Goal: Task Accomplishment & Management: Manage account settings

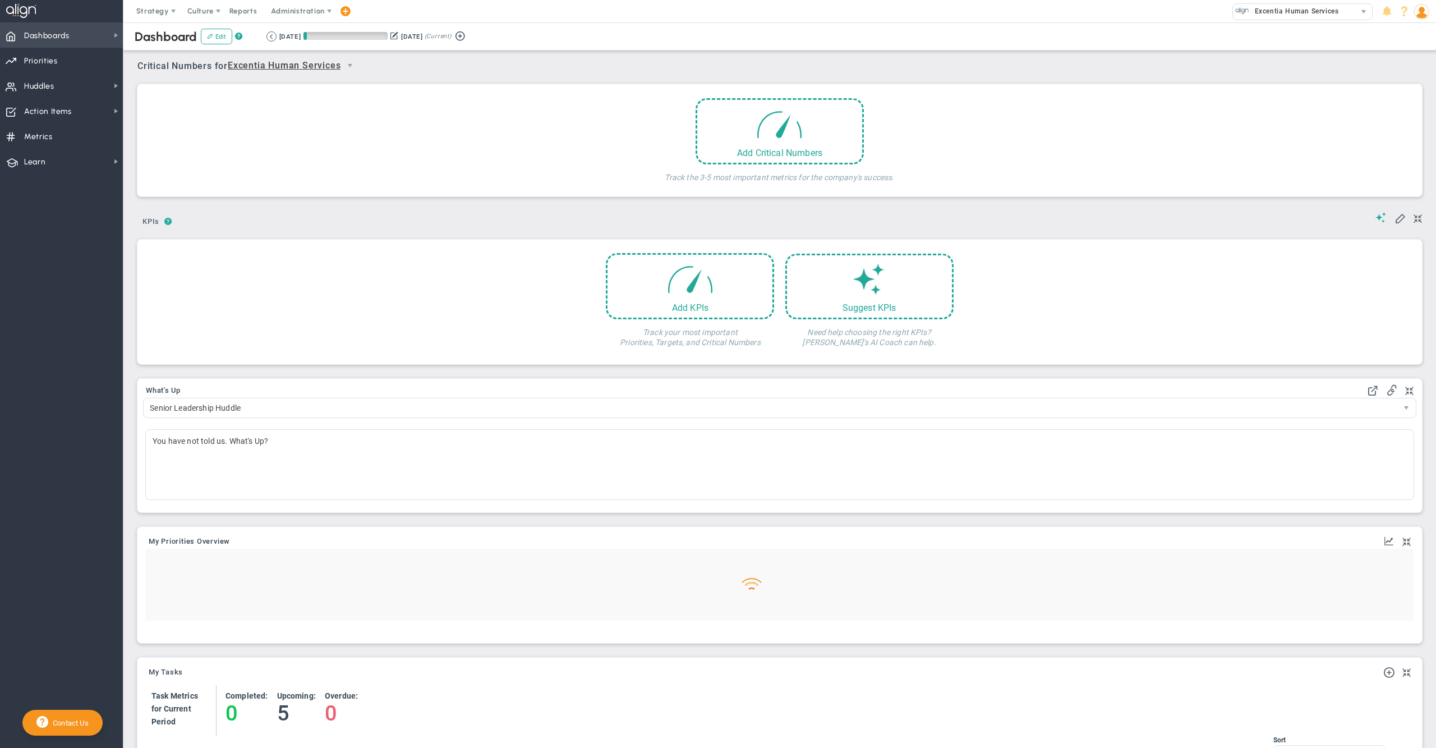
drag, startPoint x: 0, startPoint y: 0, endPoint x: 61, endPoint y: 32, distance: 69.0
click at [61, 32] on span "Dashboards" at bounding box center [46, 36] width 45 height 24
click at [185, 75] on span "Annual Initiatives" at bounding box center [176, 76] width 59 height 11
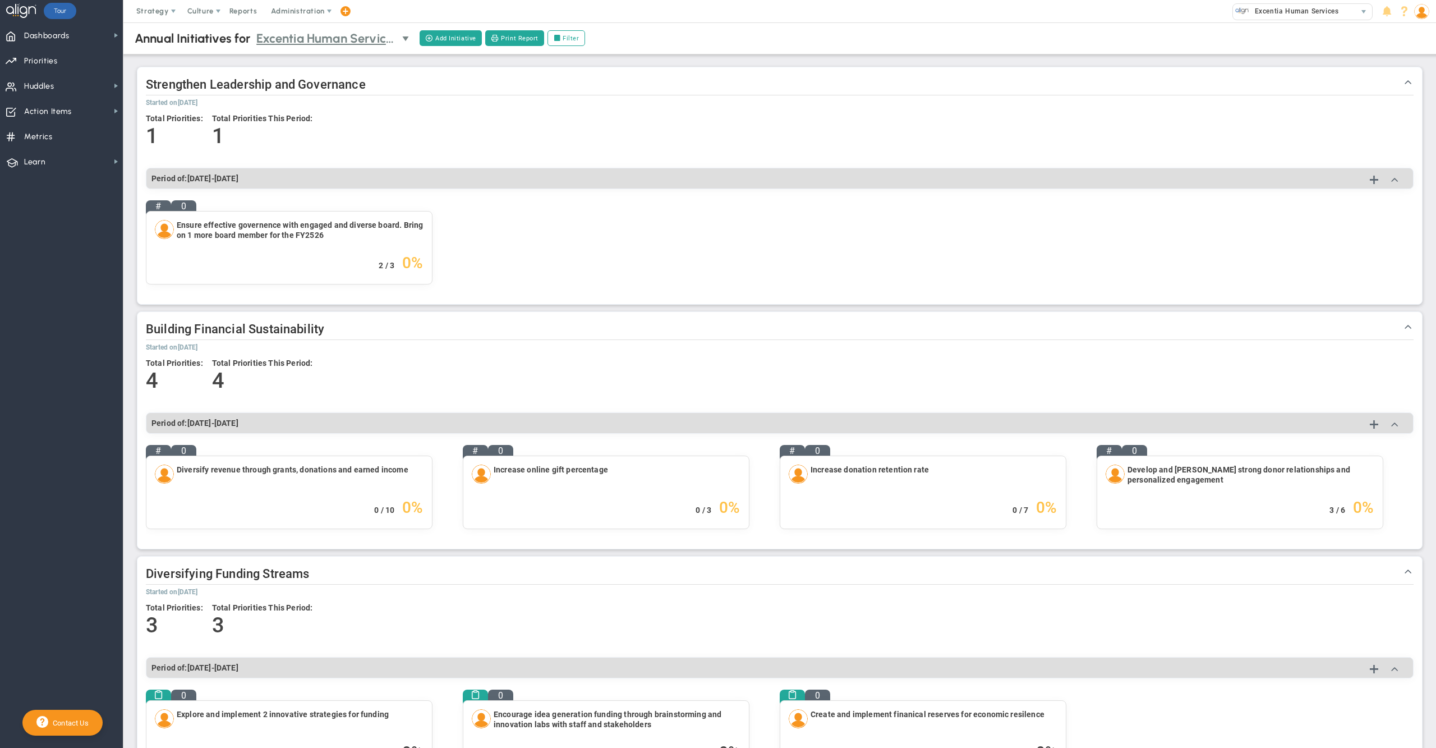
click at [357, 42] on span "Excentia Human Services" at bounding box center [326, 39] width 140 height 20
click at [372, 81] on li "Ctr Training & Prof Development Huddle" at bounding box center [335, 80] width 159 height 24
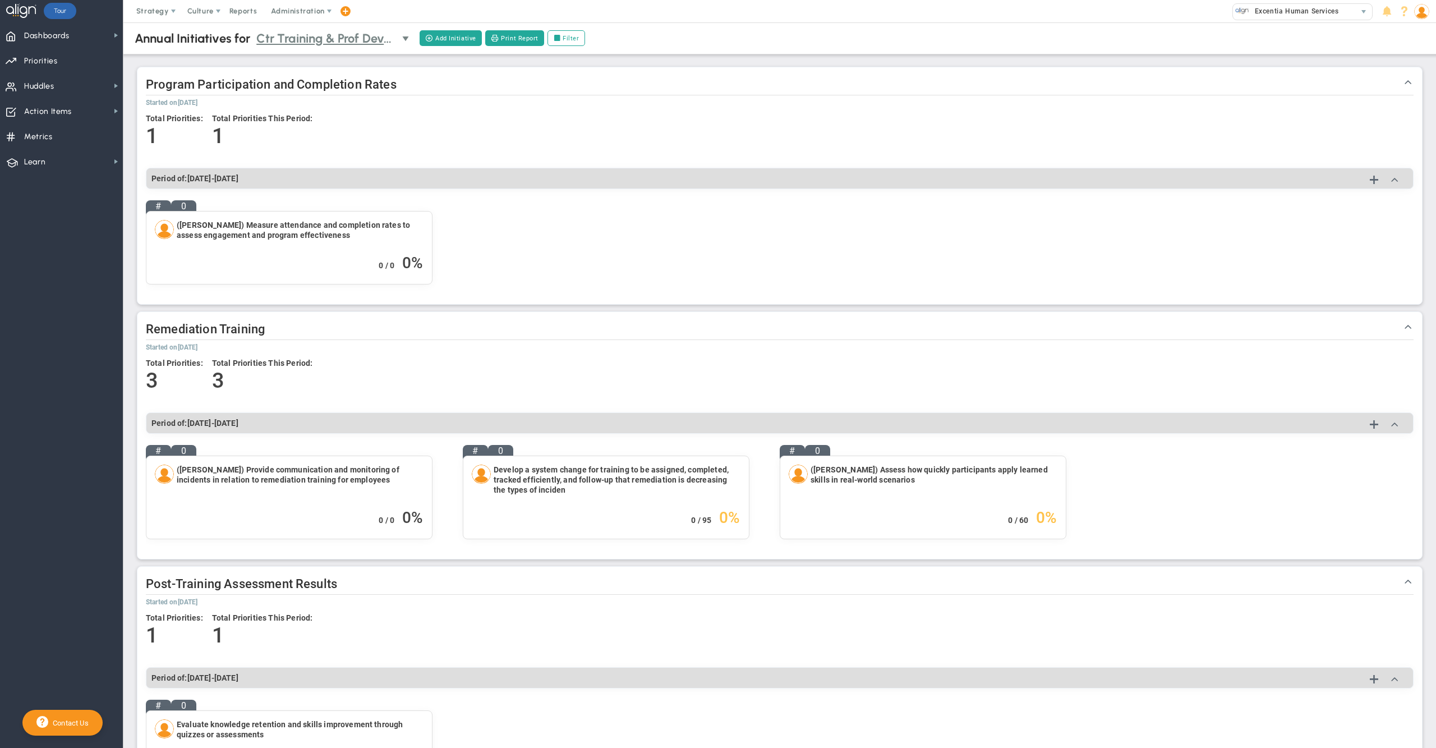
click at [338, 36] on span "Ctr Training & Prof Development Huddle" at bounding box center [326, 39] width 140 height 20
click at [357, 100] on li "Facilities Huddle" at bounding box center [335, 103] width 159 height 24
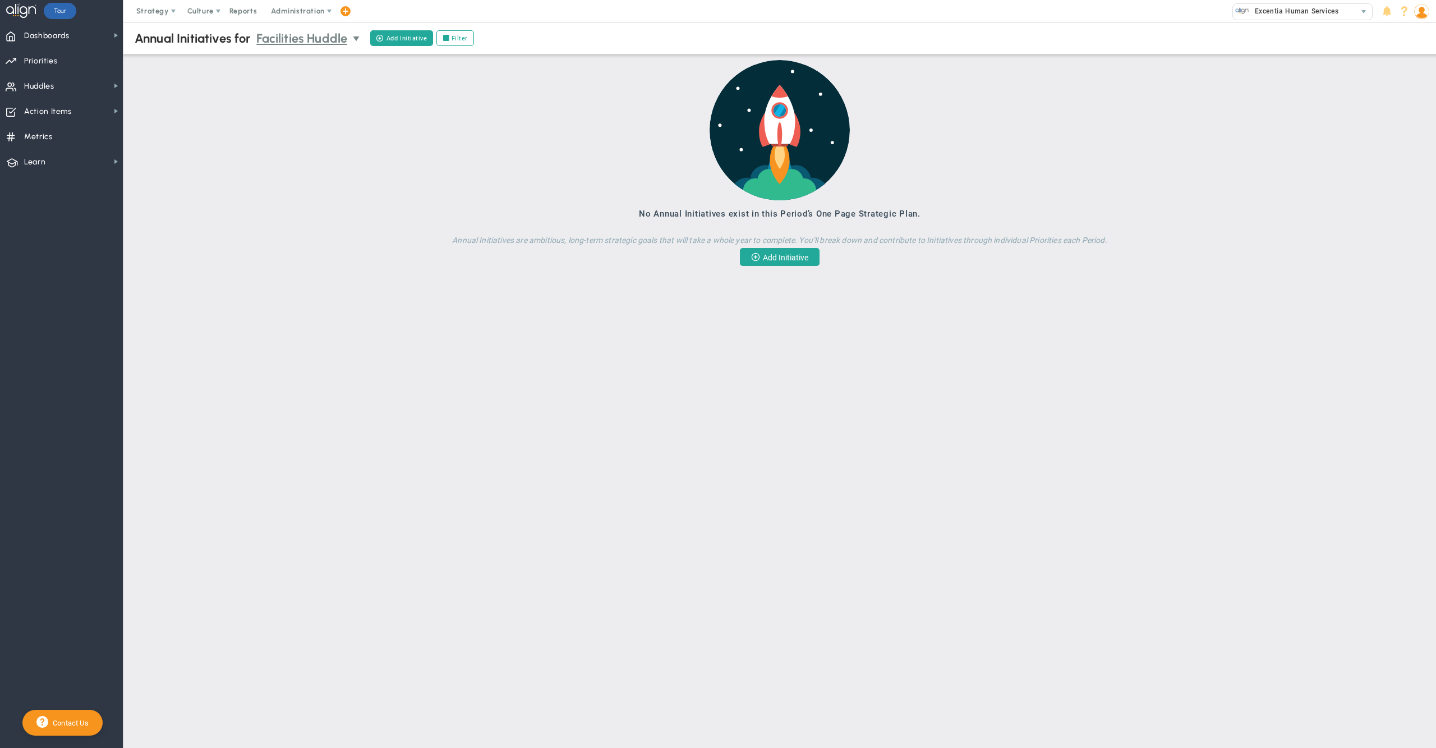
click at [341, 37] on span "Facilities Huddle" at bounding box center [301, 39] width 91 height 20
click at [310, 112] on li "Residential Children CTR Community Life Compliance" at bounding box center [312, 123] width 113 height 38
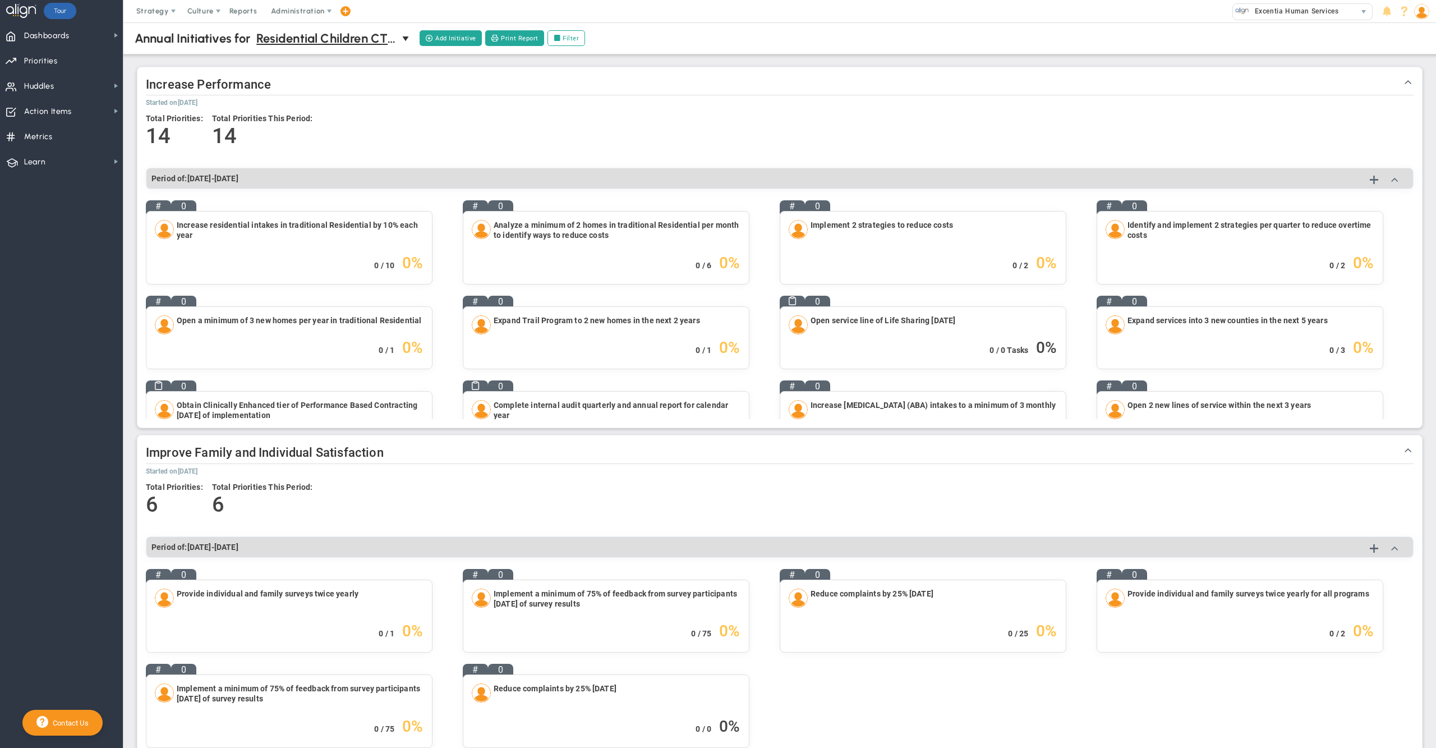
click at [781, 72] on div "Increase Performance Increase Performance Started on [DATE] Total Priorities: 1…" at bounding box center [779, 247] width 1284 height 360
click at [81, 34] on span "Dashboards Dashboards" at bounding box center [61, 34] width 123 height 25
click at [194, 57] on span "Company Dashboard" at bounding box center [183, 54] width 72 height 11
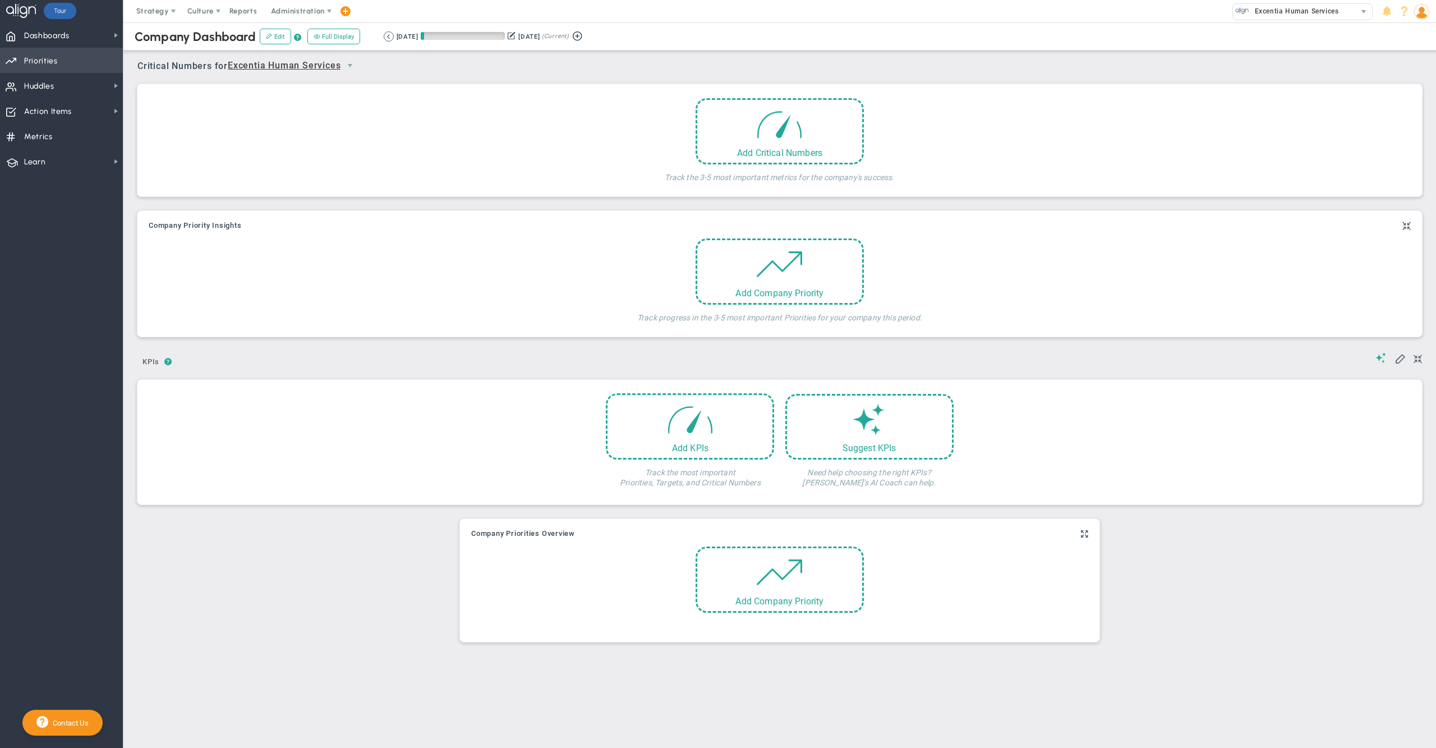
click at [21, 61] on span "Priorities Projects OKR Tree Priorities Projects OKRs" at bounding box center [61, 60] width 123 height 25
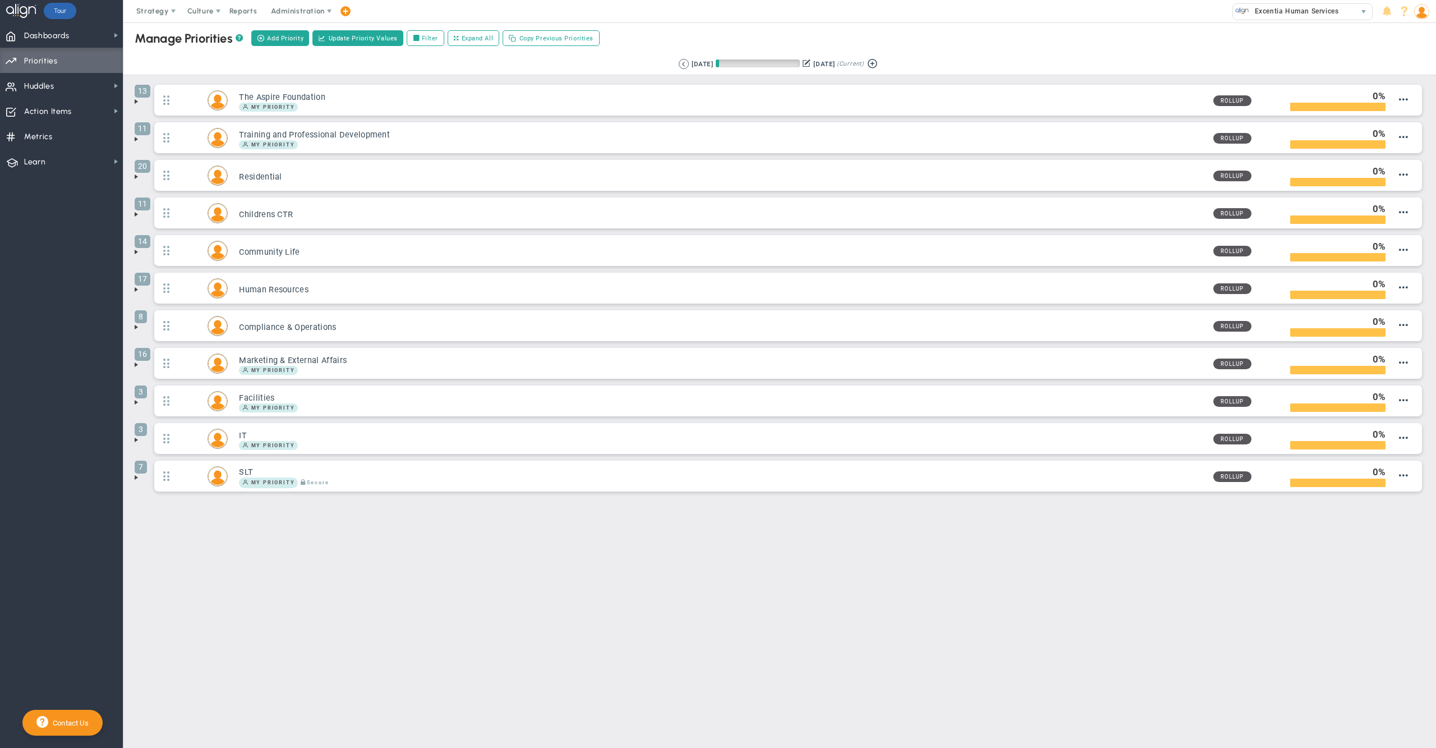
click at [944, 46] on div "Manage OKRs ? Manage Priorities ? Manage Projects ? Create Project Add Priority…" at bounding box center [779, 37] width 1335 height 31
click at [236, 59] on div "Retrieving period... [DATE] [DATE] (Current)" at bounding box center [779, 64] width 1335 height 22
click at [68, 39] on span "Dashboards" at bounding box center [46, 36] width 45 height 24
click at [153, 64] on div "Company Dashboard" at bounding box center [179, 55] width 112 height 22
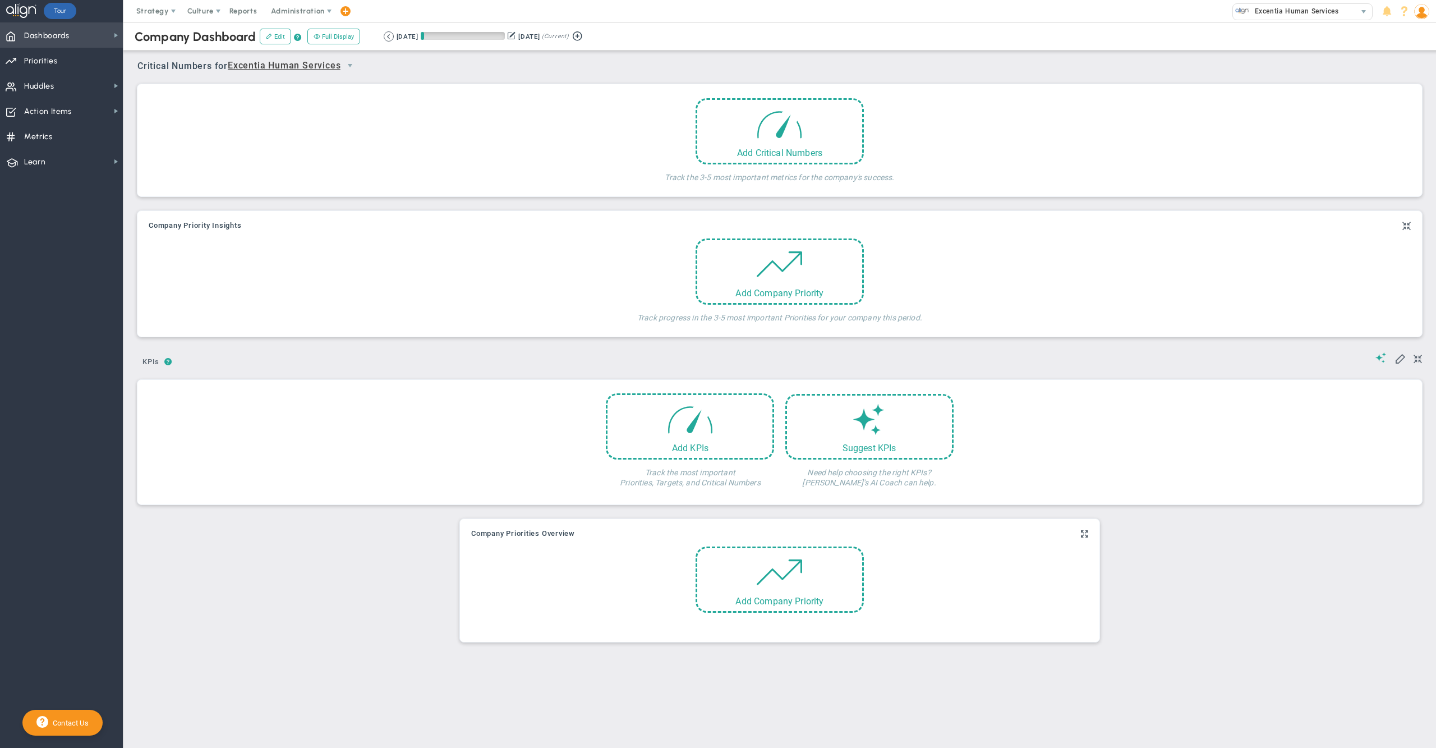
click at [84, 34] on span "Dashboards Dashboards" at bounding box center [61, 34] width 123 height 25
click at [156, 77] on span "Annual Initiatives" at bounding box center [176, 76] width 59 height 11
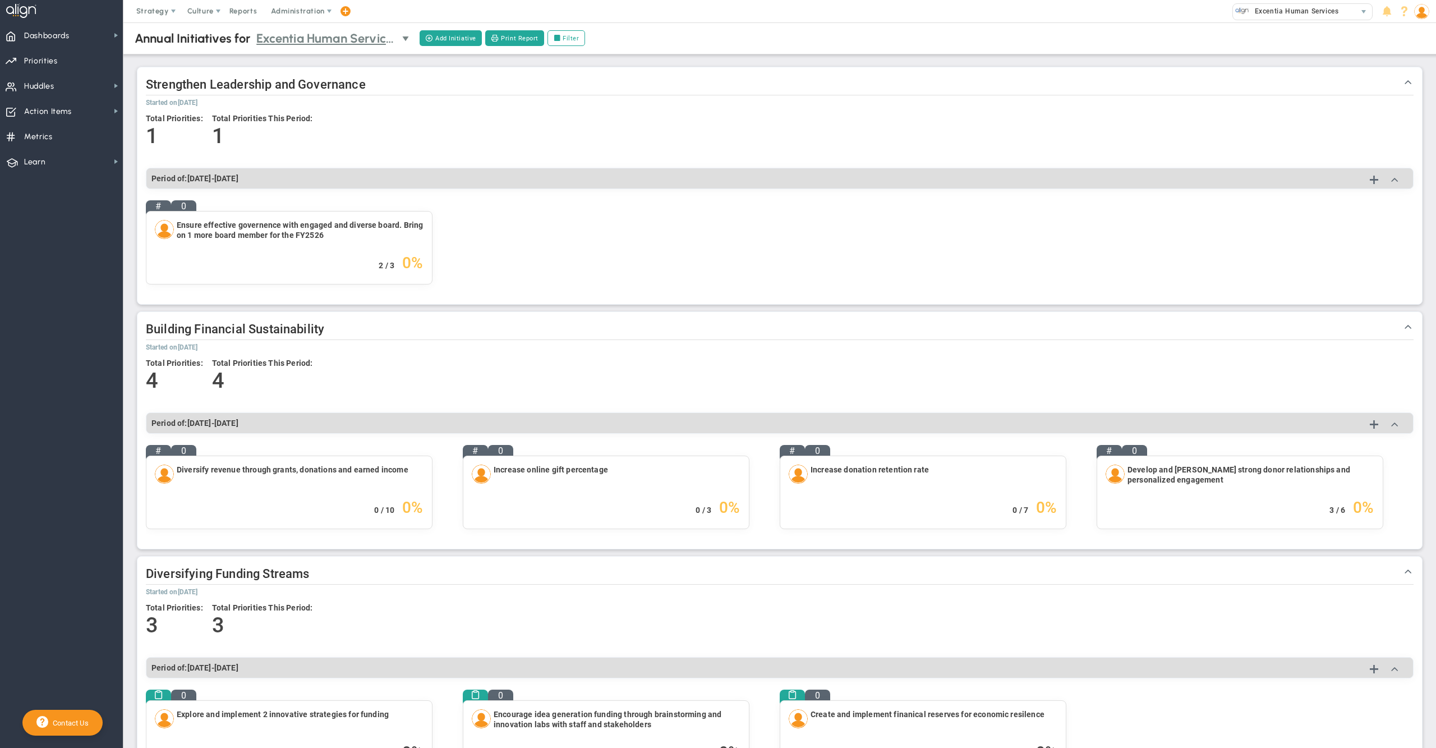
click at [347, 45] on span "Excentia Human Services" at bounding box center [326, 39] width 140 height 20
click at [351, 150] on li "Senior Leadership Huddle" at bounding box center [335, 158] width 159 height 24
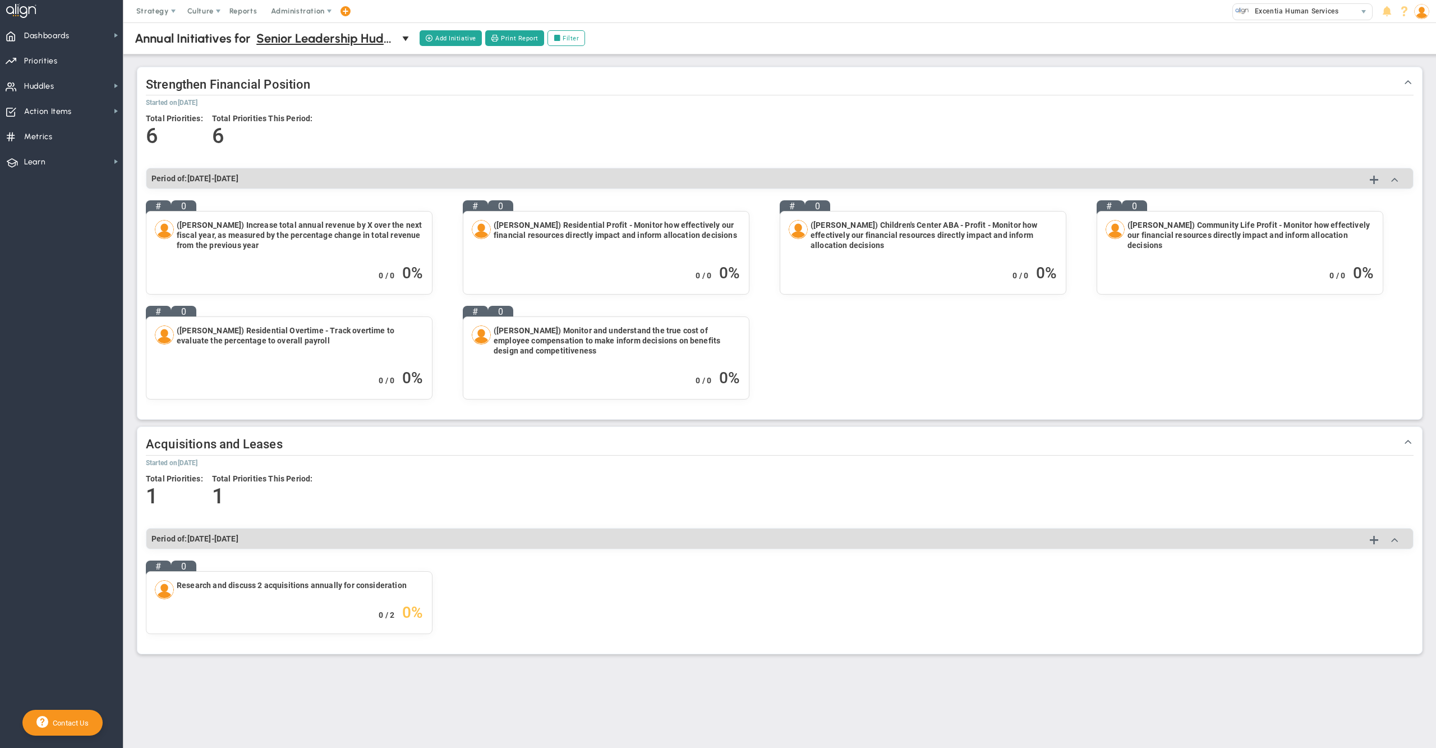
click at [463, 122] on div "Total Priorities: 6 Total Priorities This Period: 6" at bounding box center [780, 134] width 1268 height 53
click at [72, 28] on span "Dashboards Dashboards" at bounding box center [61, 34] width 123 height 25
click at [160, 57] on span "Company Dashboard" at bounding box center [183, 54] width 72 height 11
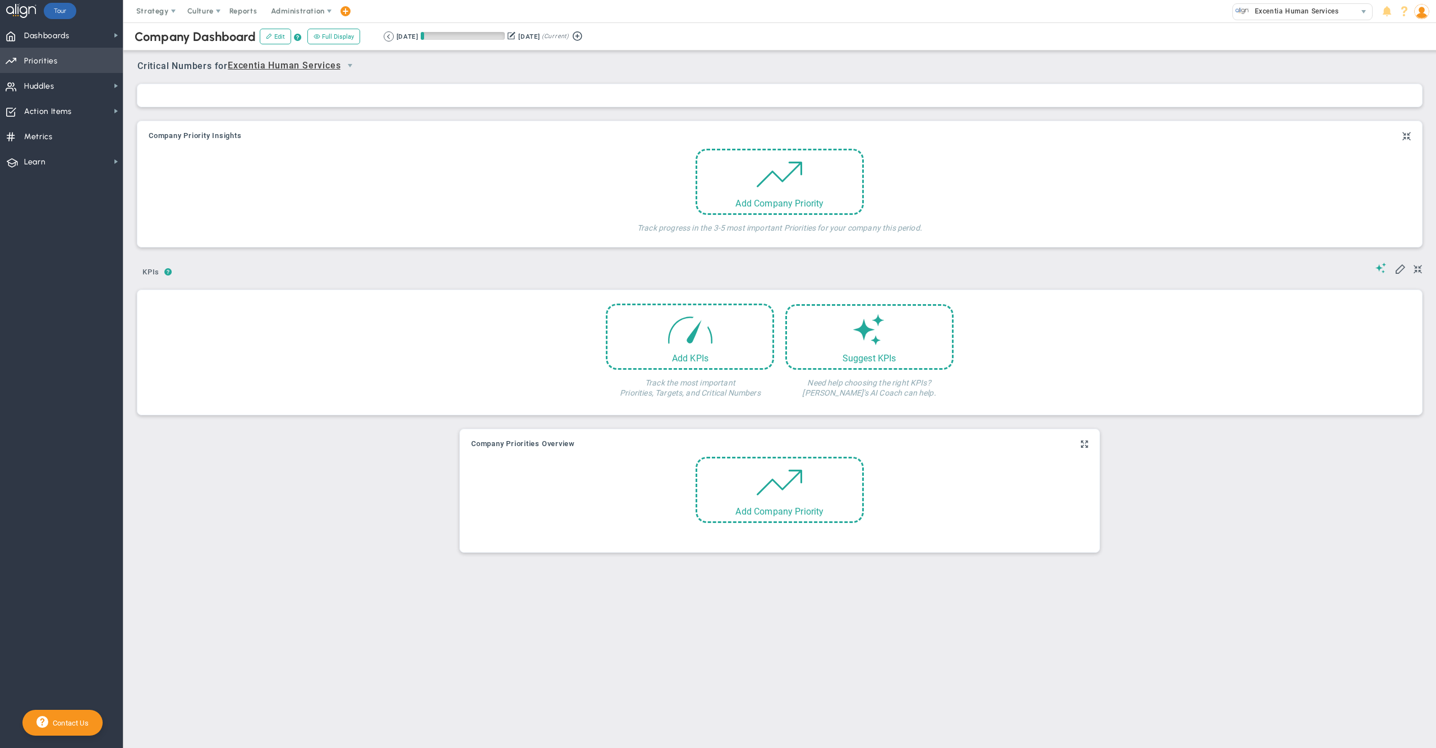
click at [73, 59] on span "Priorities Projects OKR Tree Priorities Projects OKRs" at bounding box center [61, 60] width 123 height 25
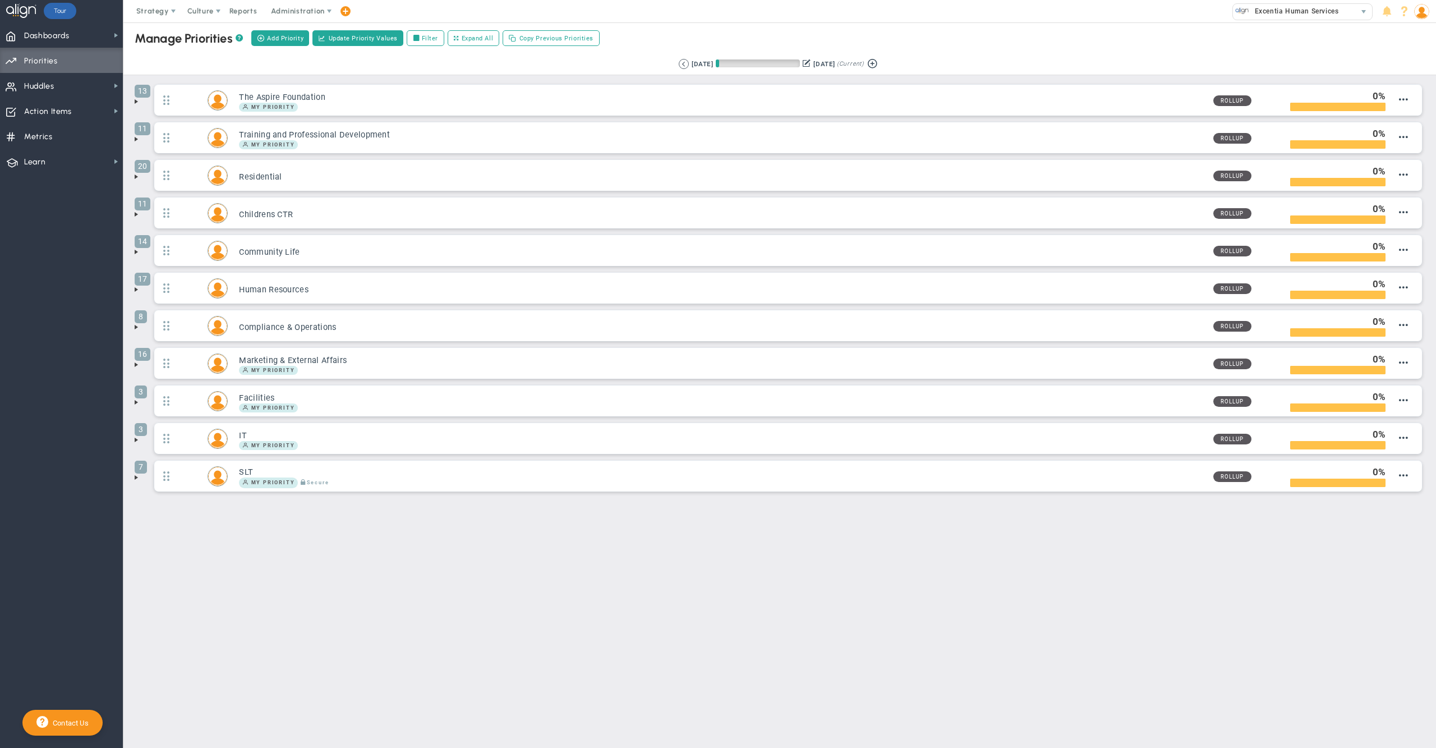
click at [934, 31] on div "Manage OKRs ? Manage Priorities ? Manage Projects ? Create Project Add Priority…" at bounding box center [779, 37] width 1335 height 31
click at [295, 9] on span "Administration" at bounding box center [297, 11] width 53 height 8
click at [308, 39] on span "Manage Users" at bounding box center [309, 33] width 92 height 22
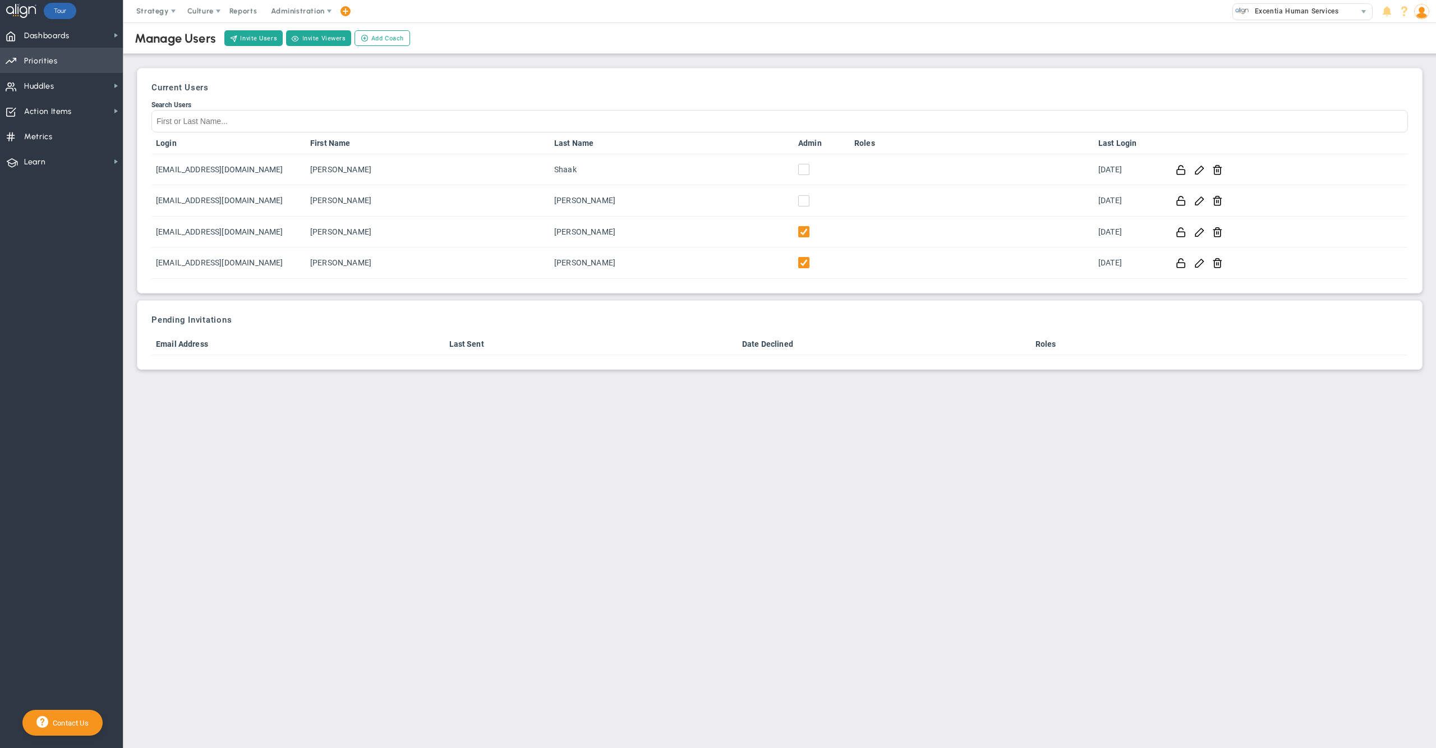
click at [67, 57] on span "Priorities Projects OKR Tree Priorities Projects OKRs" at bounding box center [61, 60] width 123 height 25
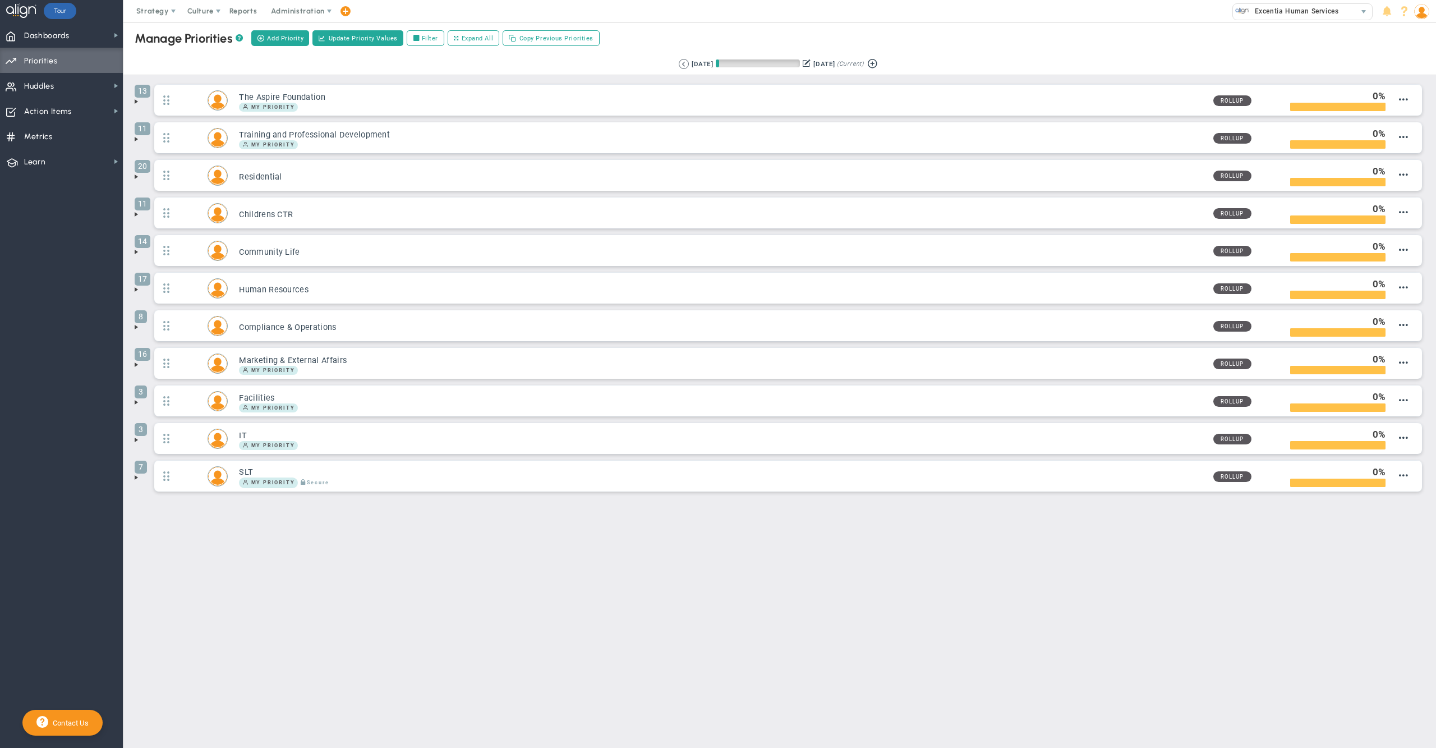
click at [135, 104] on span at bounding box center [136, 101] width 9 height 9
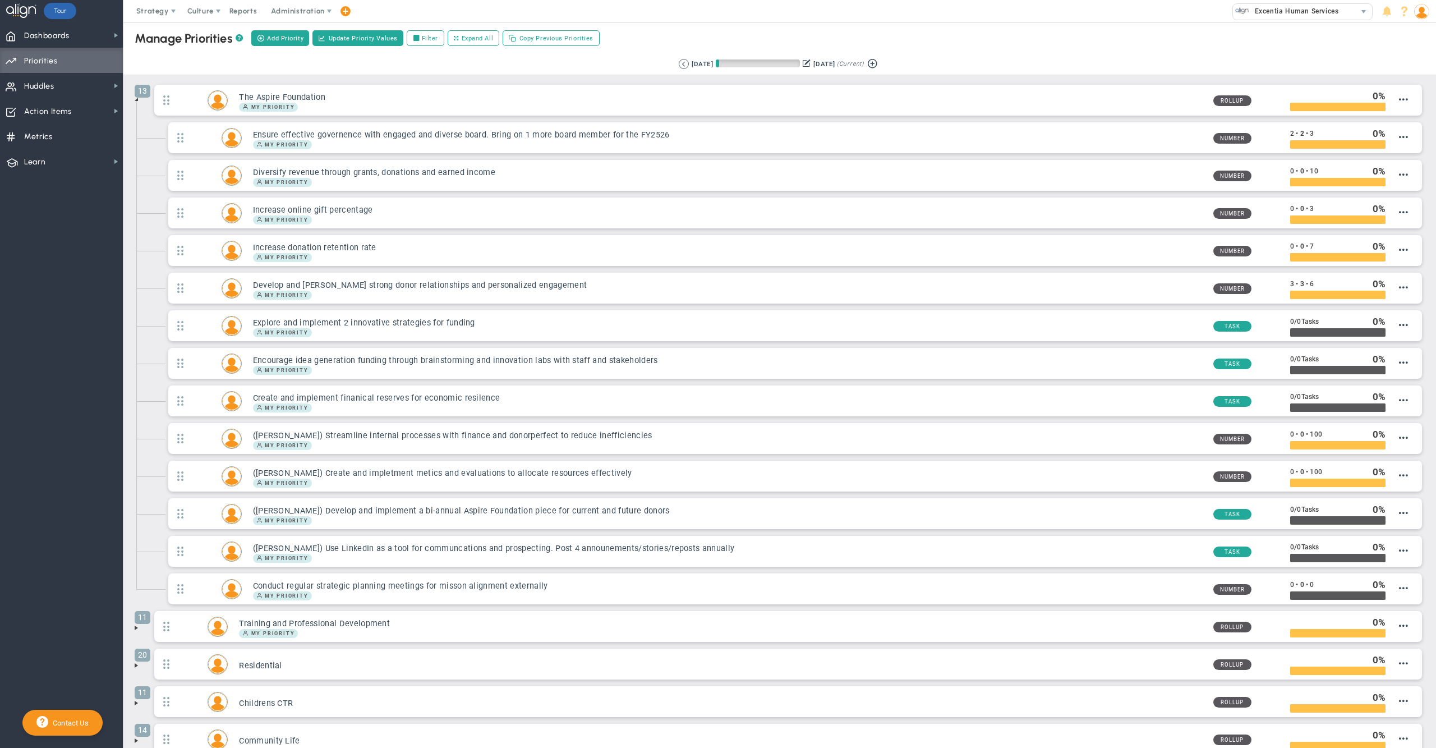
click at [135, 104] on span at bounding box center [136, 99] width 9 height 9
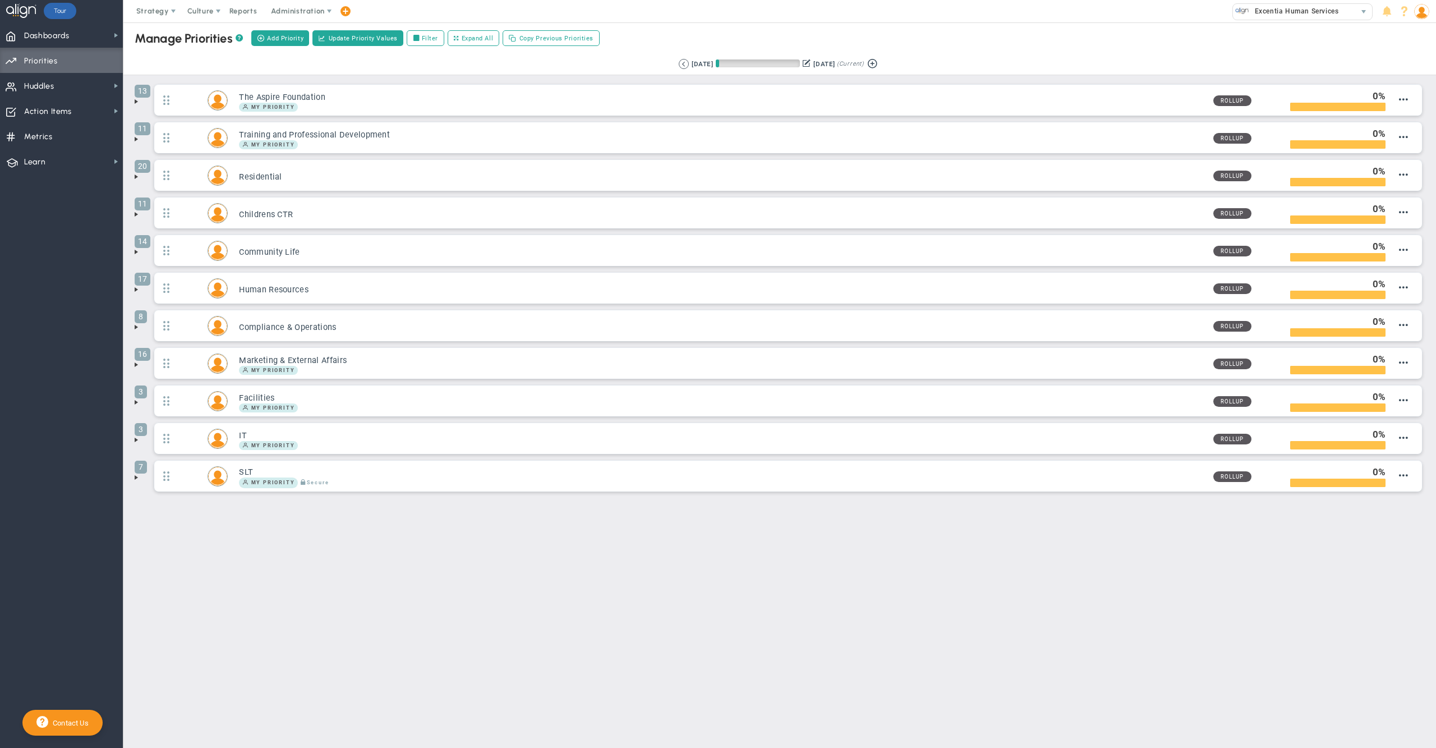
click at [1010, 40] on div "Manage OKRs ? Manage Priorities ? Manage Projects ? Create Project Add Priority…" at bounding box center [779, 37] width 1335 height 31
click at [289, 12] on span "Administration" at bounding box center [297, 11] width 53 height 8
click at [306, 31] on span "Manage Users" at bounding box center [309, 33] width 92 height 22
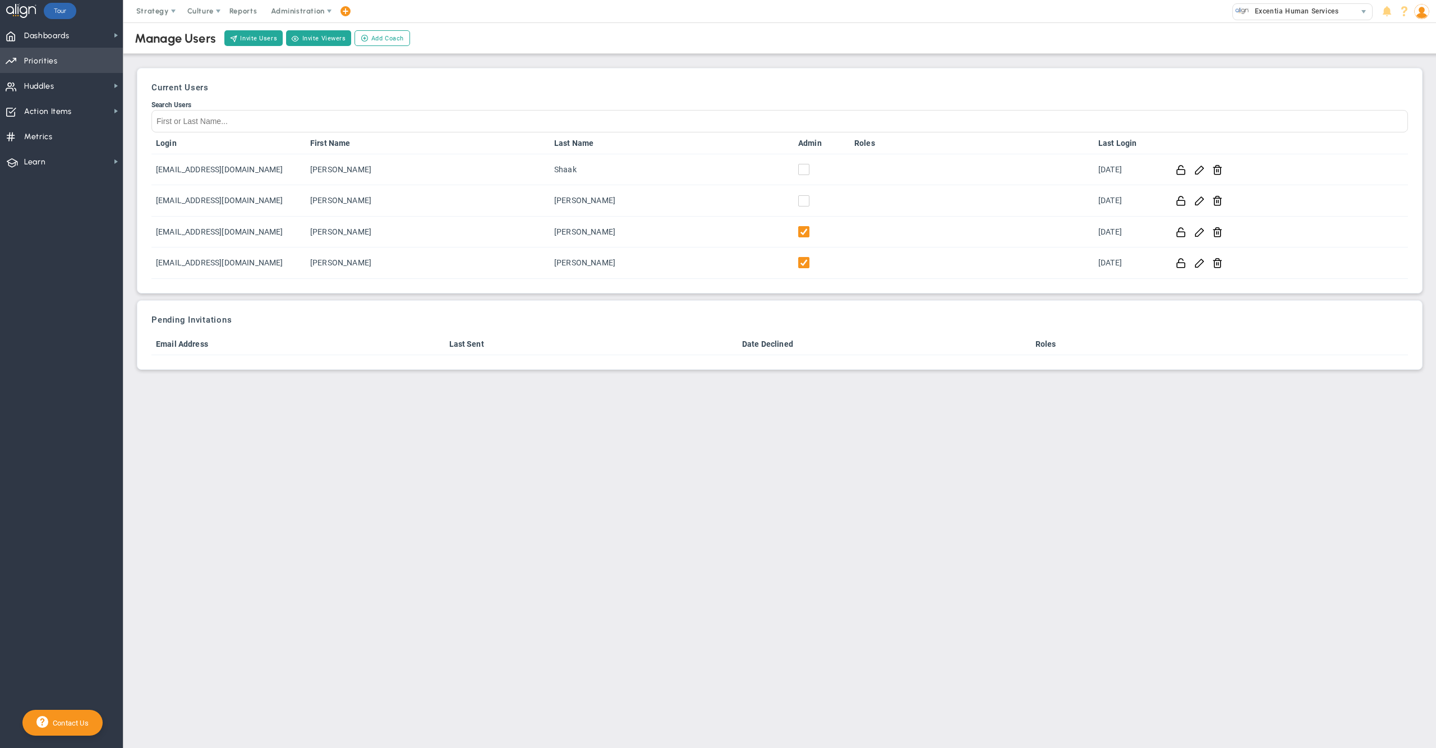
click at [77, 64] on span "Priorities Projects OKR Tree Priorities Projects OKRs" at bounding box center [61, 60] width 123 height 25
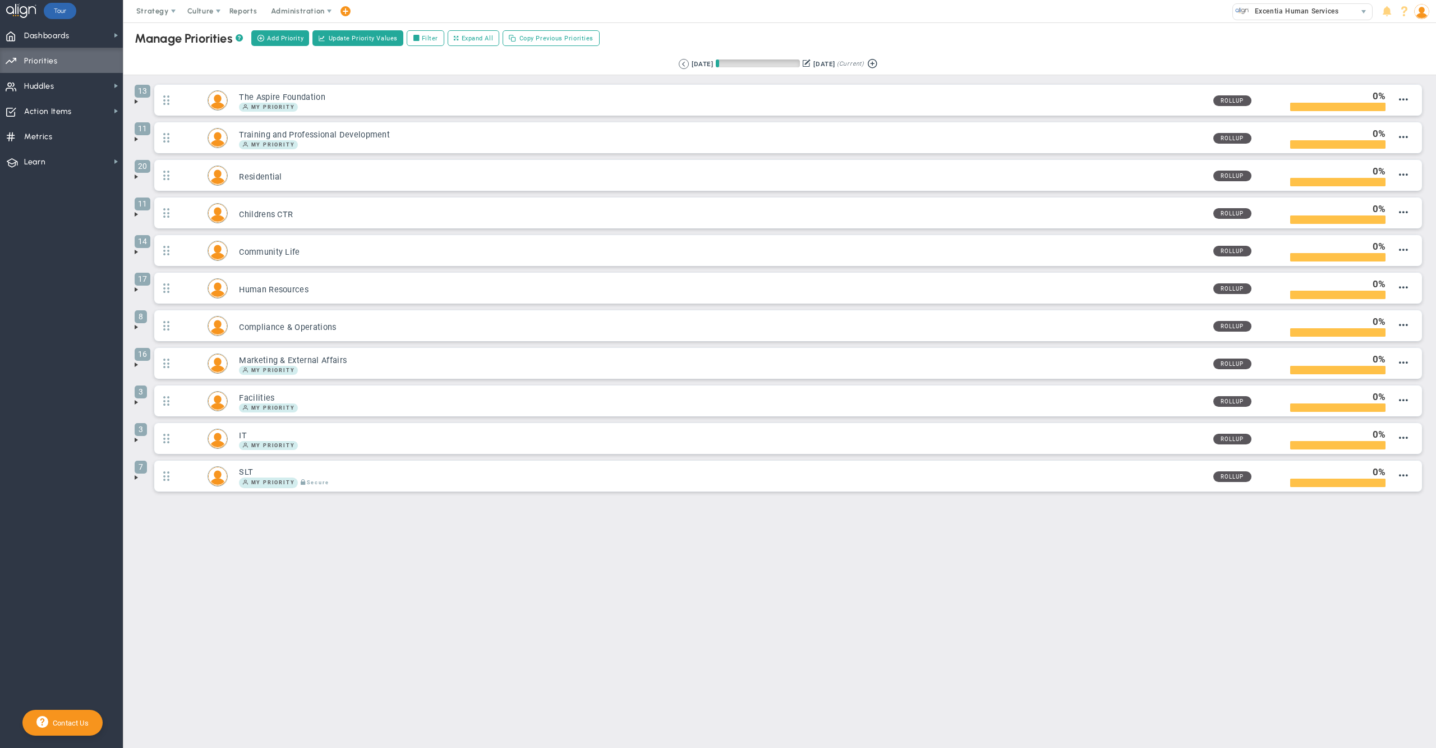
click at [948, 46] on div "Manage OKRs ? Manage Priorities ? Manage Projects ? Create Project Add Priority…" at bounding box center [779, 37] width 1335 height 31
click at [784, 21] on div "Strategy One Page Strategic Plan Alignment Checklist 4D Vision Summary Function…" at bounding box center [718, 11] width 1436 height 22
click at [142, 16] on span "Strategy" at bounding box center [153, 11] width 51 height 22
click at [173, 31] on span "One Page Strategic Plan" at bounding box center [188, 33] width 121 height 22
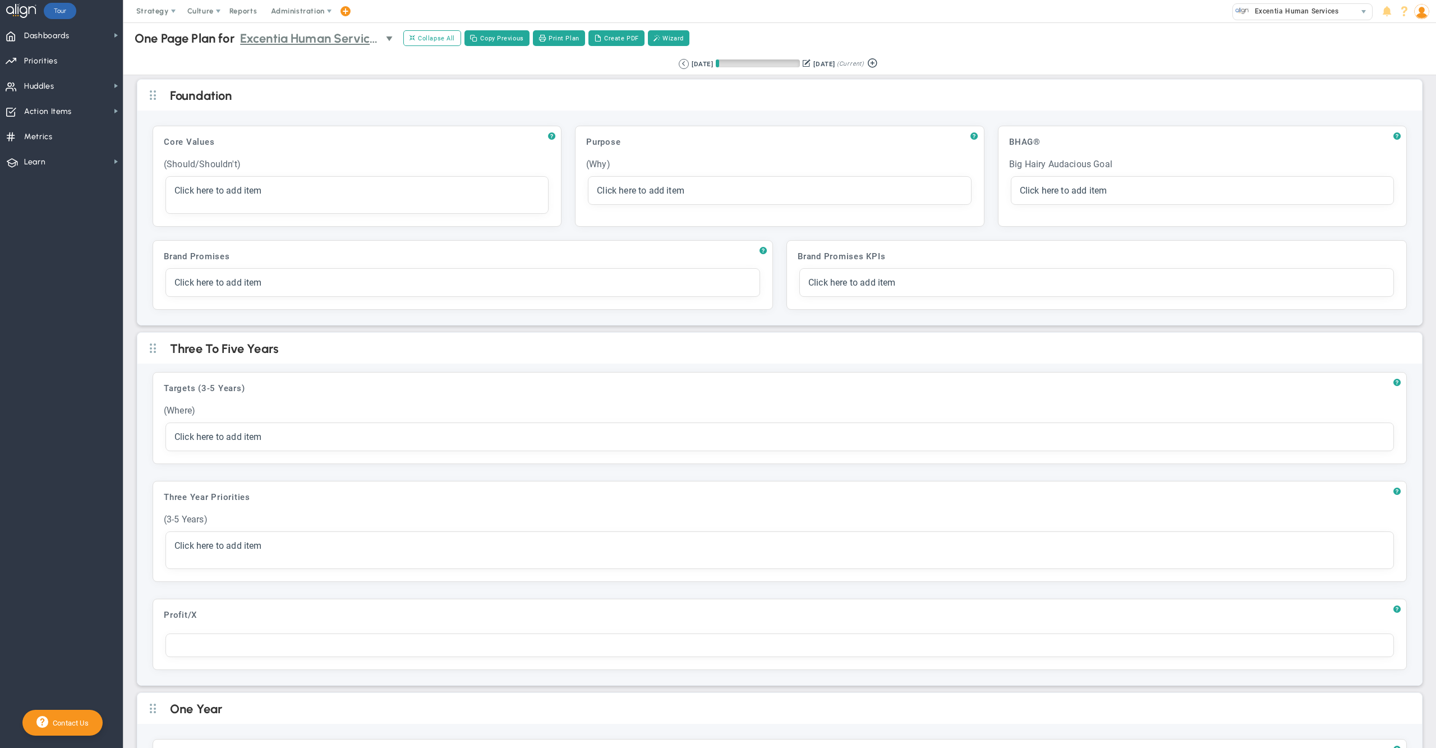
click at [342, 36] on span "Excentia Human Services" at bounding box center [310, 39] width 140 height 20
click at [338, 43] on span "Excentia Human Services" at bounding box center [310, 39] width 140 height 20
click at [789, 21] on div "Strategy One Page Strategic Plan Alignment Checklist 4D Vision Summary Function…" at bounding box center [718, 11] width 1436 height 22
click at [61, 61] on span "Priorities Projects OKR Tree Priorities Projects OKRs" at bounding box center [61, 60] width 123 height 25
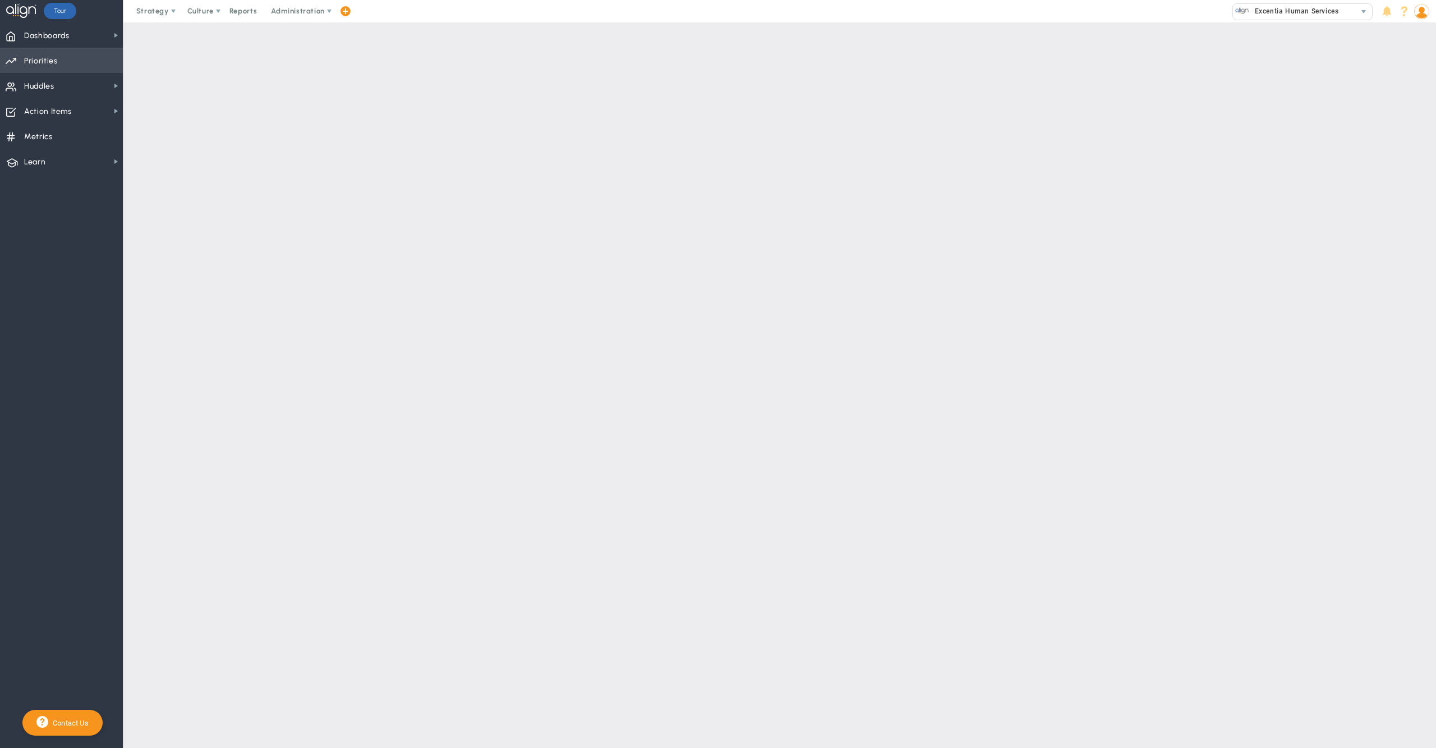
checkbox input "false"
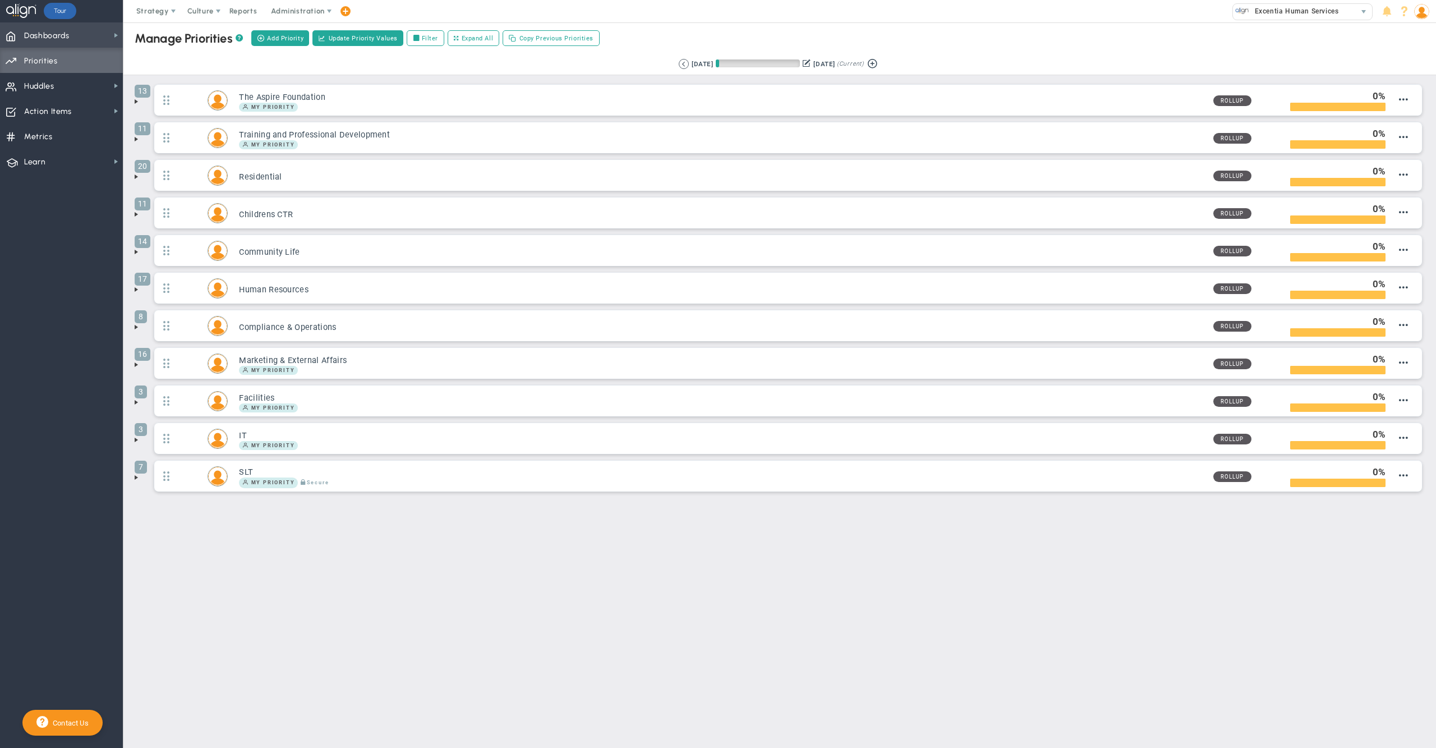
click at [89, 40] on span "Dashboards Dashboards" at bounding box center [61, 34] width 123 height 25
click at [170, 74] on span "Annual Initiatives" at bounding box center [176, 76] width 59 height 11
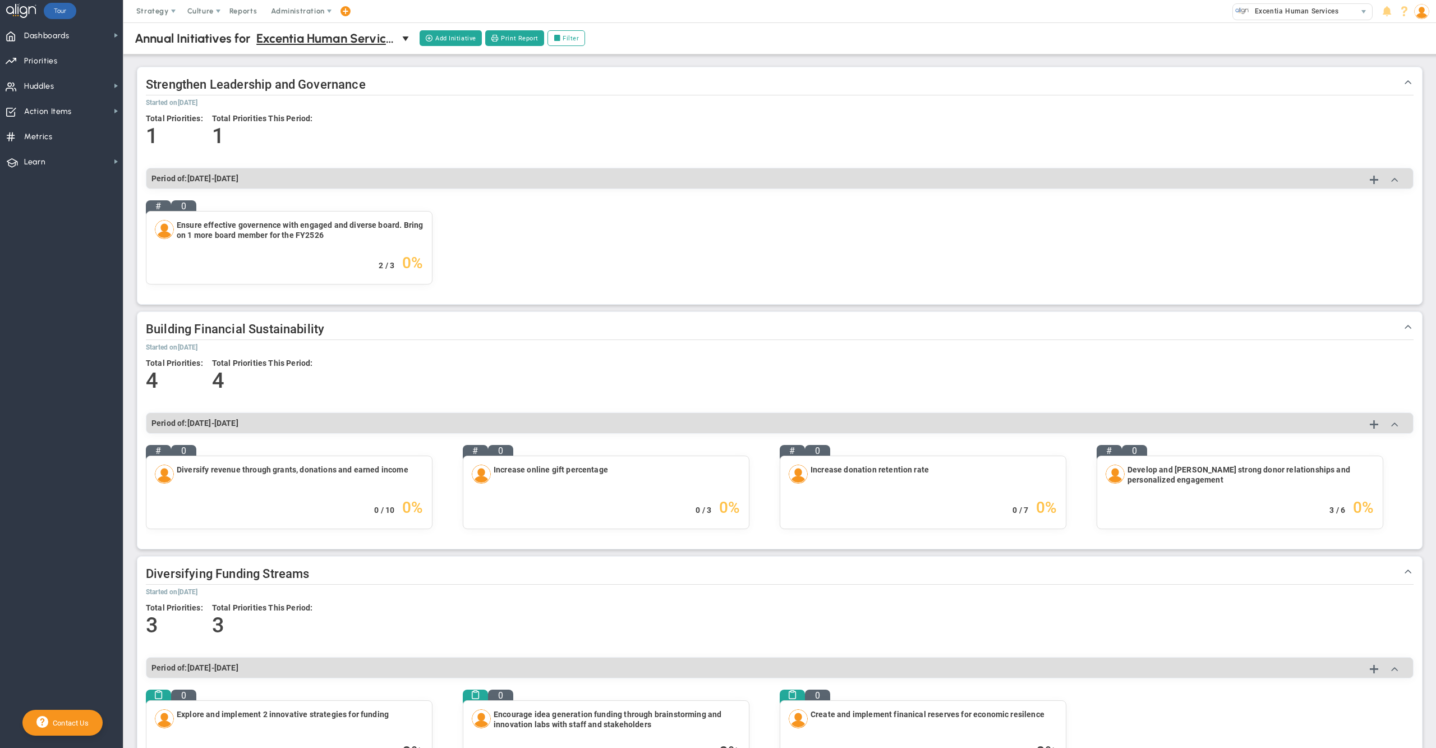
click at [404, 84] on h2 "Strengthen Leadership and Governance" at bounding box center [780, 86] width 1268 height 20
click at [61, 24] on span "Dashboards" at bounding box center [46, 36] width 45 height 24
click at [349, 43] on span "Excentia Human Services" at bounding box center [326, 39] width 140 height 20
click at [347, 79] on li "Ctr Training & Prof Development Huddle" at bounding box center [335, 80] width 159 height 24
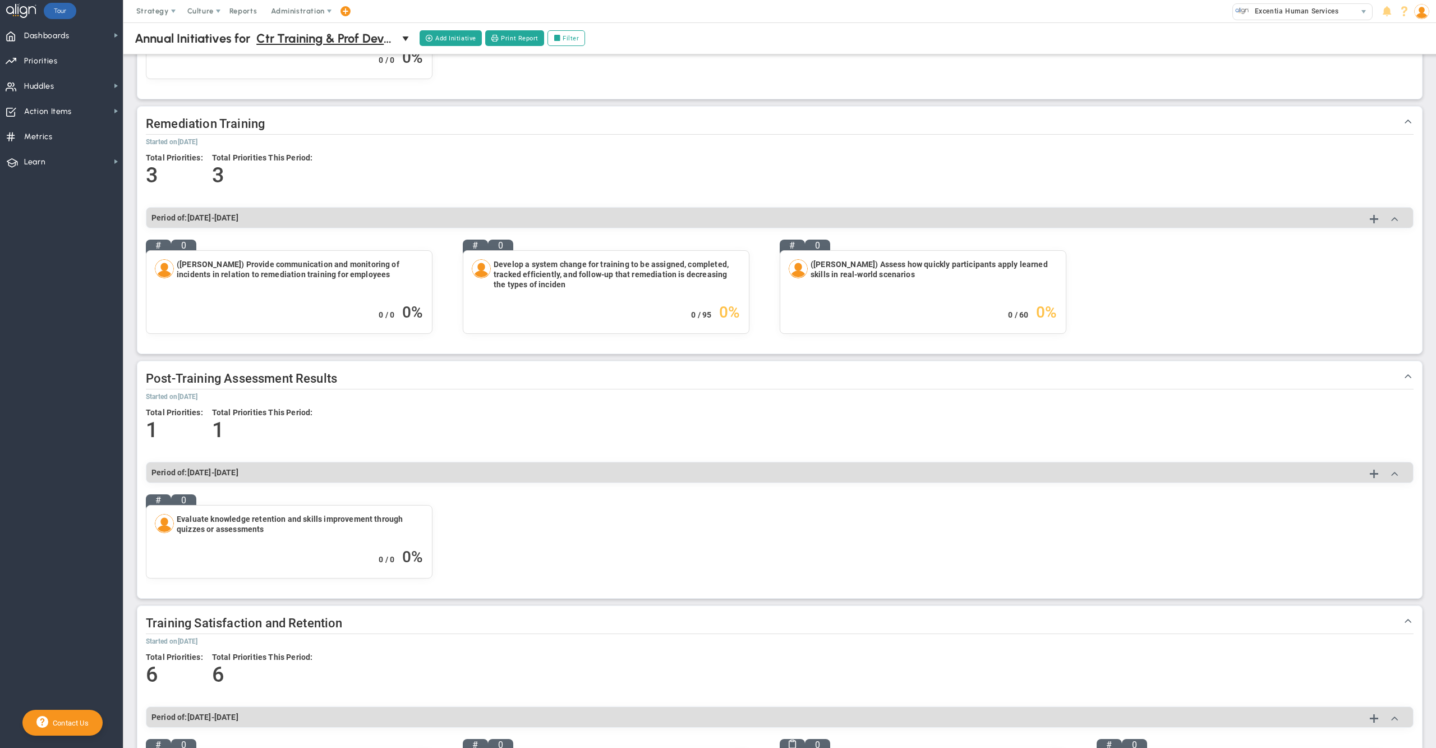
scroll to position [223, 0]
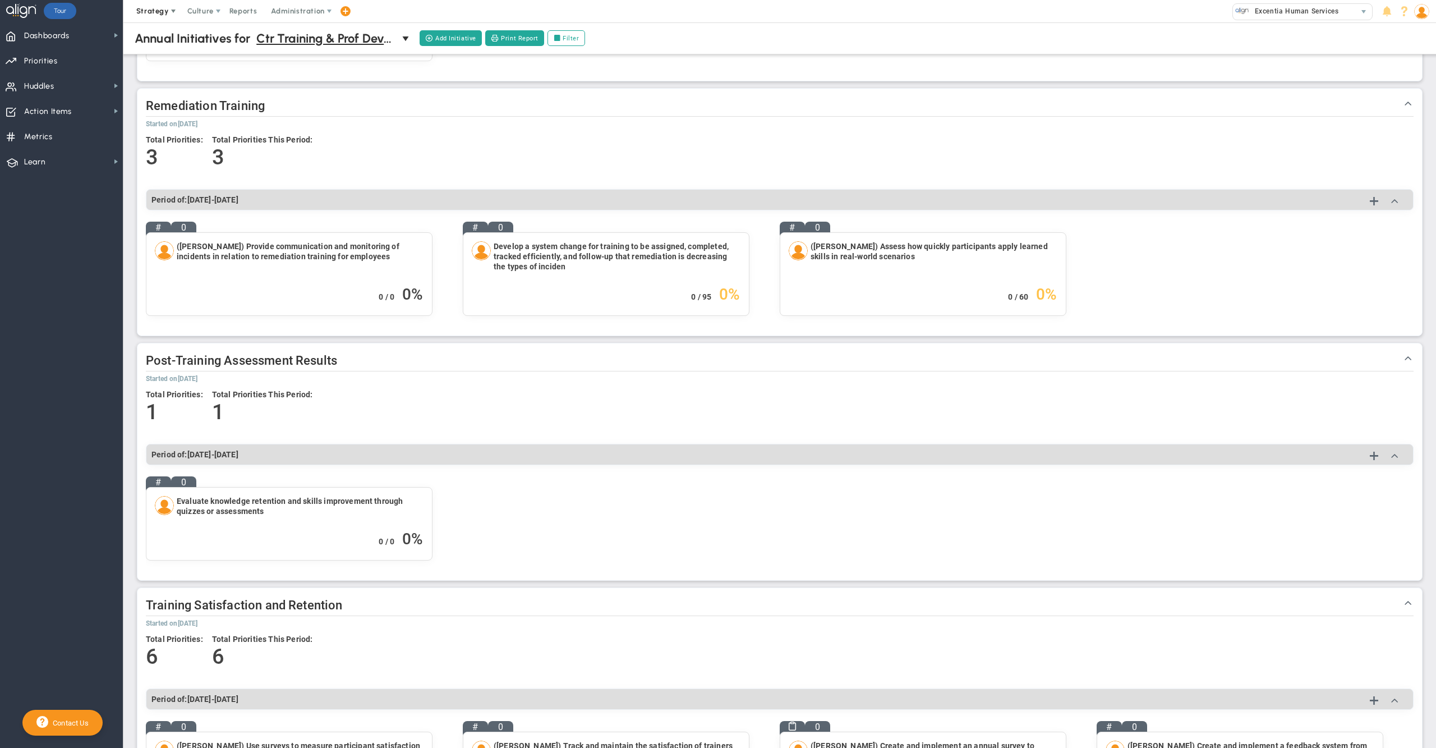
click at [154, 19] on span "Strategy" at bounding box center [153, 11] width 51 height 22
click at [739, 33] on div "Annual Initiatives Annual Initiatives for Ctr Training & Prof Development Huddl…" at bounding box center [779, 38] width 1335 height 32
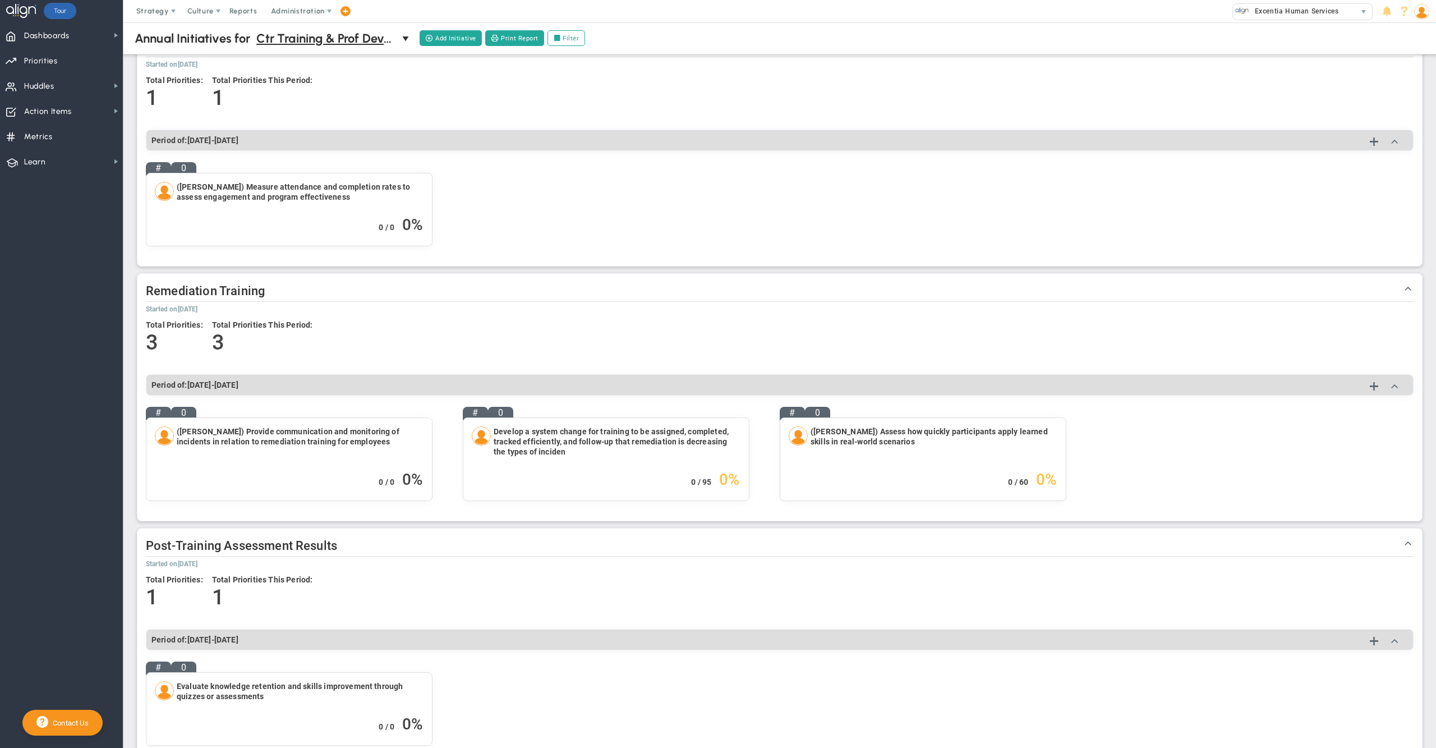
scroll to position [0, 0]
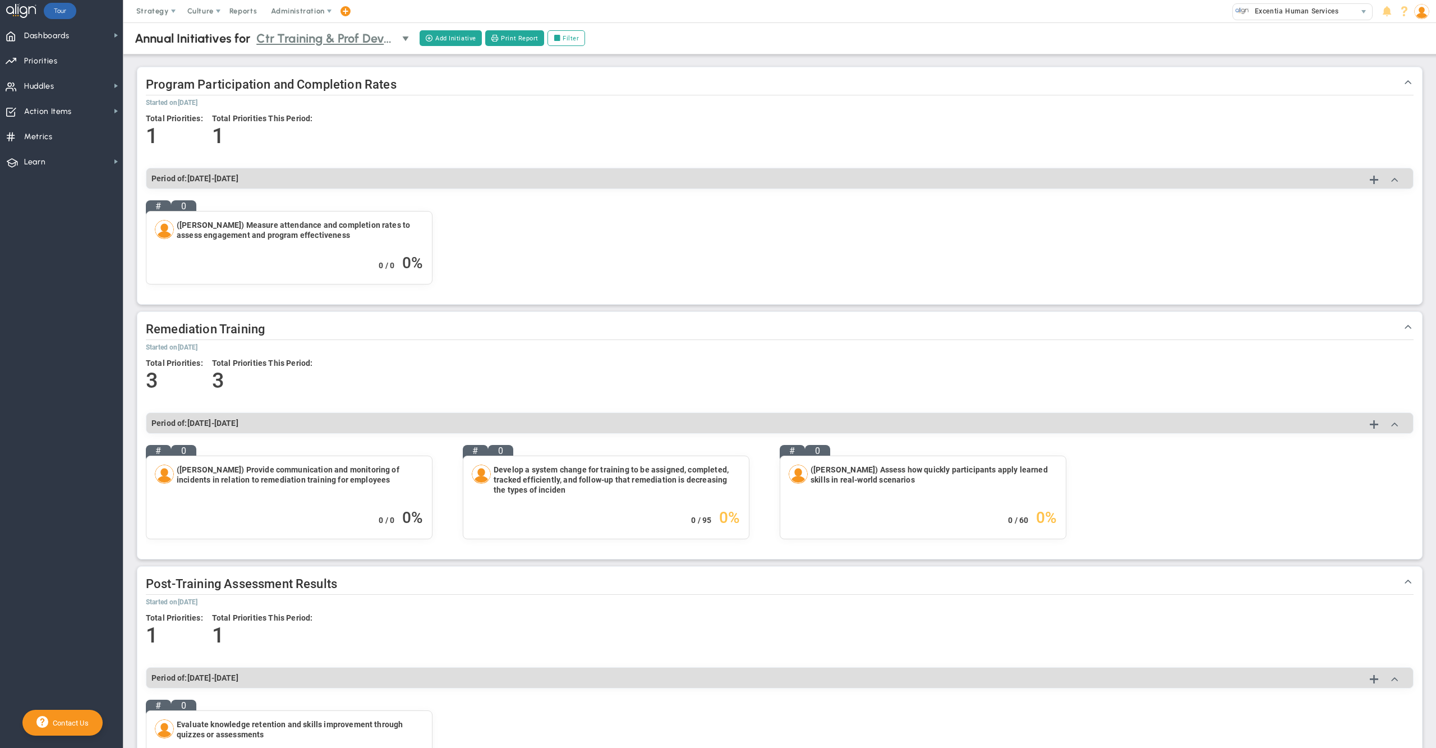
click at [349, 37] on span "Ctr Training & Prof Development Huddle" at bounding box center [326, 39] width 140 height 20
click at [344, 147] on li "Senior Leadership Huddle" at bounding box center [335, 153] width 159 height 24
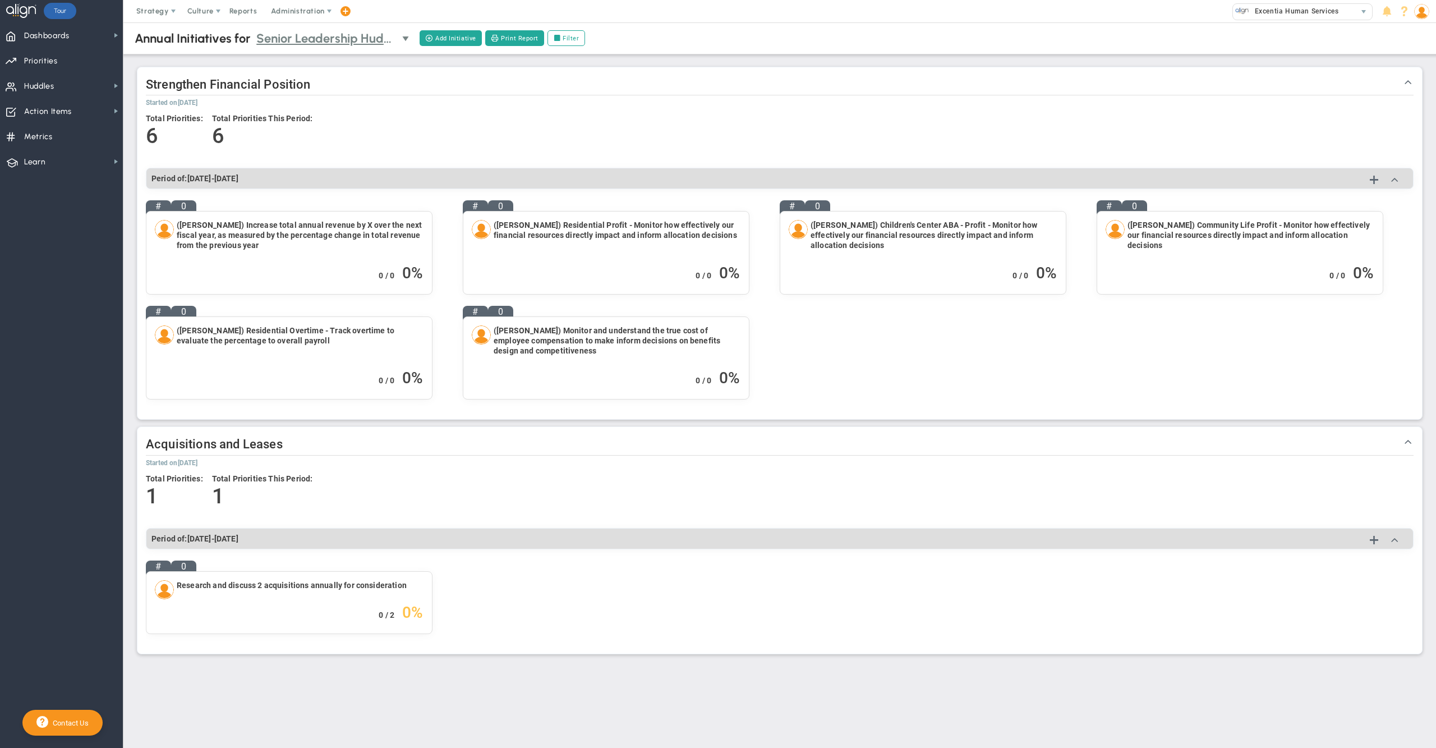
click at [307, 36] on span "Senior Leadership Huddle" at bounding box center [326, 39] width 140 height 20
click at [363, 145] on li "Residential Children CTR Community Life Compliance" at bounding box center [335, 151] width 159 height 38
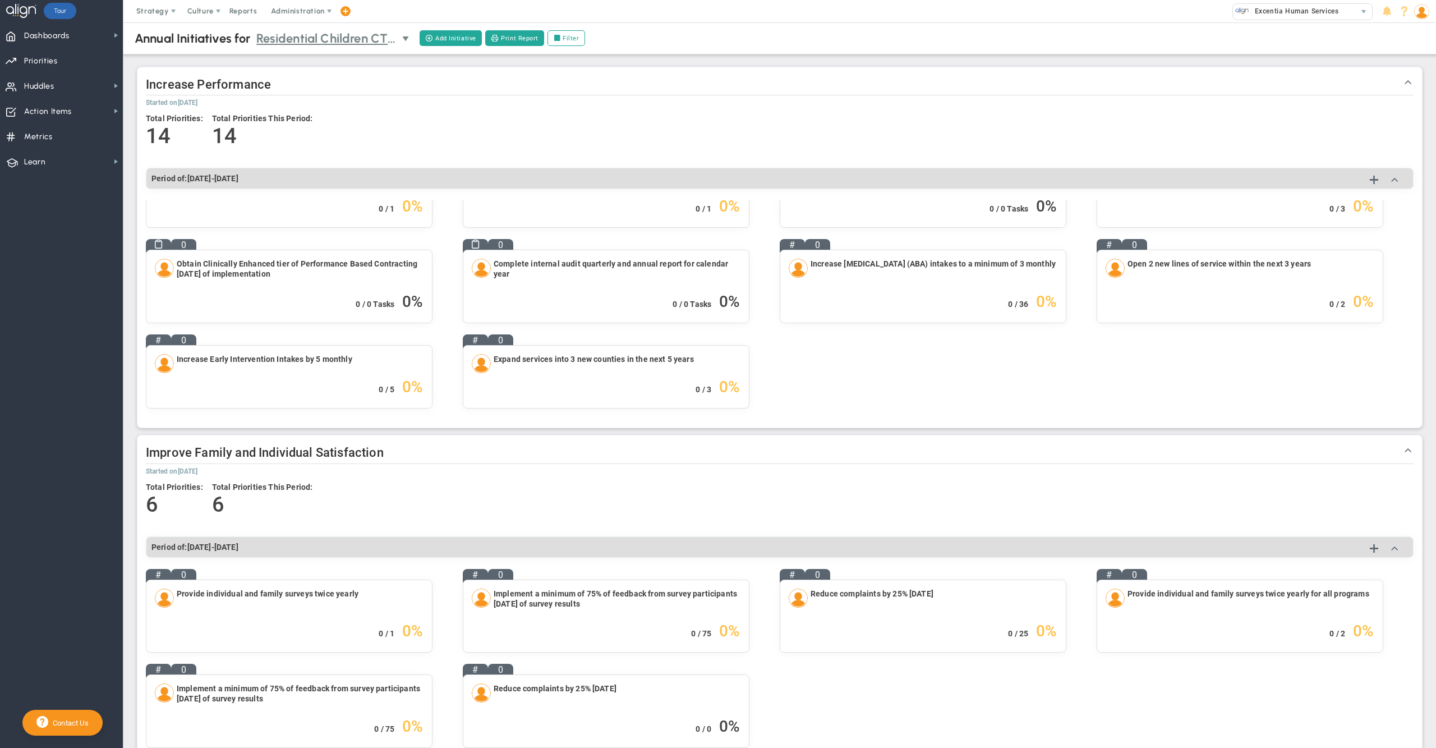
click at [371, 39] on span "Residential Children CTR Community Life Compliance" at bounding box center [326, 39] width 140 height 20
click at [379, 39] on span "Residential Children CTR Community Life Compliance" at bounding box center [326, 39] width 140 height 20
click at [531, 94] on h2 "Increase Performance" at bounding box center [780, 86] width 1268 height 20
click at [397, 44] on span "Residential Children CTR Community Life Compliance" at bounding box center [326, 39] width 140 height 20
click at [481, 104] on h5 "Started on [DATE]" at bounding box center [780, 103] width 1268 height 10
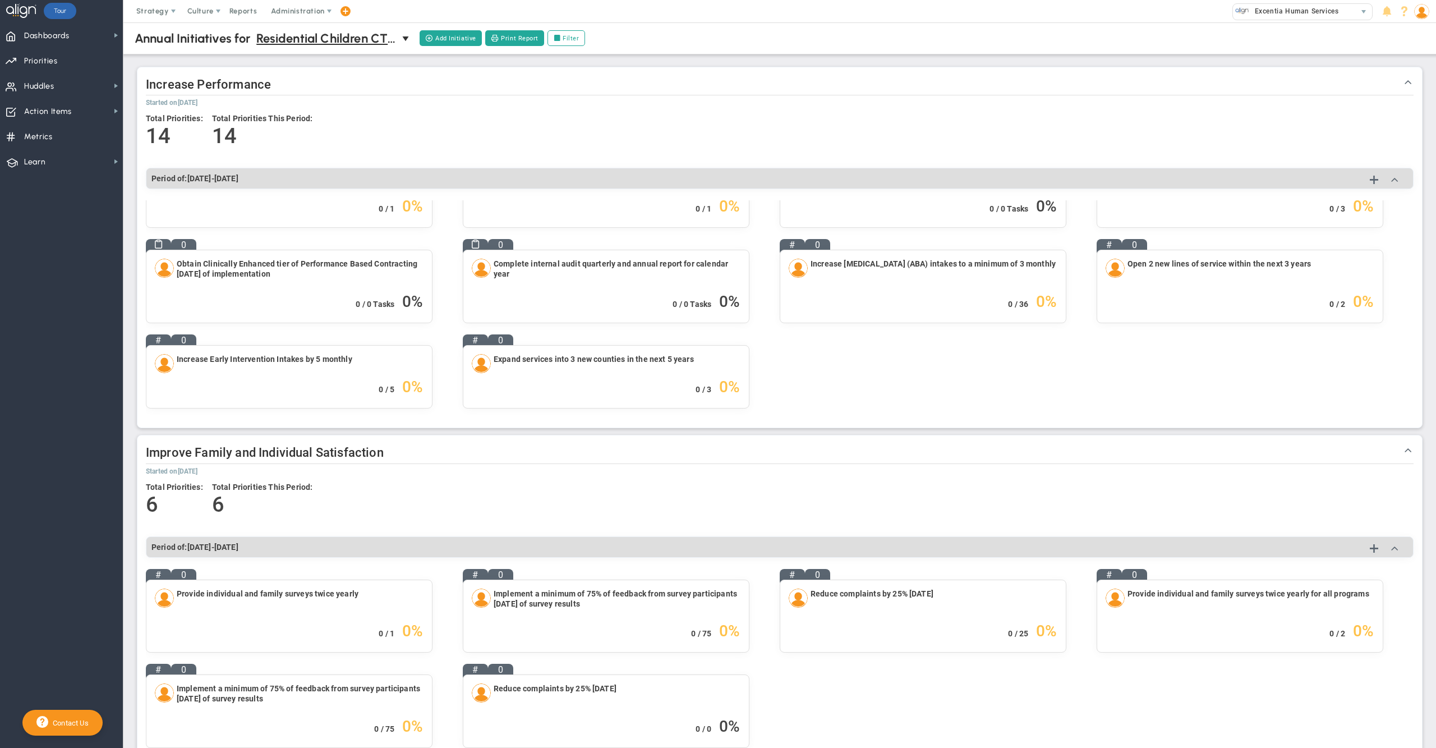
click at [504, 131] on div "Total Priorities: 14 Total Priorities This Period: 14" at bounding box center [780, 134] width 1268 height 53
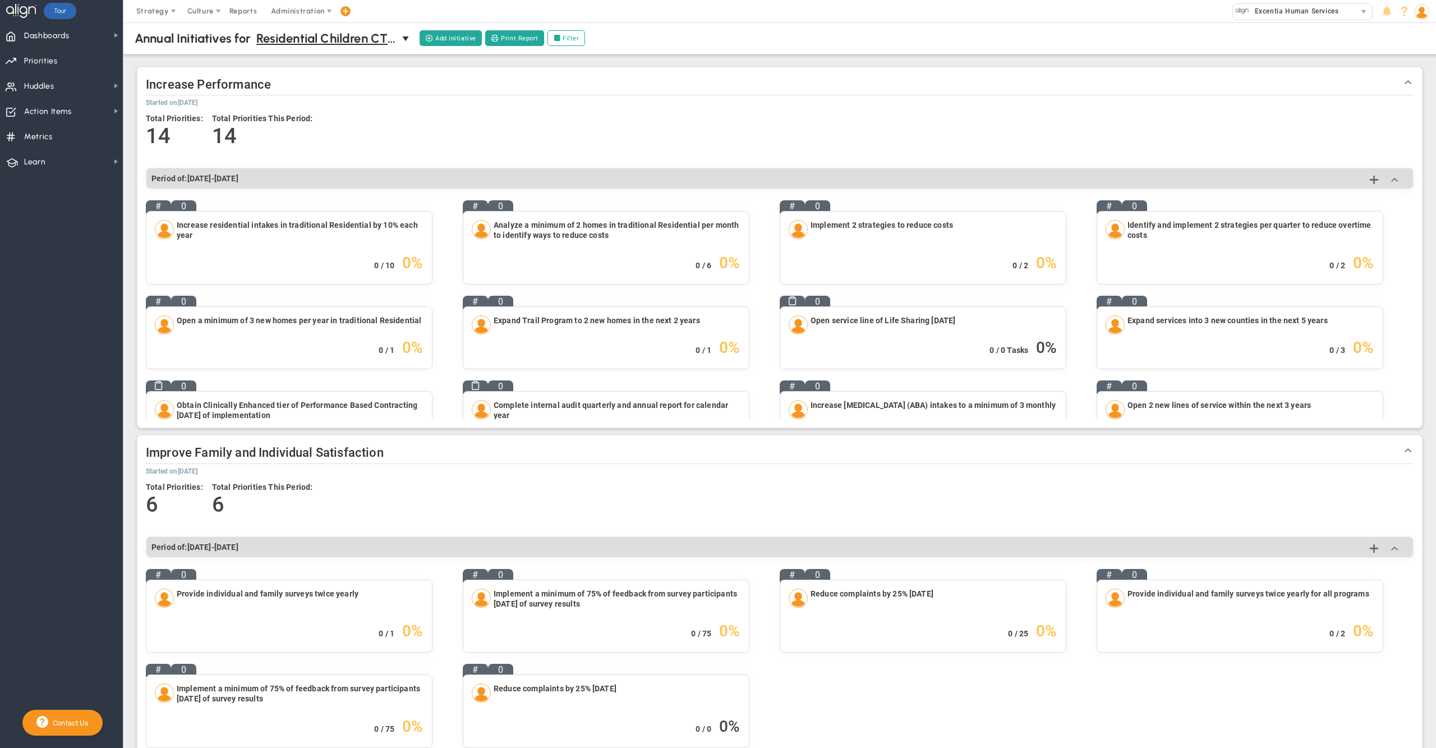
click at [683, 137] on div "Total Priorities: 14 Total Priorities This Period: 14" at bounding box center [780, 134] width 1268 height 53
click at [70, 57] on span "Priorities Projects OKR Tree Priorities Projects OKRs" at bounding box center [61, 60] width 123 height 25
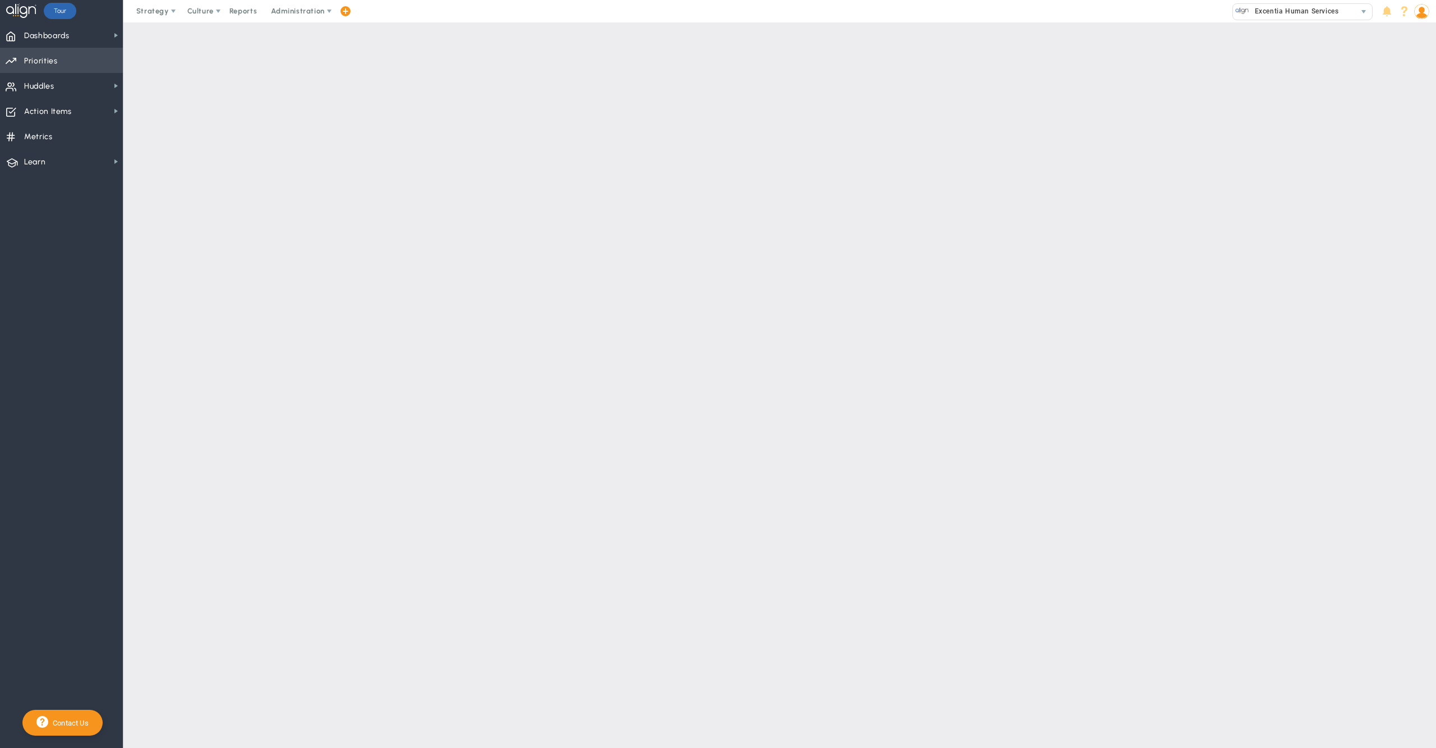
checkbox input "false"
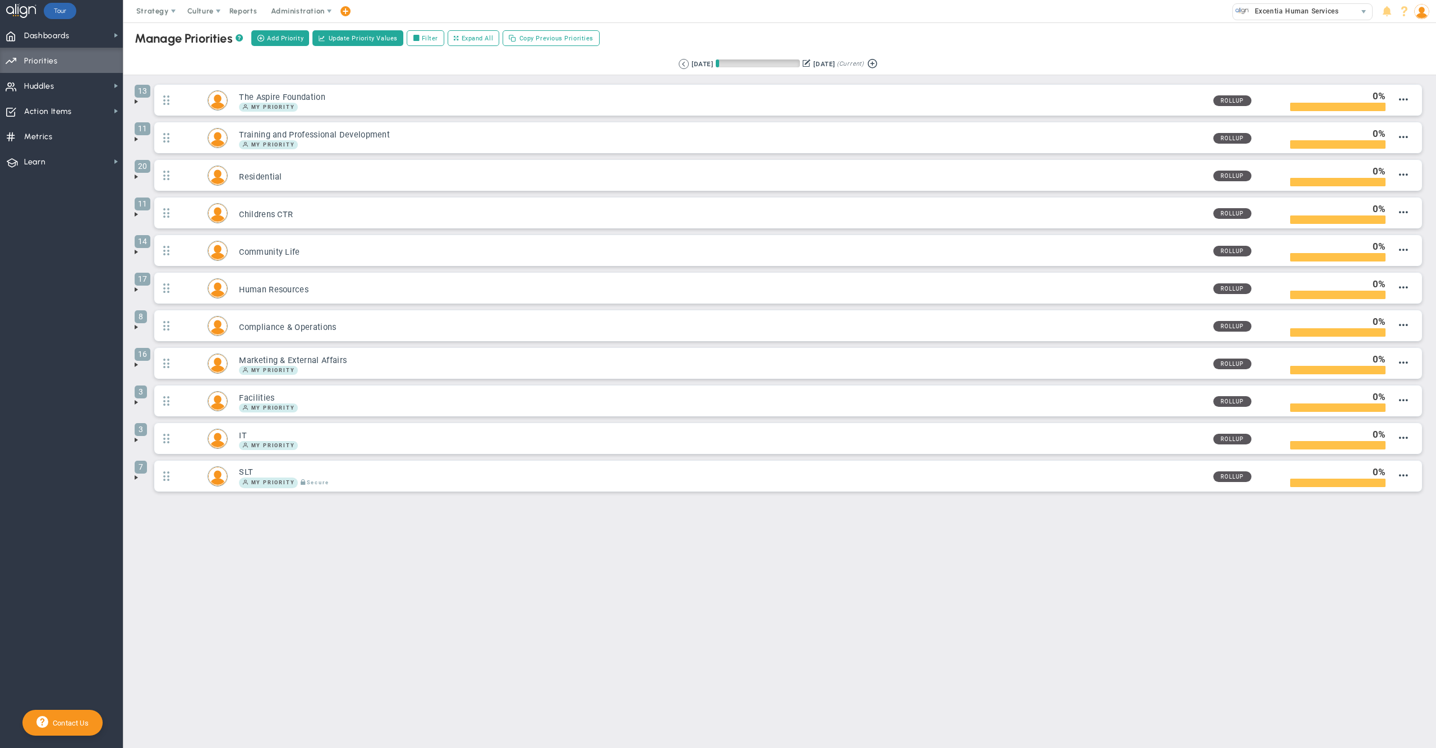
click at [137, 103] on span at bounding box center [136, 101] width 9 height 9
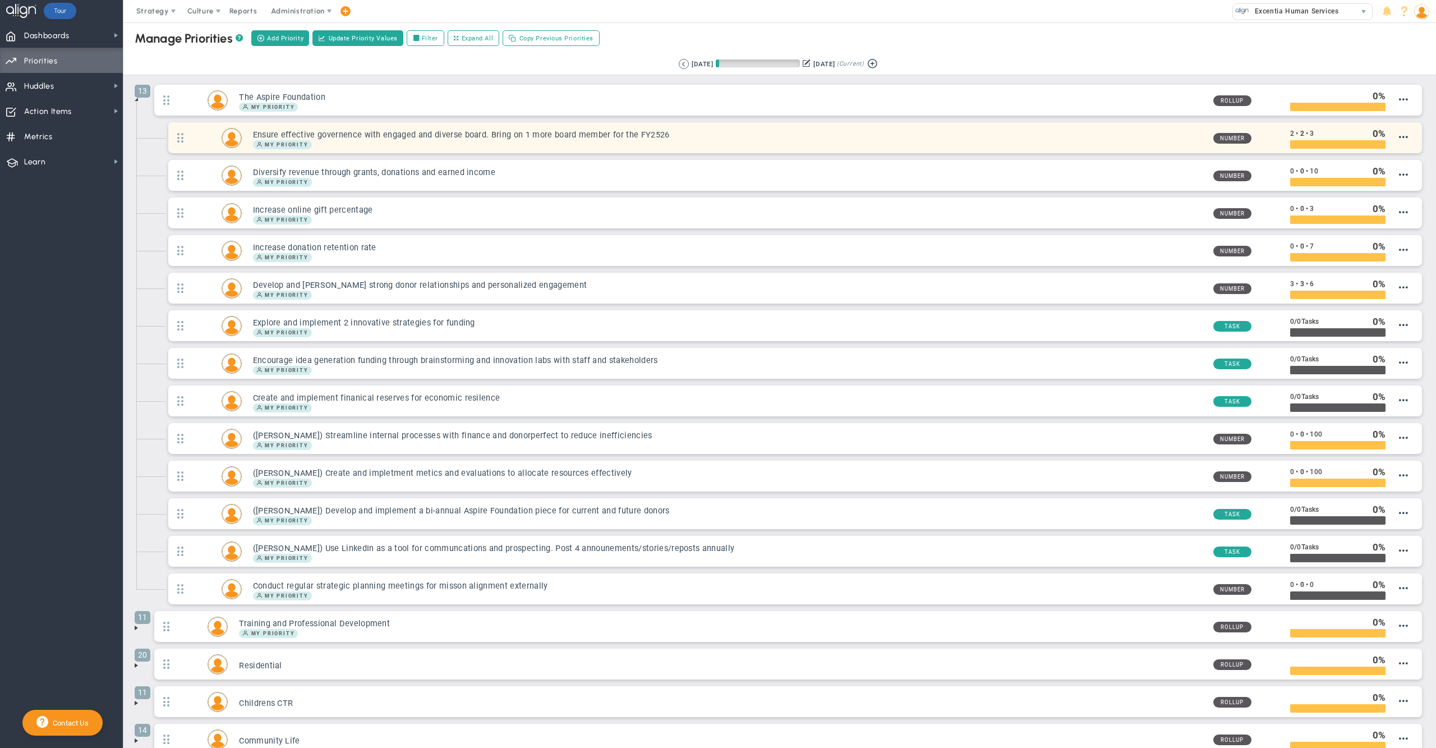
click at [638, 138] on h3 "Ensure effective governence with engaged and diverse board. Bring on 1 more boa…" at bounding box center [728, 135] width 951 height 11
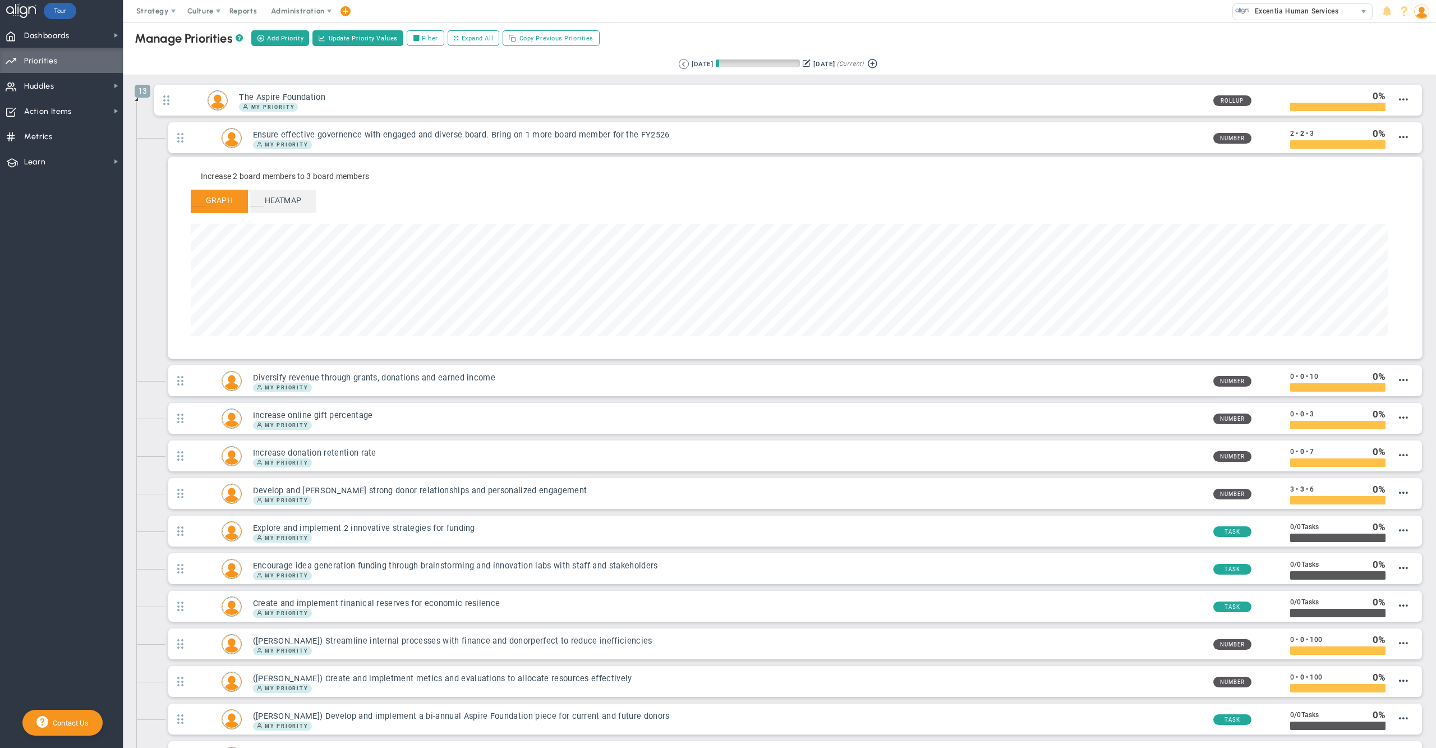
scroll to position [128, 1197]
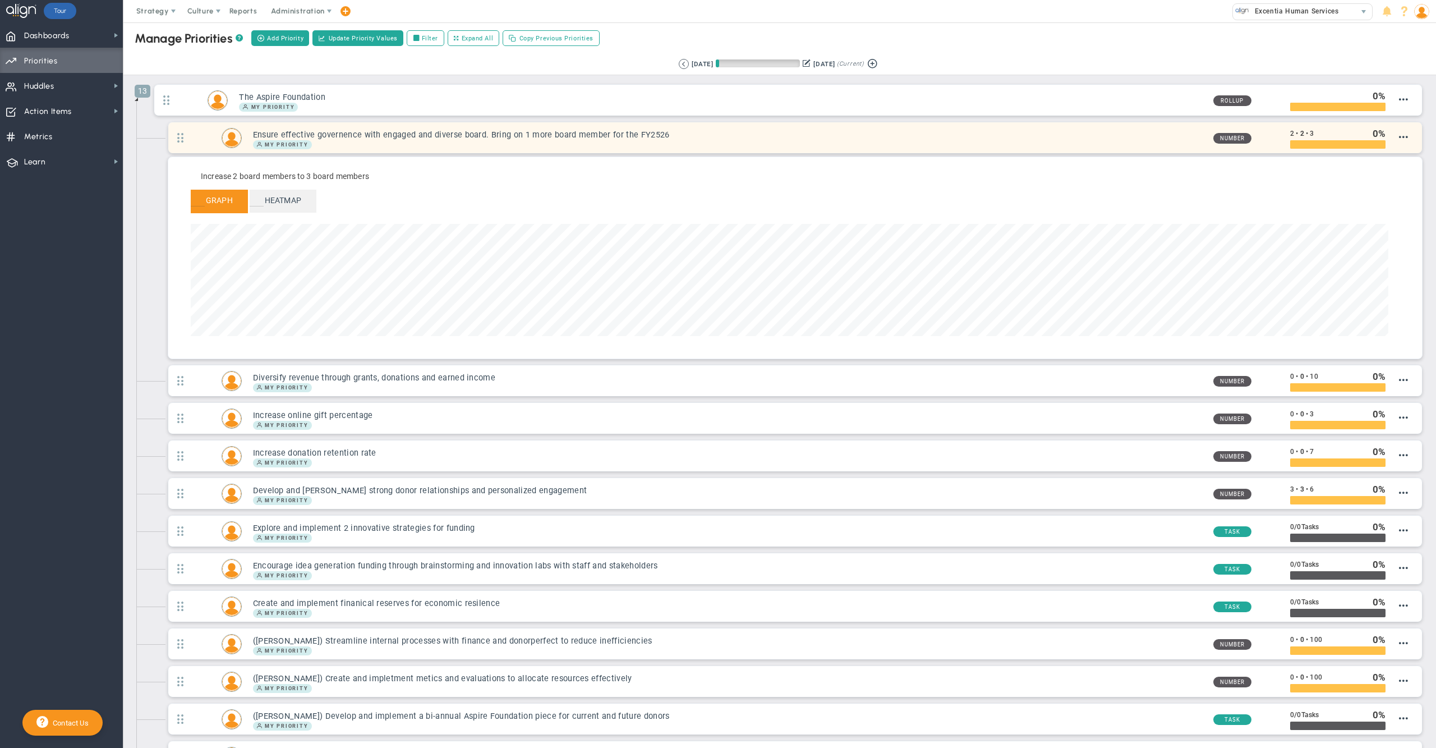
click at [842, 141] on div "My Priority" at bounding box center [728, 144] width 951 height 9
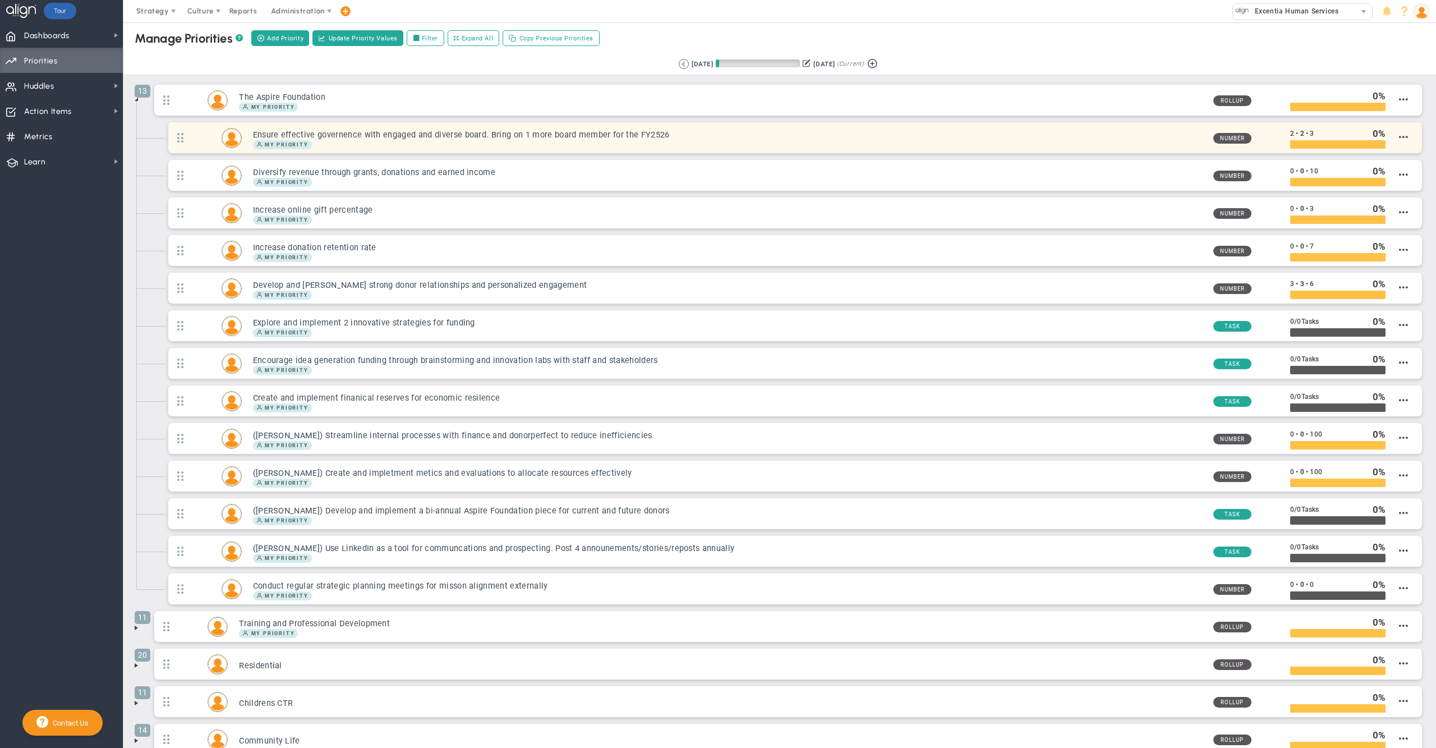
click at [686, 147] on div "My Priority" at bounding box center [728, 144] width 951 height 9
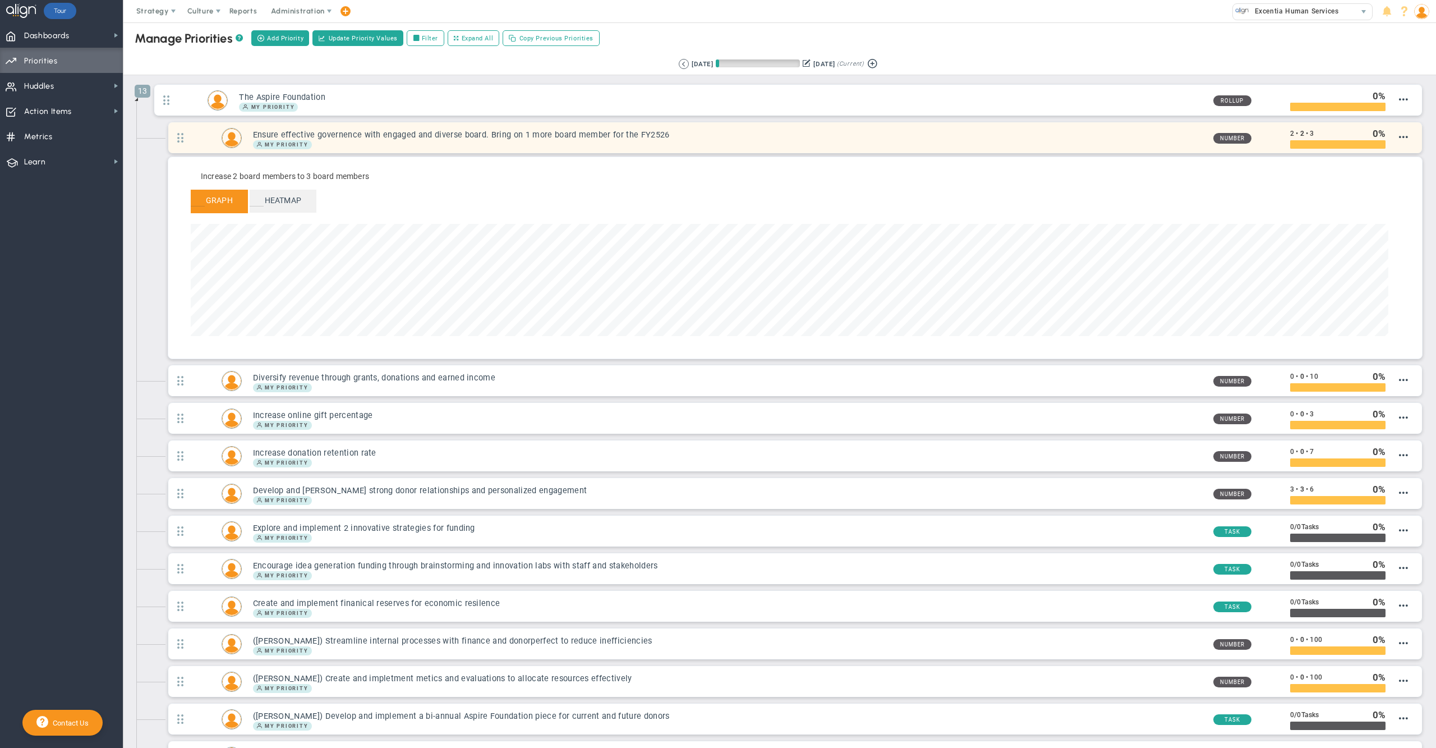
click at [887, 145] on div "My Priority" at bounding box center [728, 144] width 951 height 9
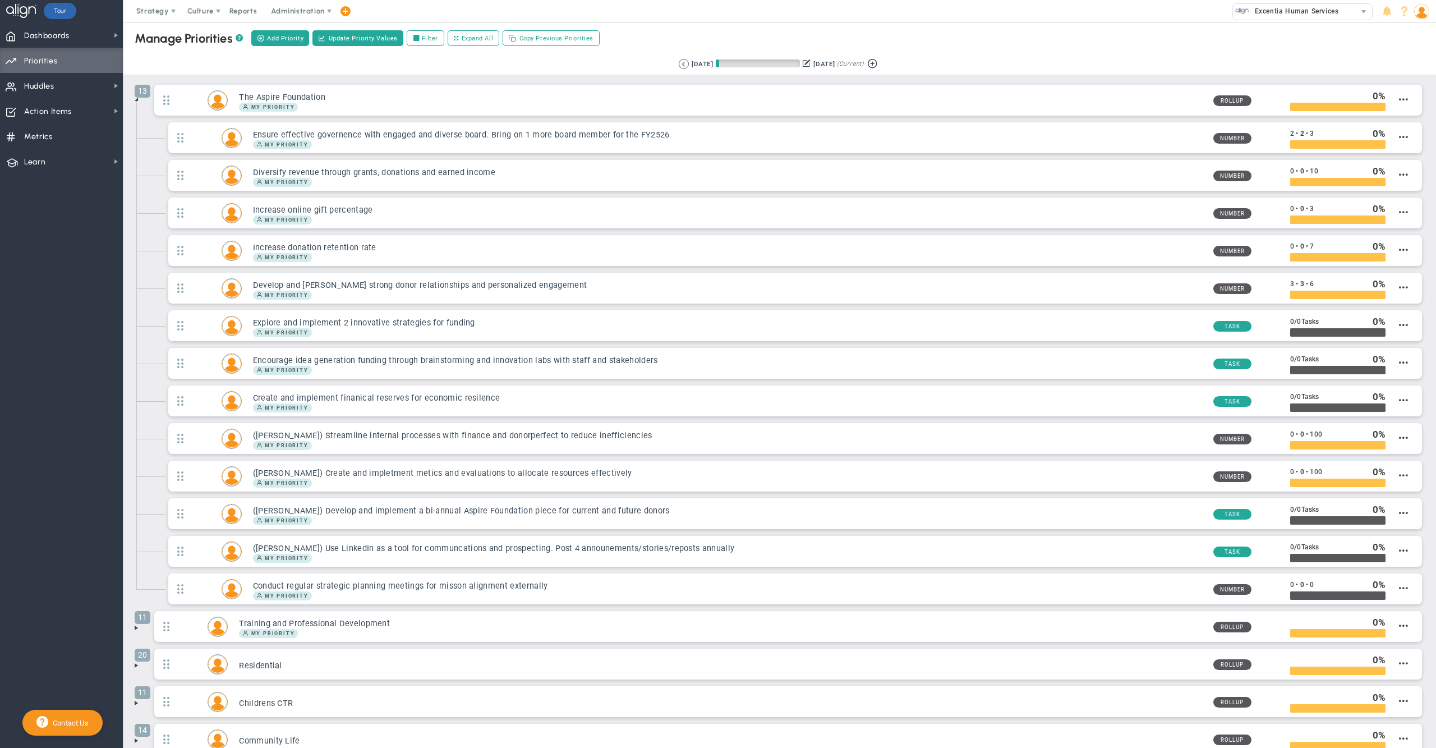
click at [138, 104] on span at bounding box center [136, 99] width 9 height 9
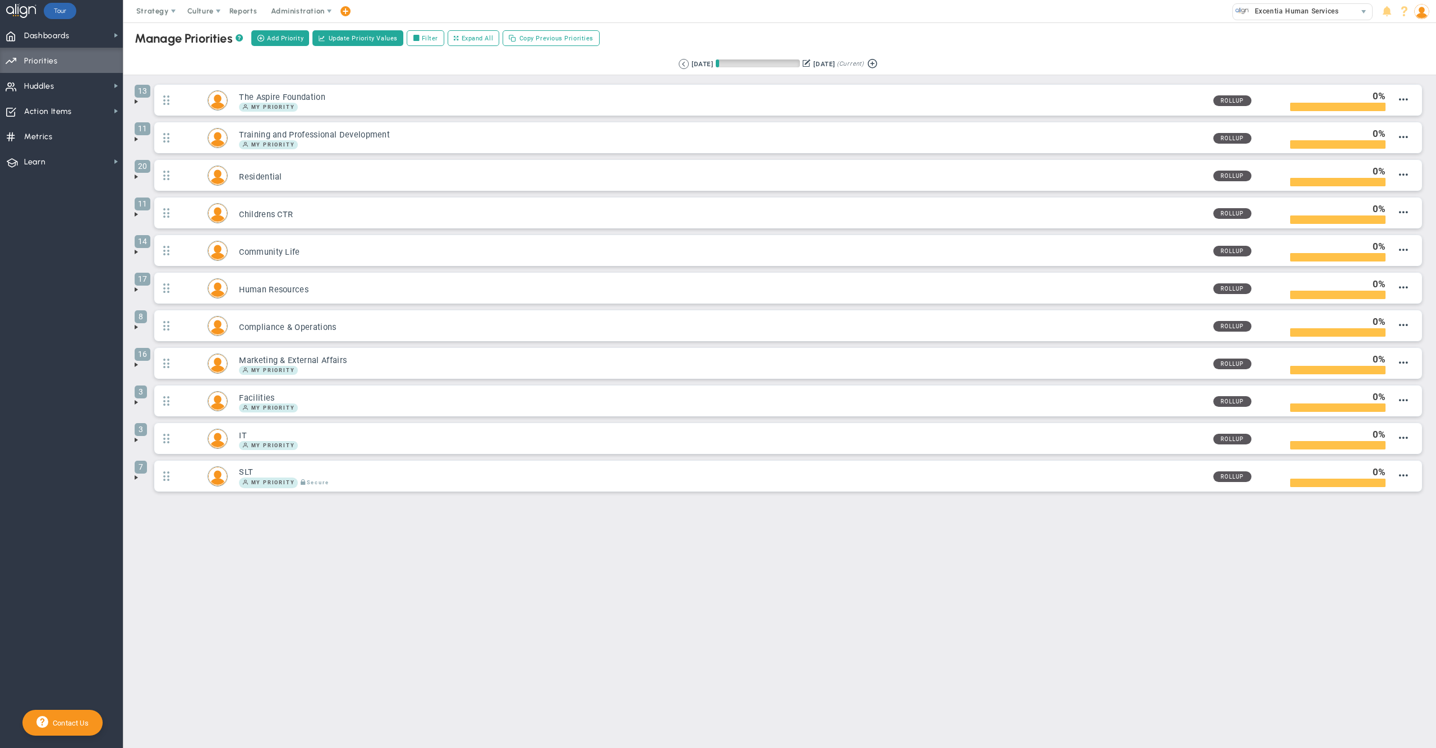
click at [137, 178] on span at bounding box center [136, 176] width 9 height 9
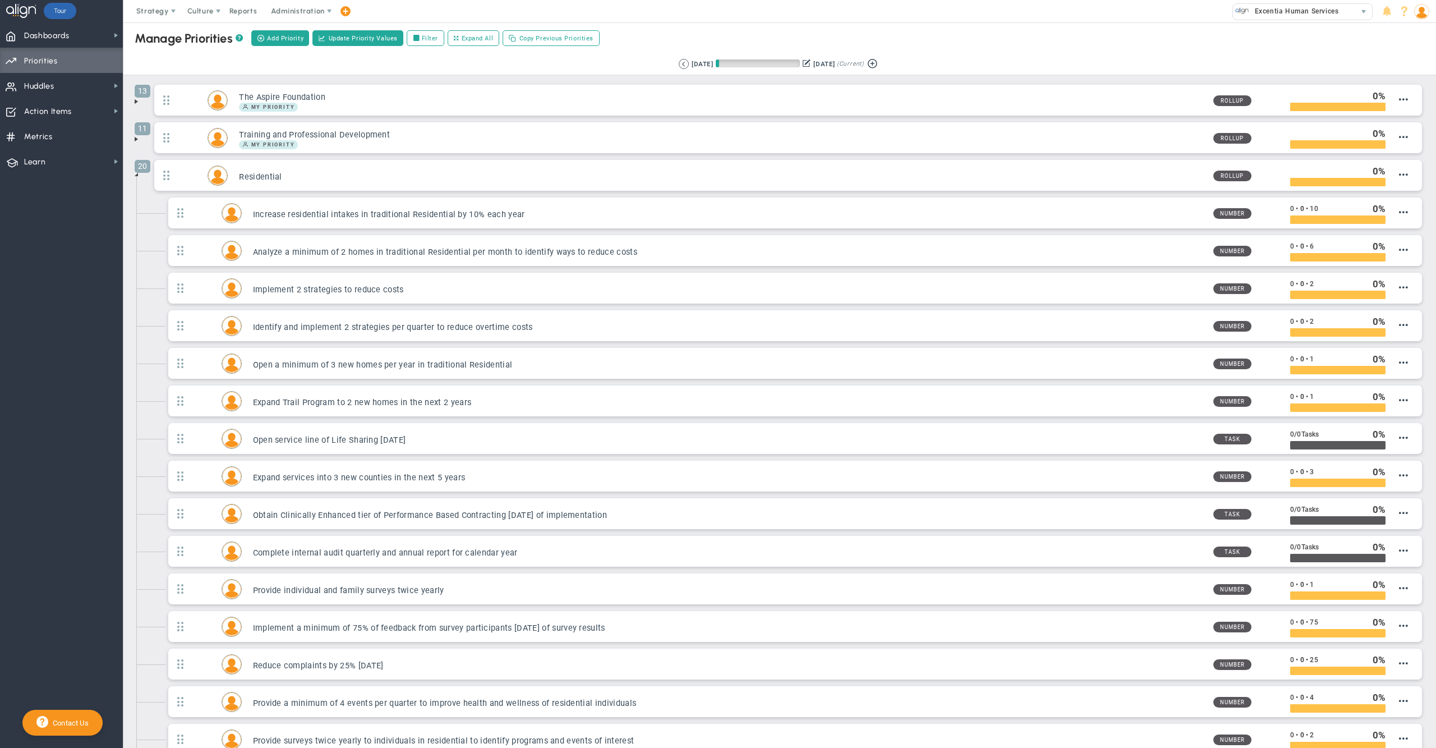
click at [151, 197] on ul "Increase residential intakes in traditional Residential by 10% each year Number…" at bounding box center [787, 573] width 1273 height 752
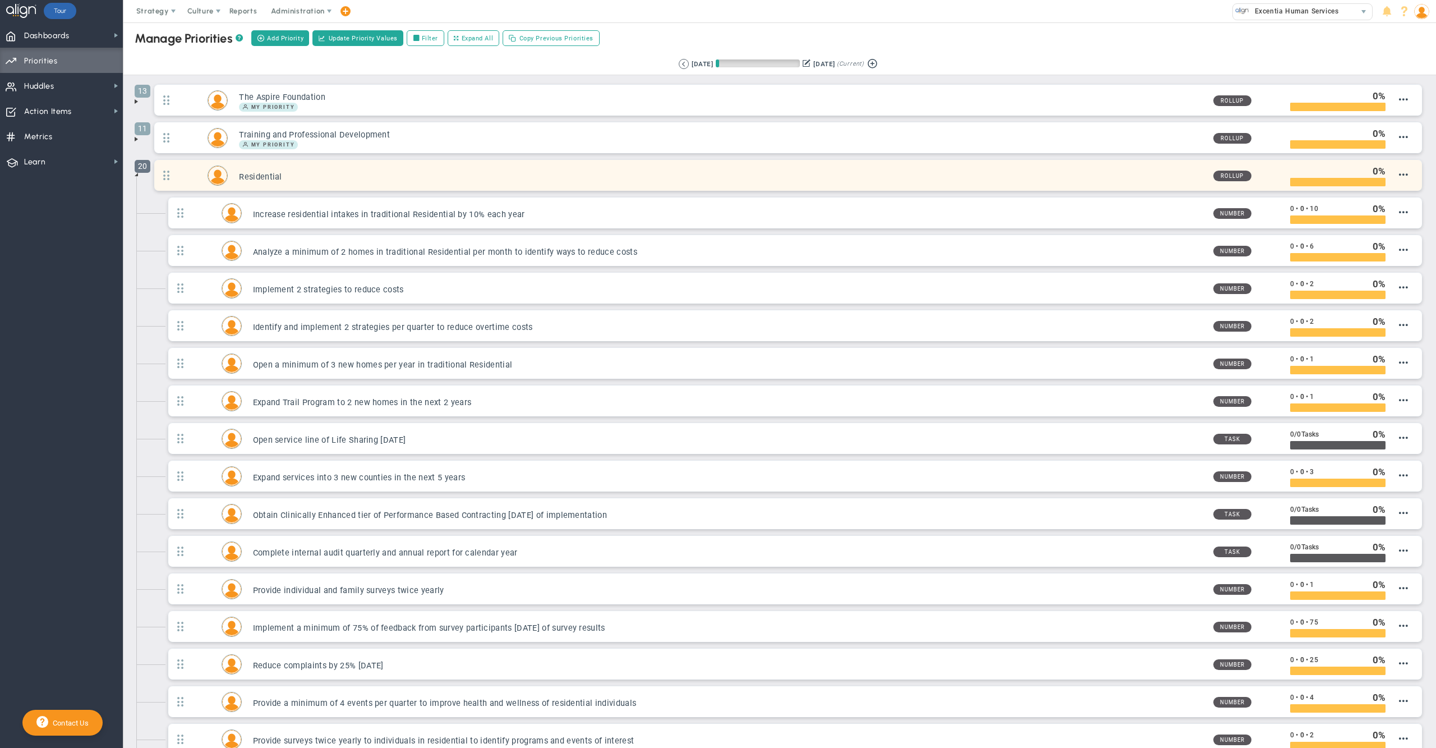
click at [137, 171] on span "20" at bounding box center [143, 166] width 16 height 13
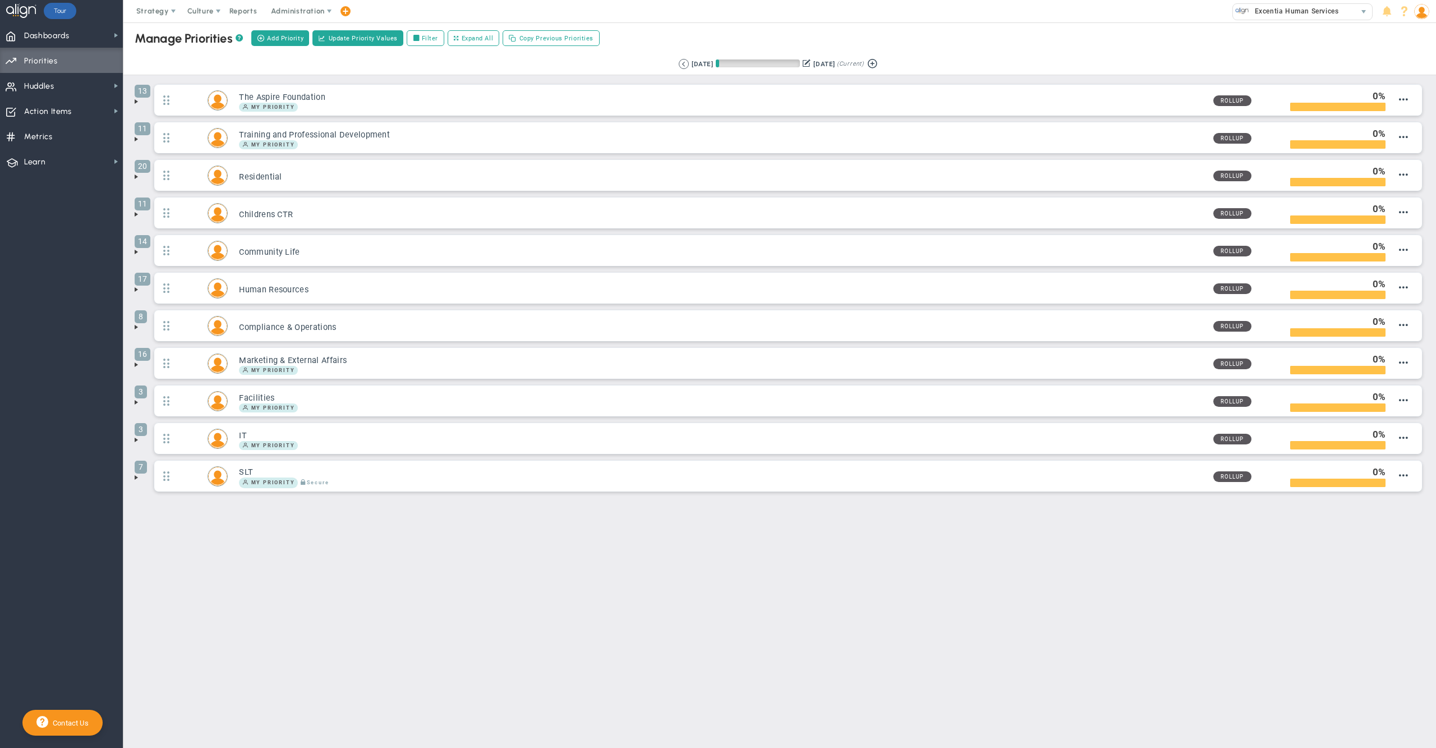
click at [135, 181] on span at bounding box center [136, 176] width 9 height 9
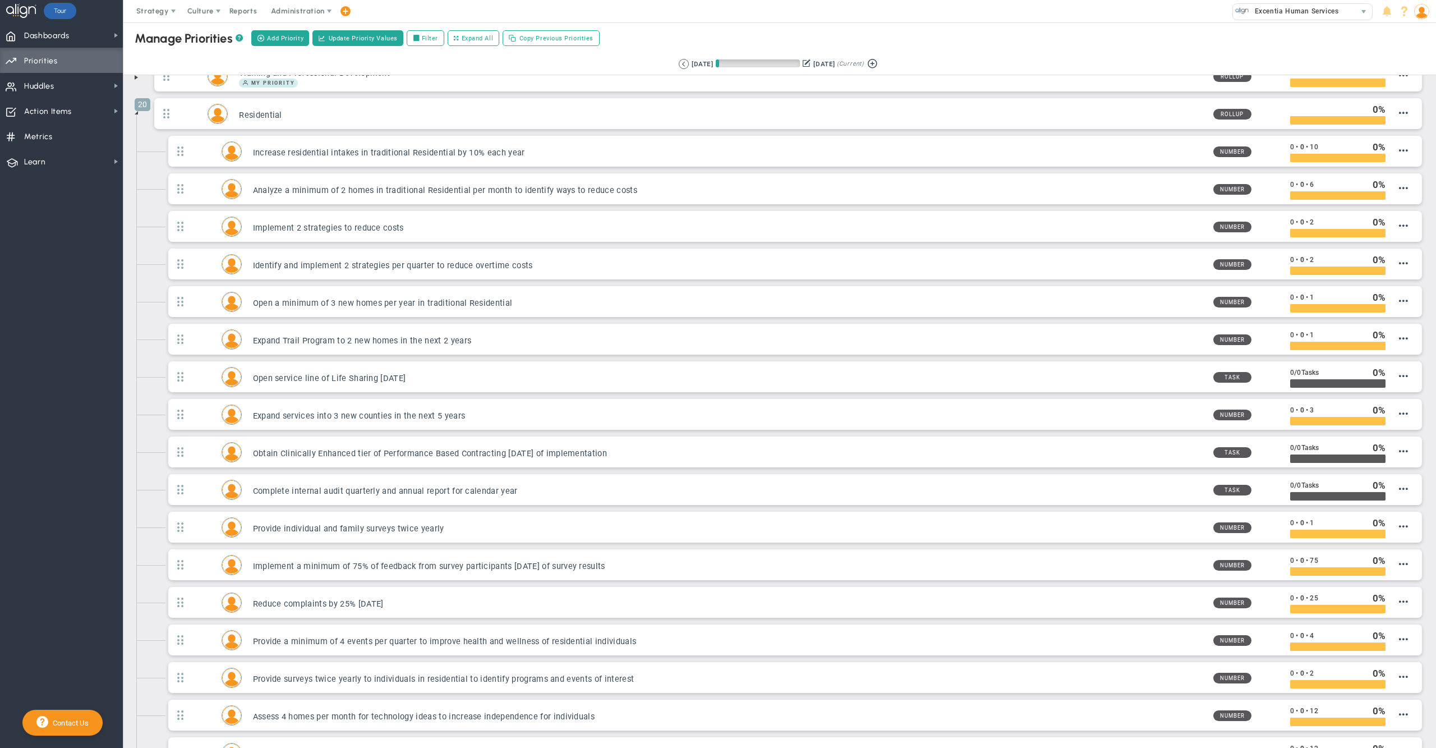
scroll to position [66, 0]
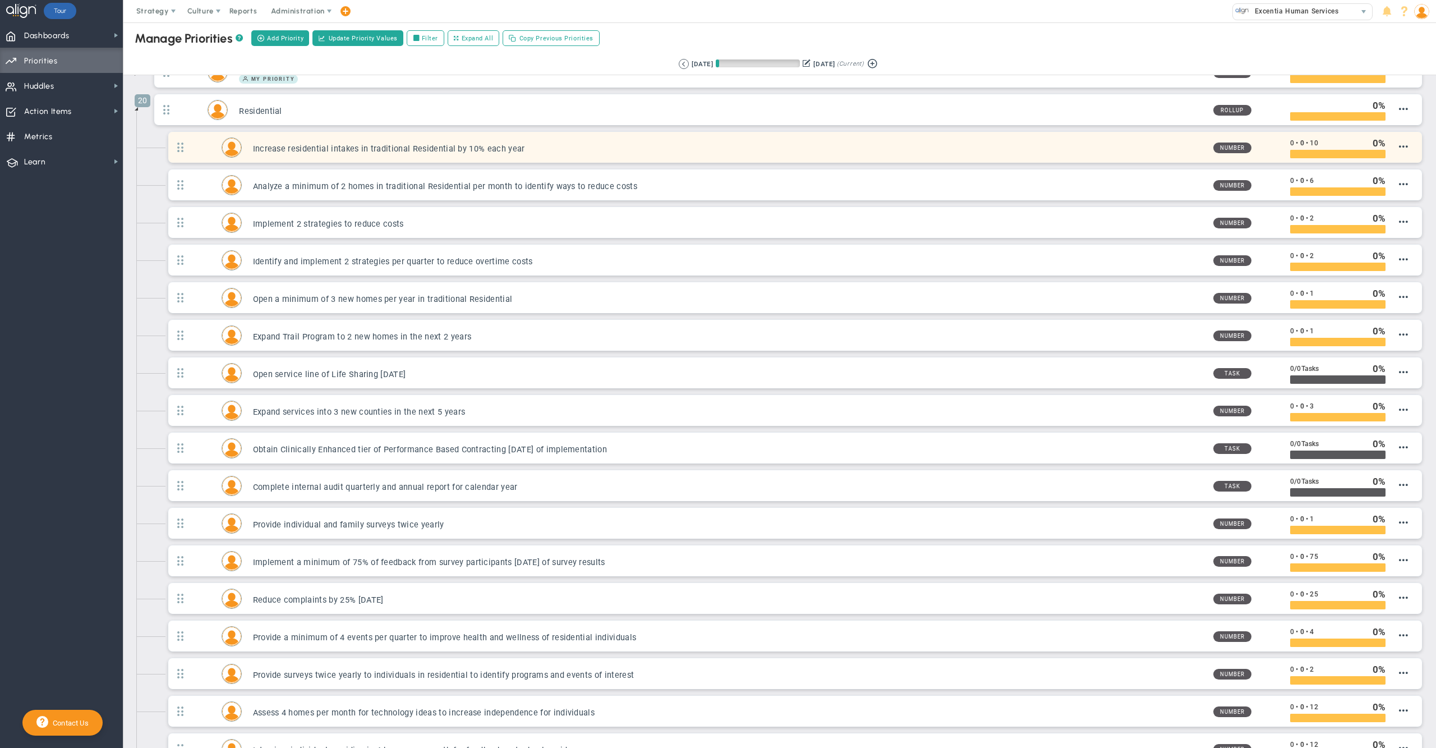
click at [680, 141] on div "Increase residential intakes in traditional Residential by 10% each year Number…" at bounding box center [794, 147] width 1253 height 31
click at [662, 151] on h3 "Increase residential intakes in traditional Residential by 10% each year" at bounding box center [728, 149] width 951 height 11
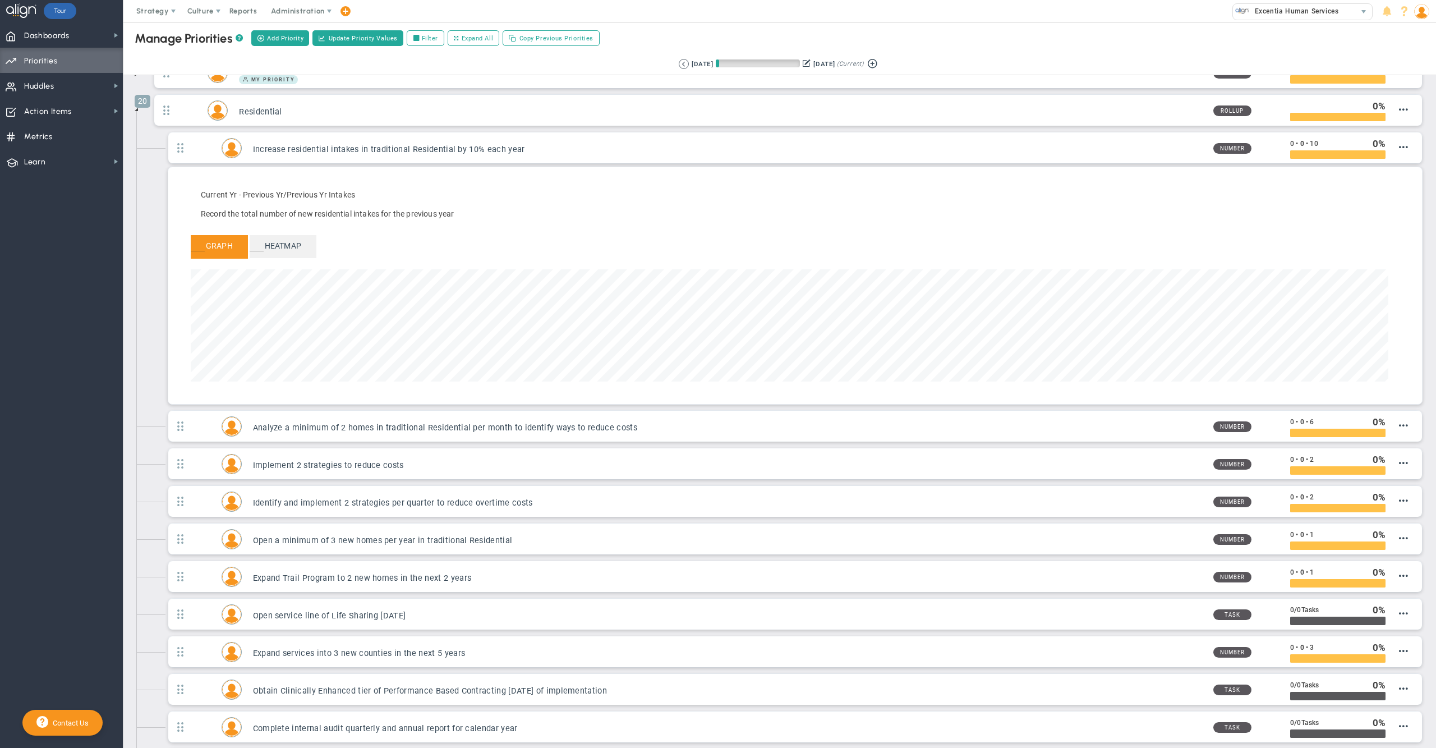
scroll to position [0, 0]
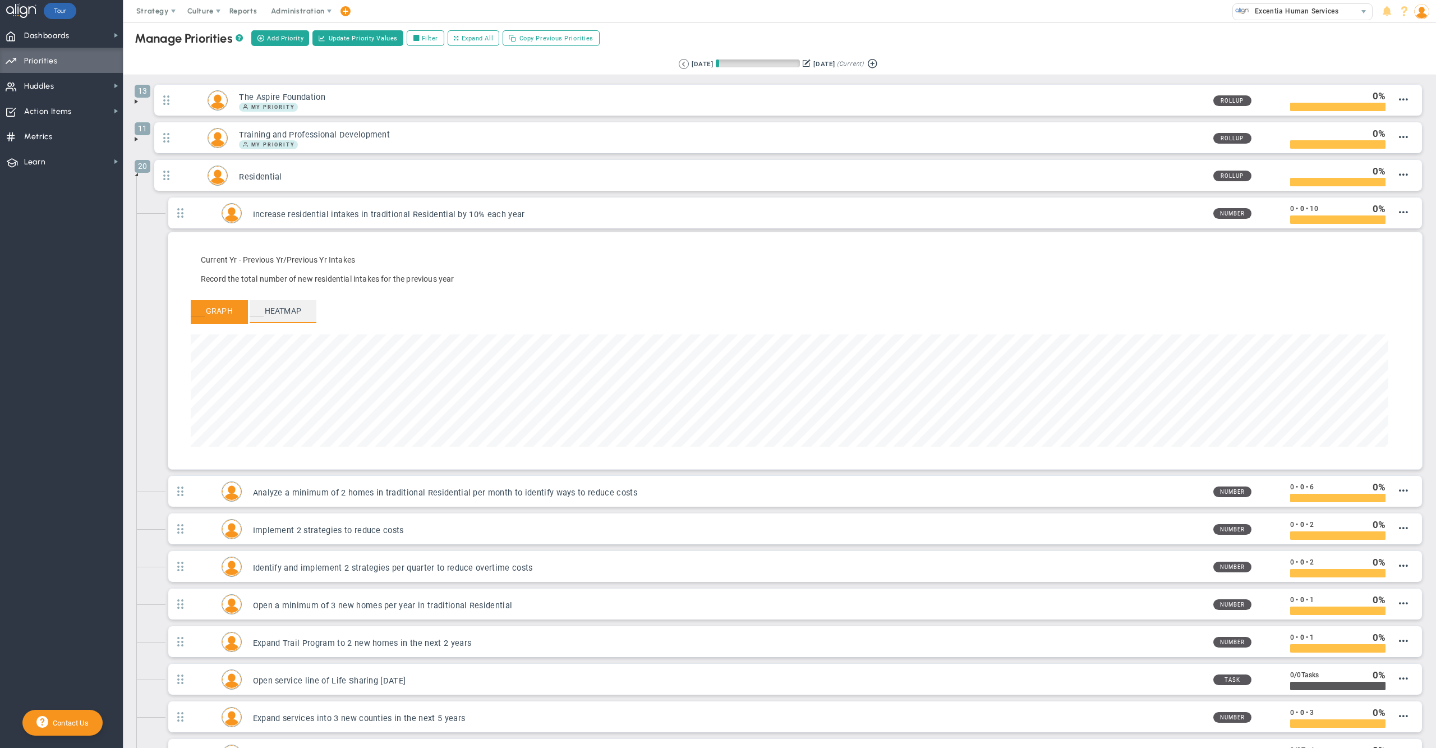
click at [283, 312] on span "Heatmap" at bounding box center [283, 311] width 67 height 22
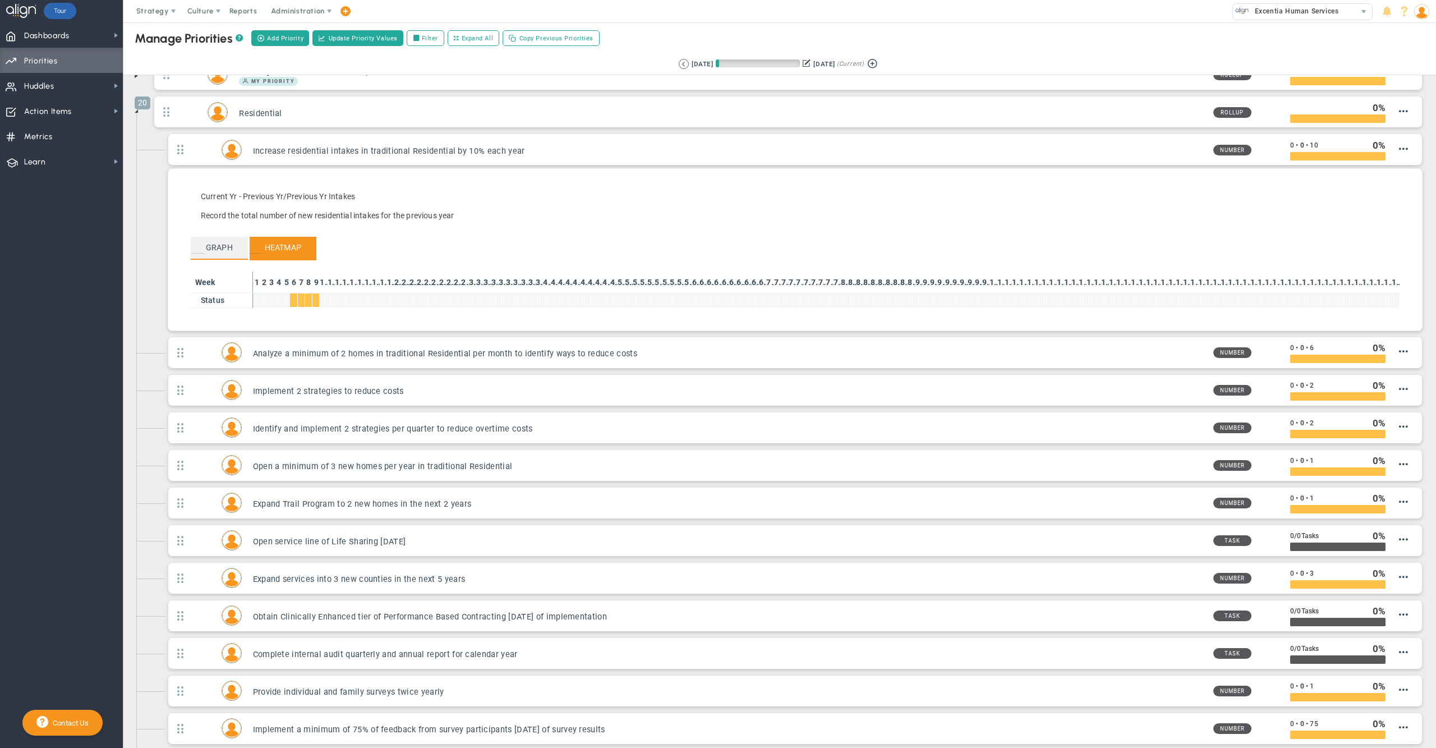
click at [218, 250] on span "Graph" at bounding box center [219, 248] width 57 height 22
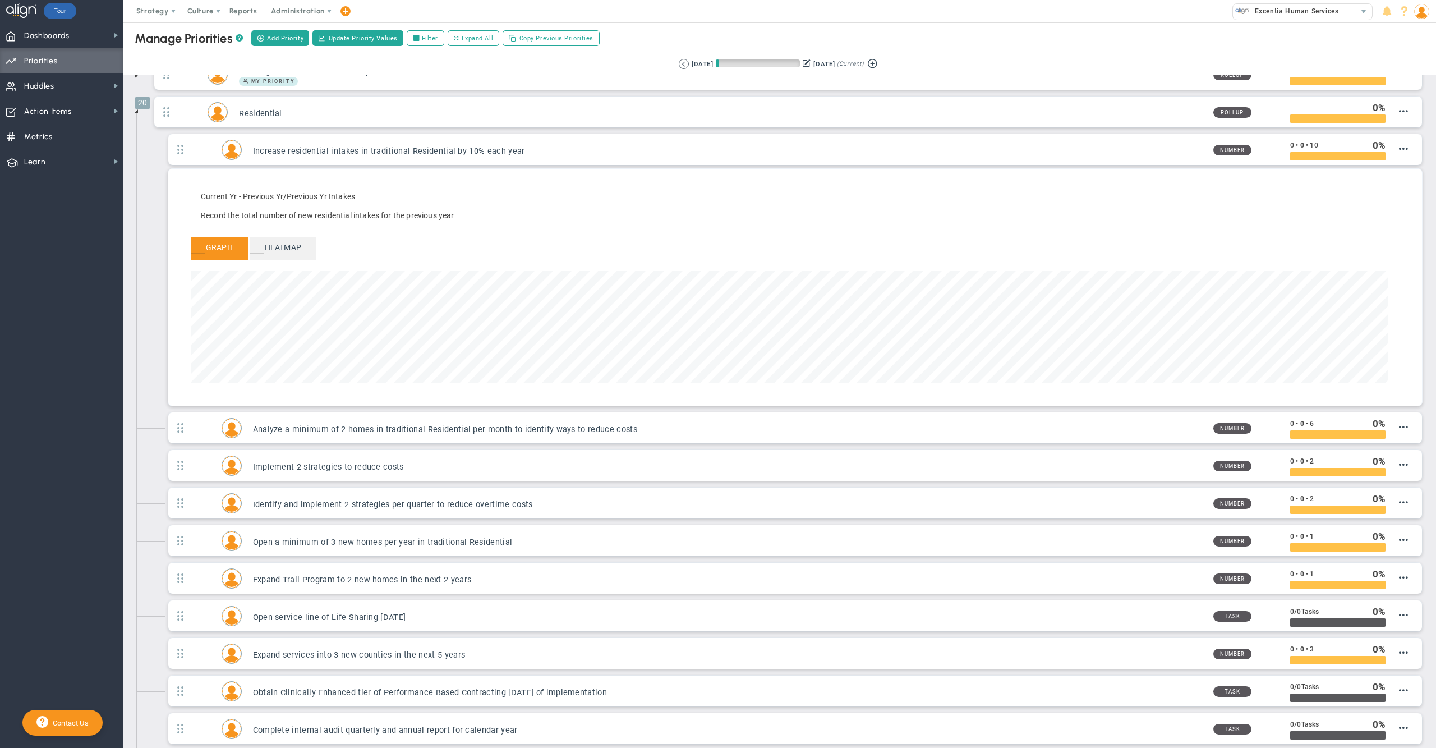
scroll to position [128, 1197]
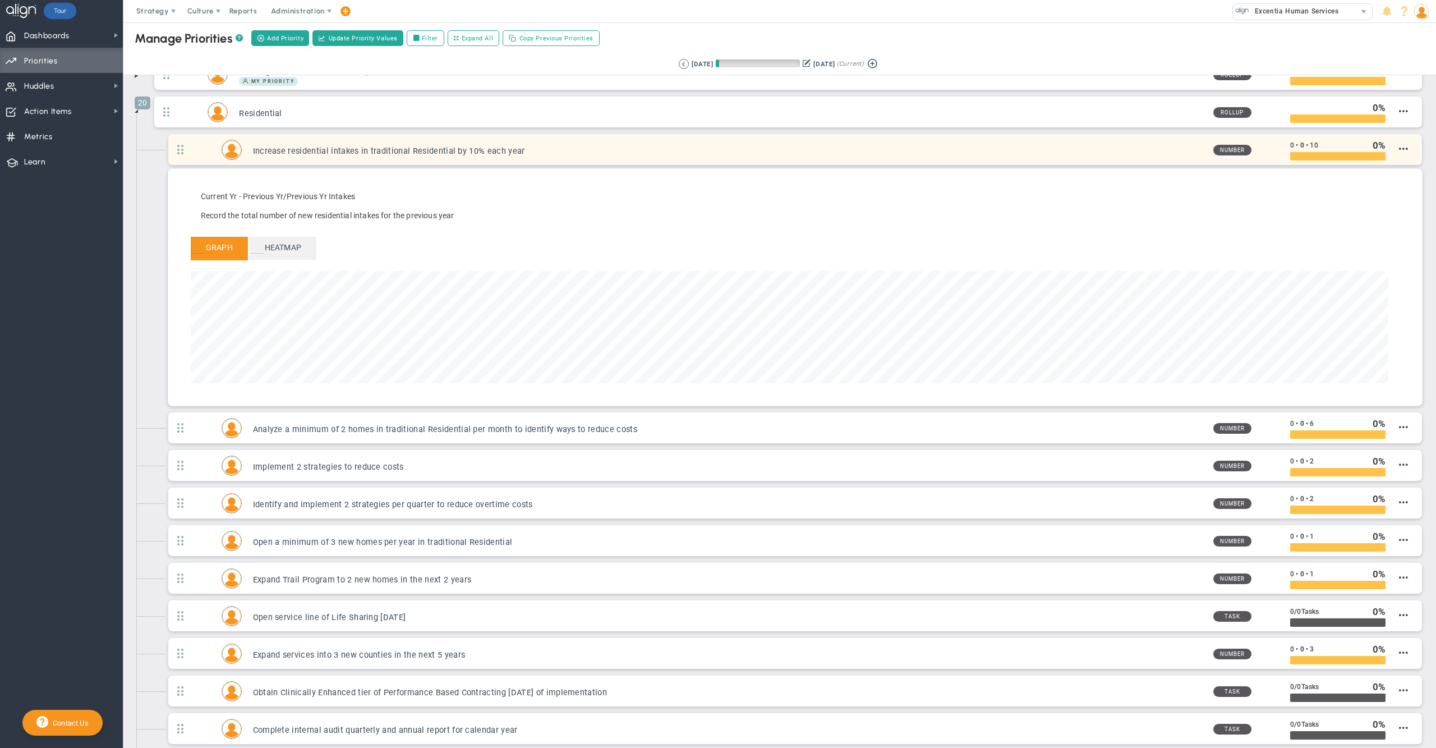
click at [644, 155] on h3 "Increase residential intakes in traditional Residential by 10% each year" at bounding box center [728, 151] width 951 height 11
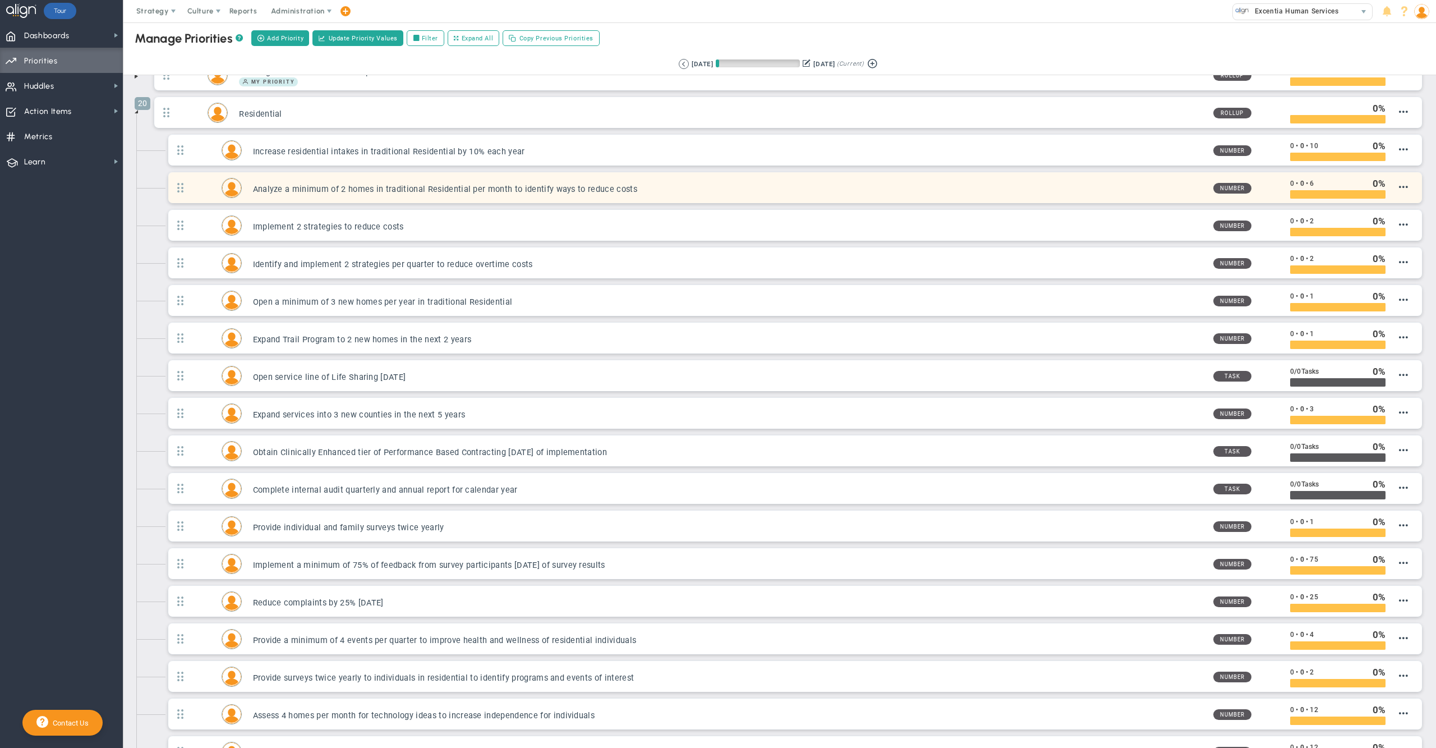
click at [582, 187] on h3 "Analyze a minimum of 2 homes in traditional Residential per month to identify w…" at bounding box center [728, 189] width 951 height 11
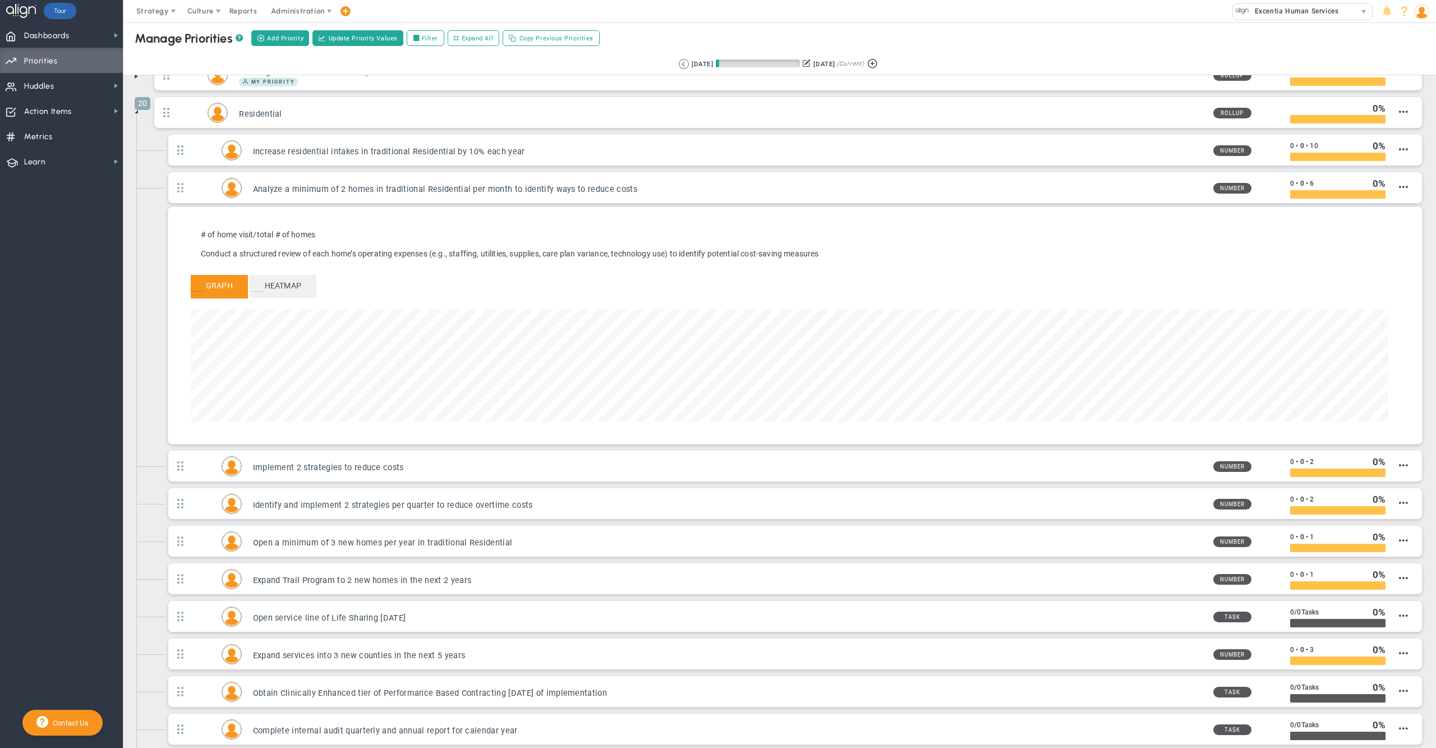
scroll to position [128, 1197]
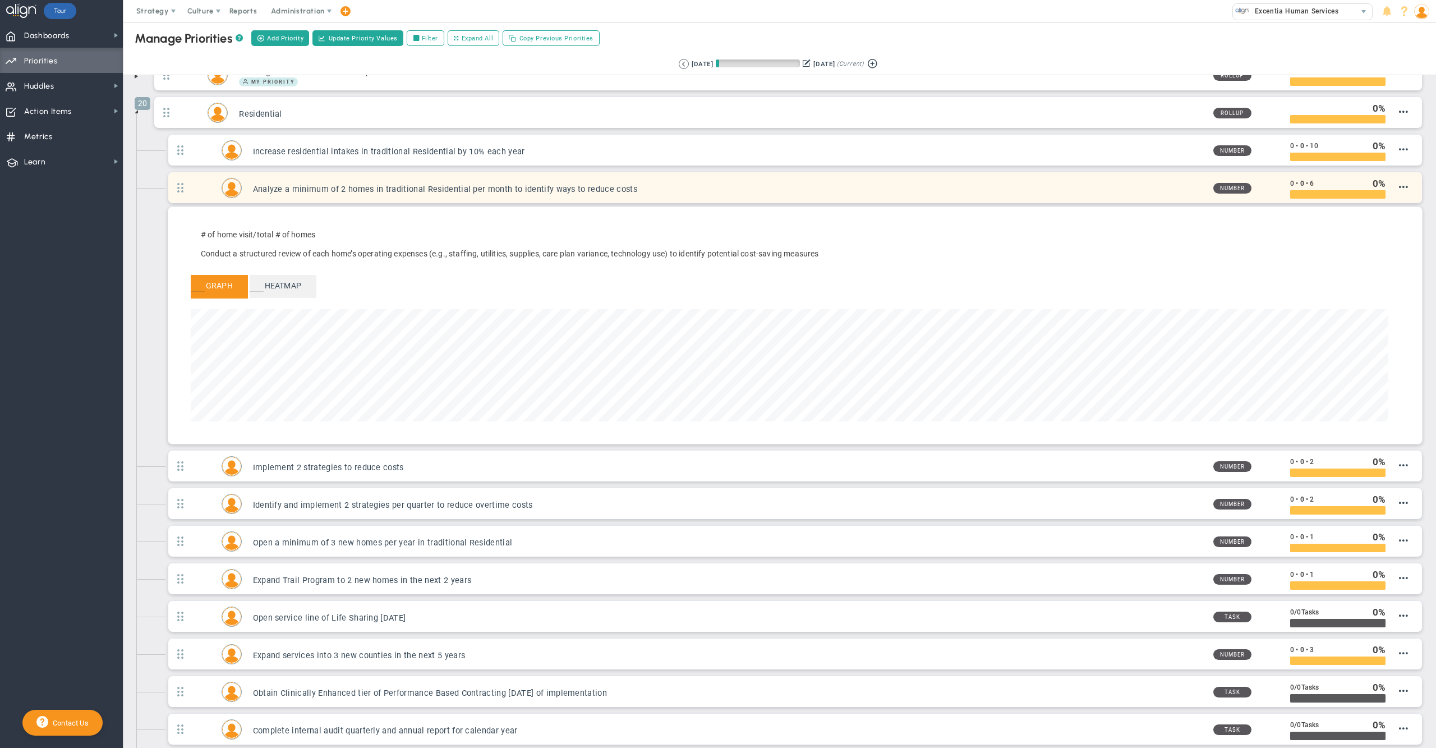
click at [904, 191] on h3 "Analyze a minimum of 2 homes in traditional Residential per month to identify w…" at bounding box center [728, 189] width 951 height 11
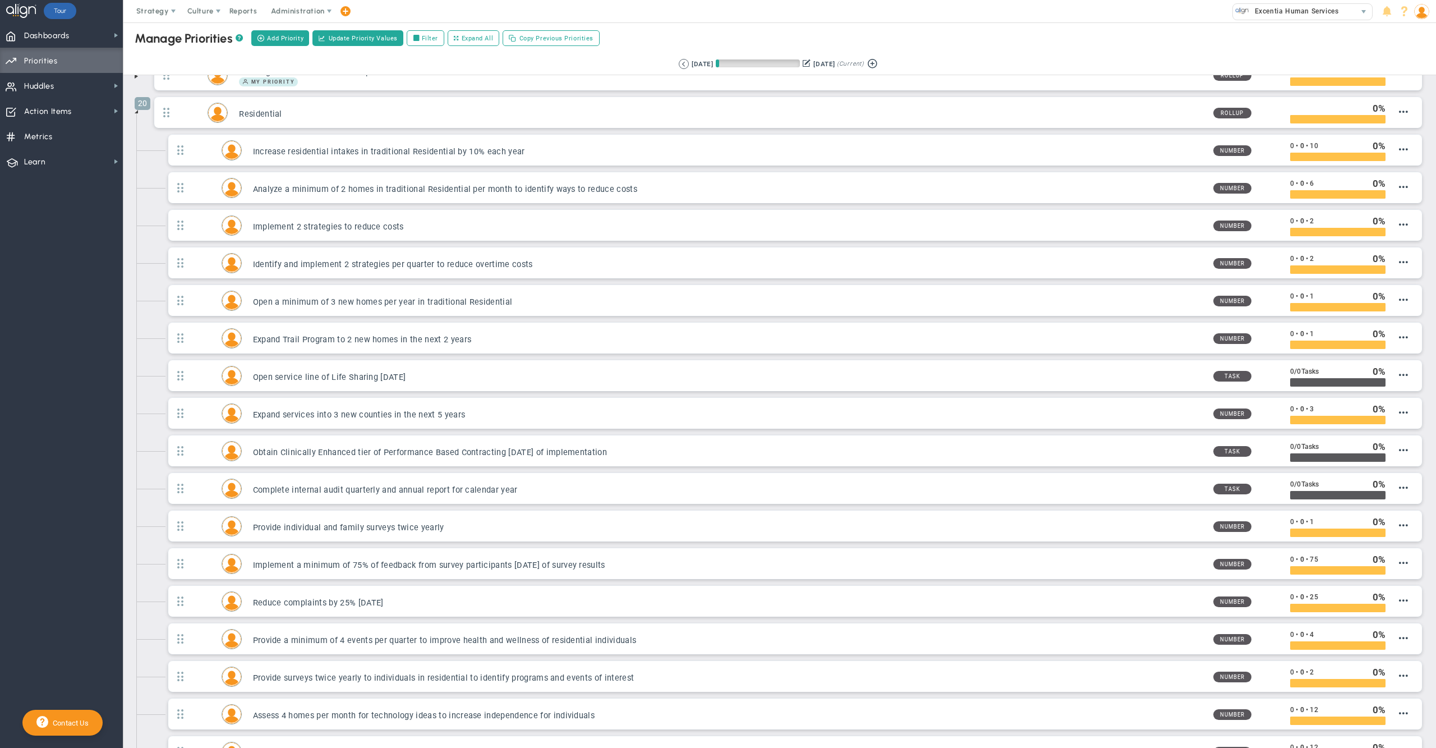
scroll to position [55, 0]
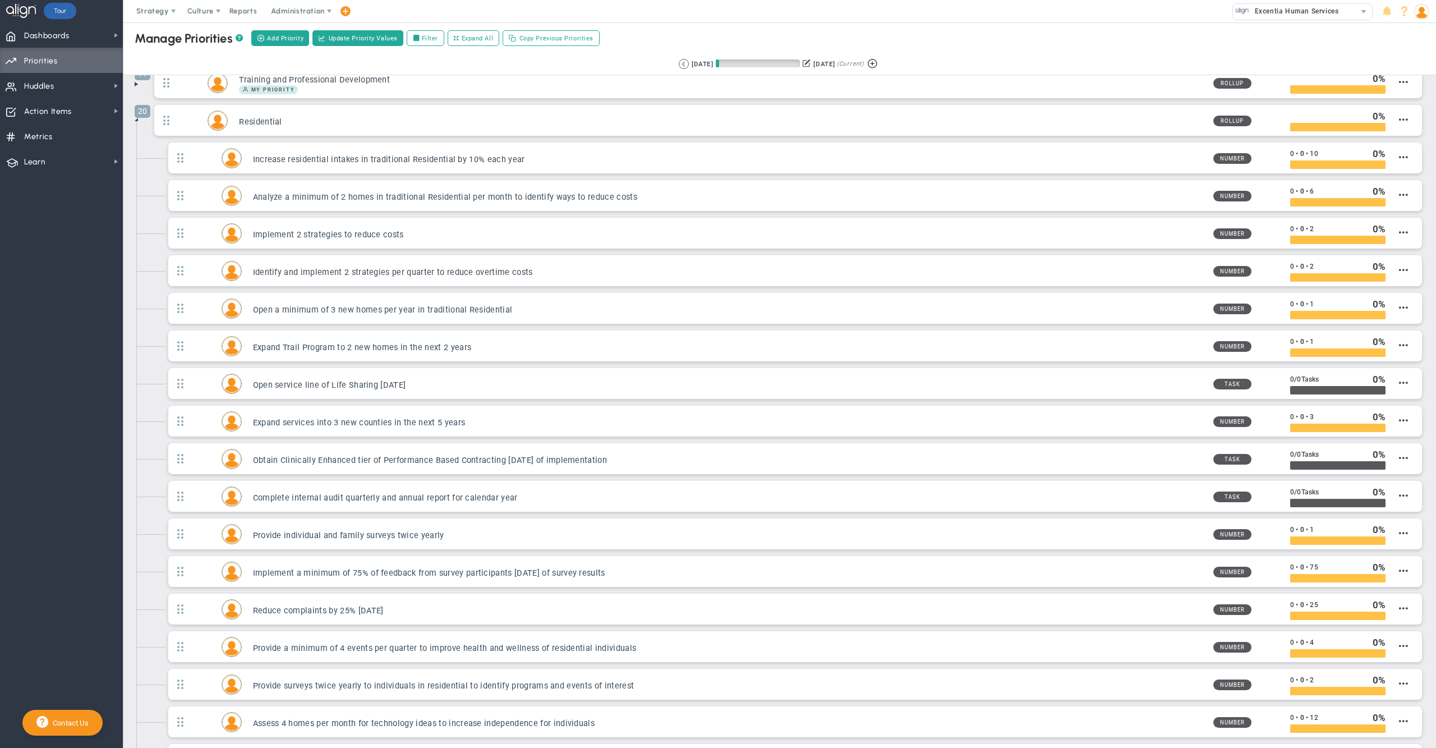
click at [138, 121] on span at bounding box center [136, 119] width 9 height 9
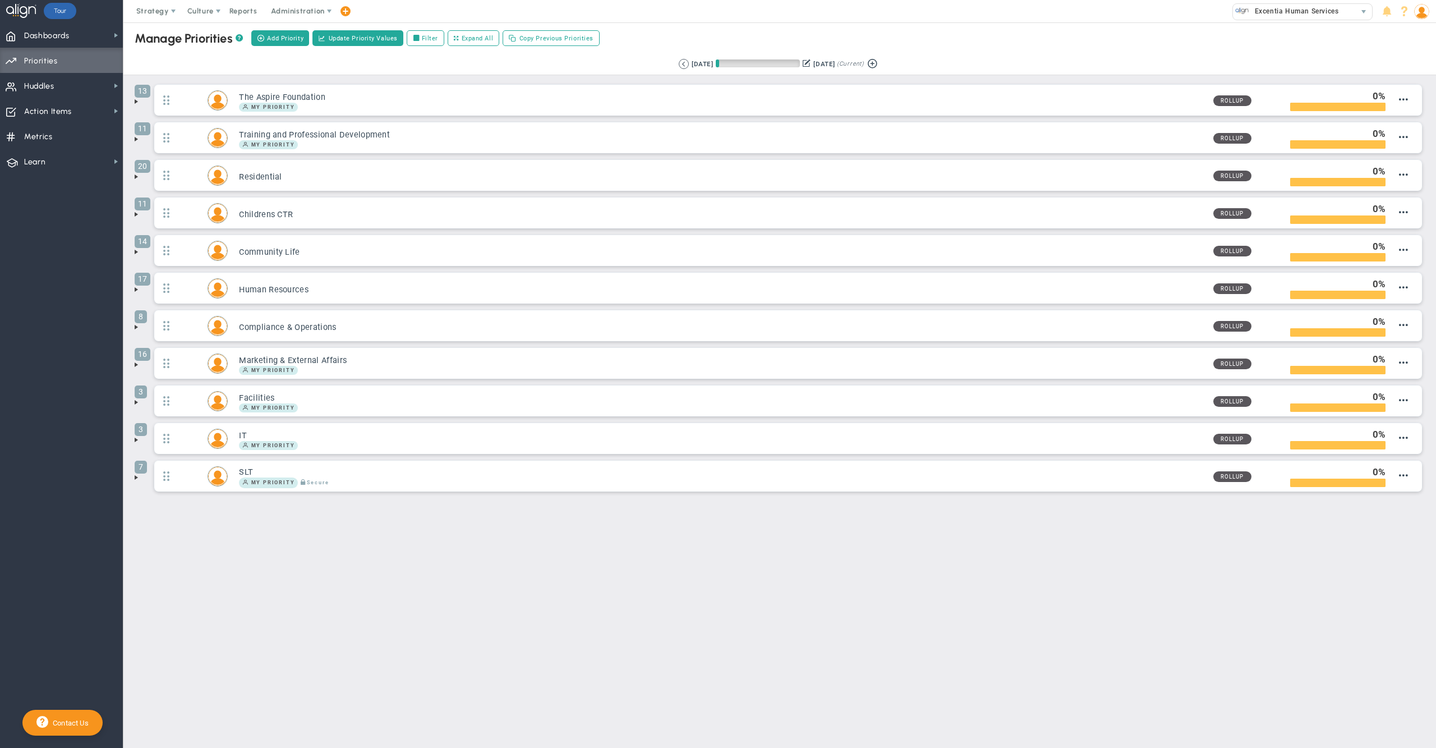
scroll to position [0, 0]
click at [85, 41] on span "Dashboards Dashboards" at bounding box center [61, 34] width 123 height 25
click at [155, 71] on span "Annual Initiatives" at bounding box center [176, 76] width 59 height 11
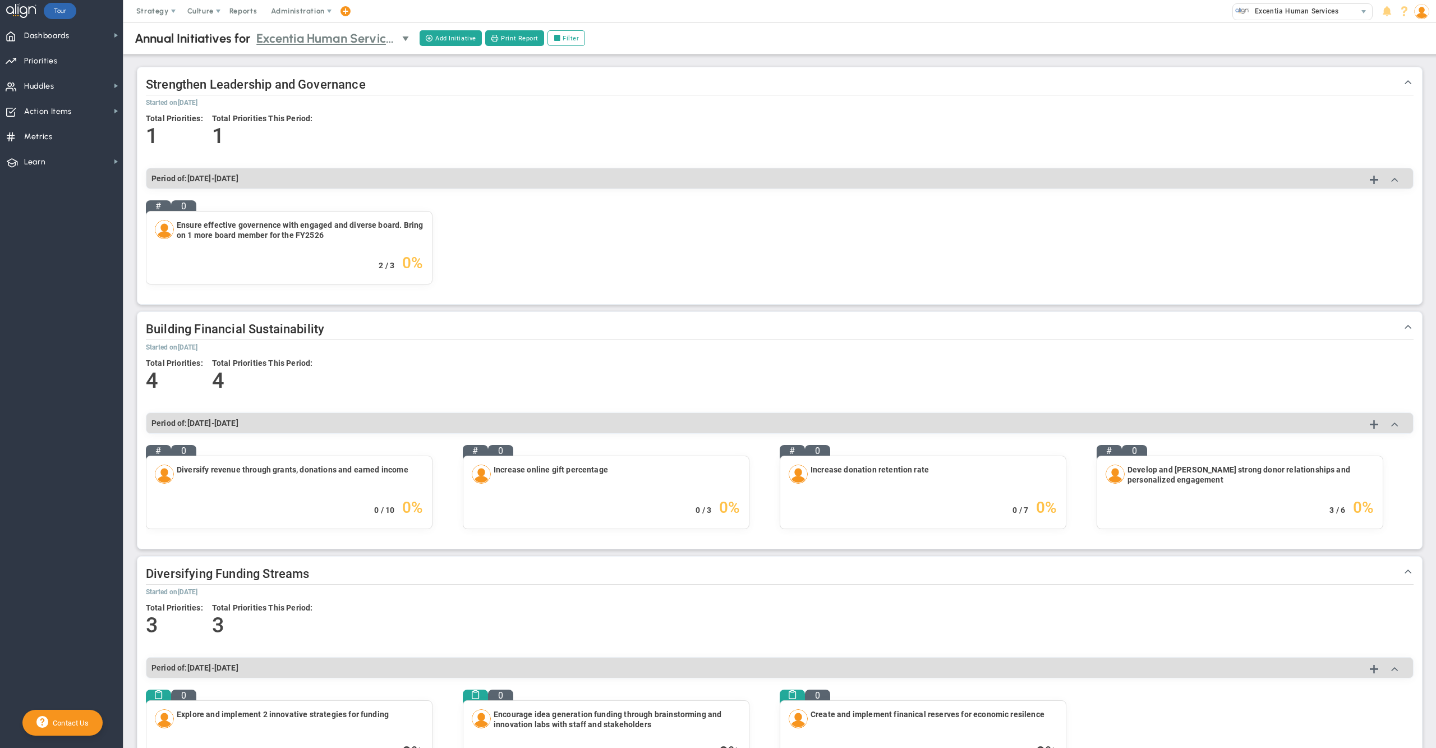
click at [332, 39] on span "Excentia Human Services" at bounding box center [326, 39] width 140 height 20
click at [321, 117] on li "Residential Children CTR Community Life Compliance" at bounding box center [335, 125] width 159 height 38
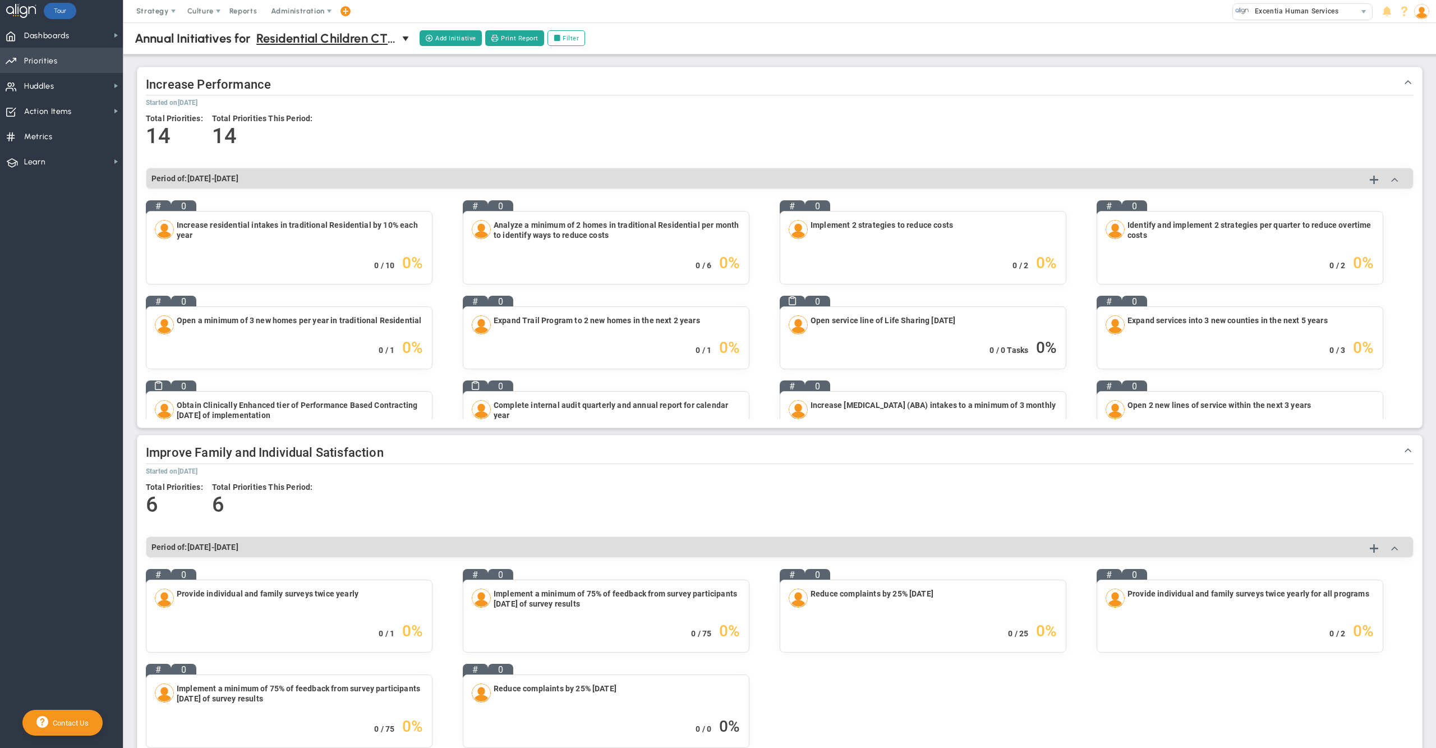
click at [79, 57] on span "Priorities Projects OKR Tree Priorities Projects OKRs" at bounding box center [61, 60] width 123 height 25
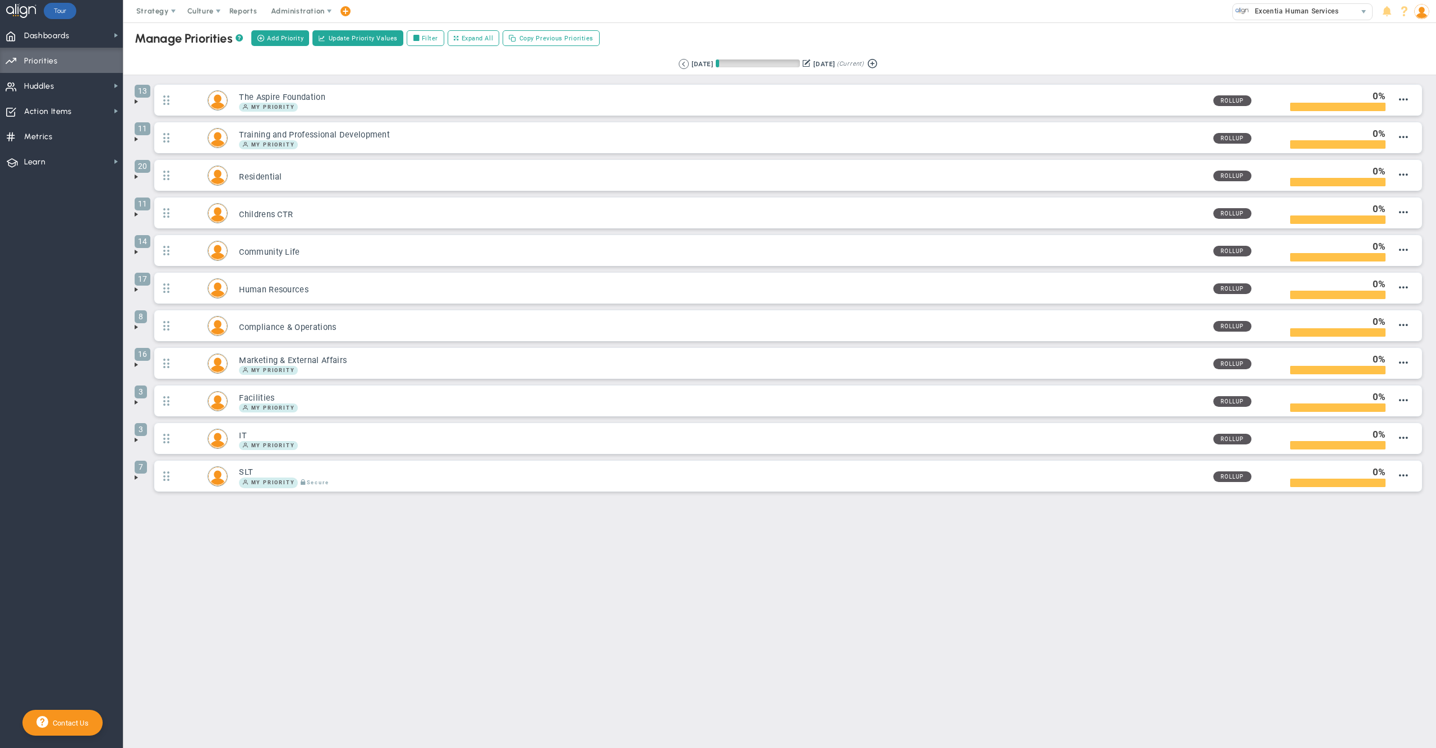
click at [135, 178] on span at bounding box center [136, 176] width 9 height 9
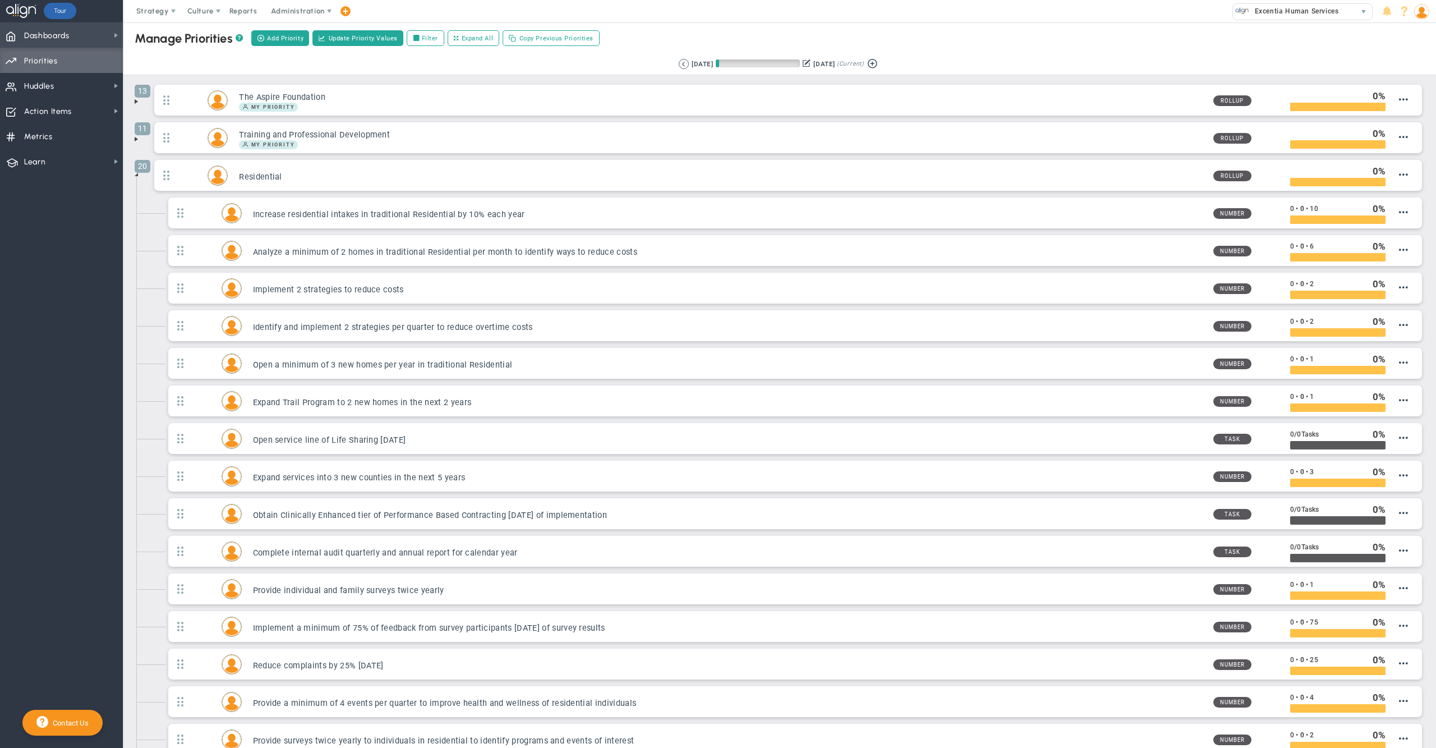
click at [87, 31] on span "Dashboards Dashboards" at bounding box center [61, 34] width 123 height 25
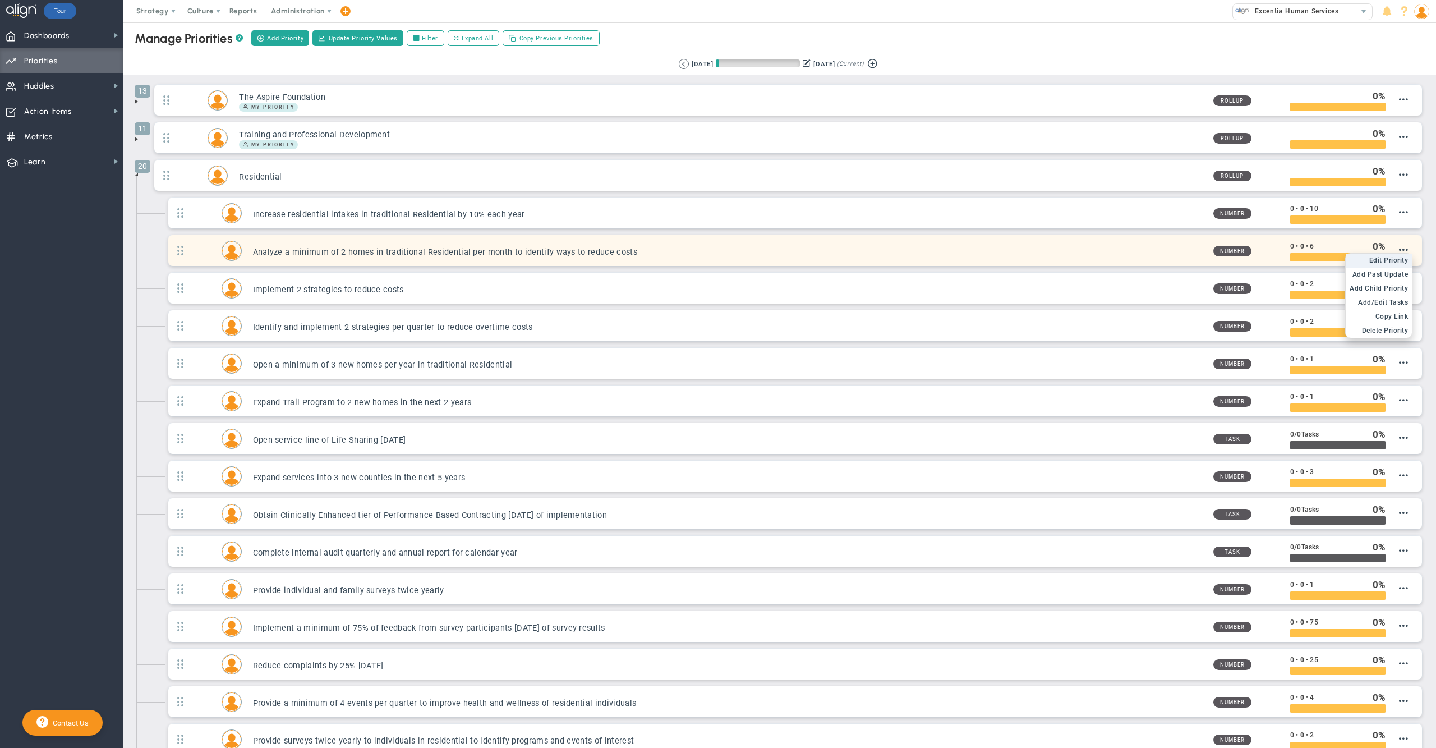
click at [1385, 264] on span "Edit Priority" at bounding box center [1388, 260] width 39 height 8
type input "Analyze a minimum of 2 homes in traditional Residential per month to identify w…"
type input "0"
type input "6"
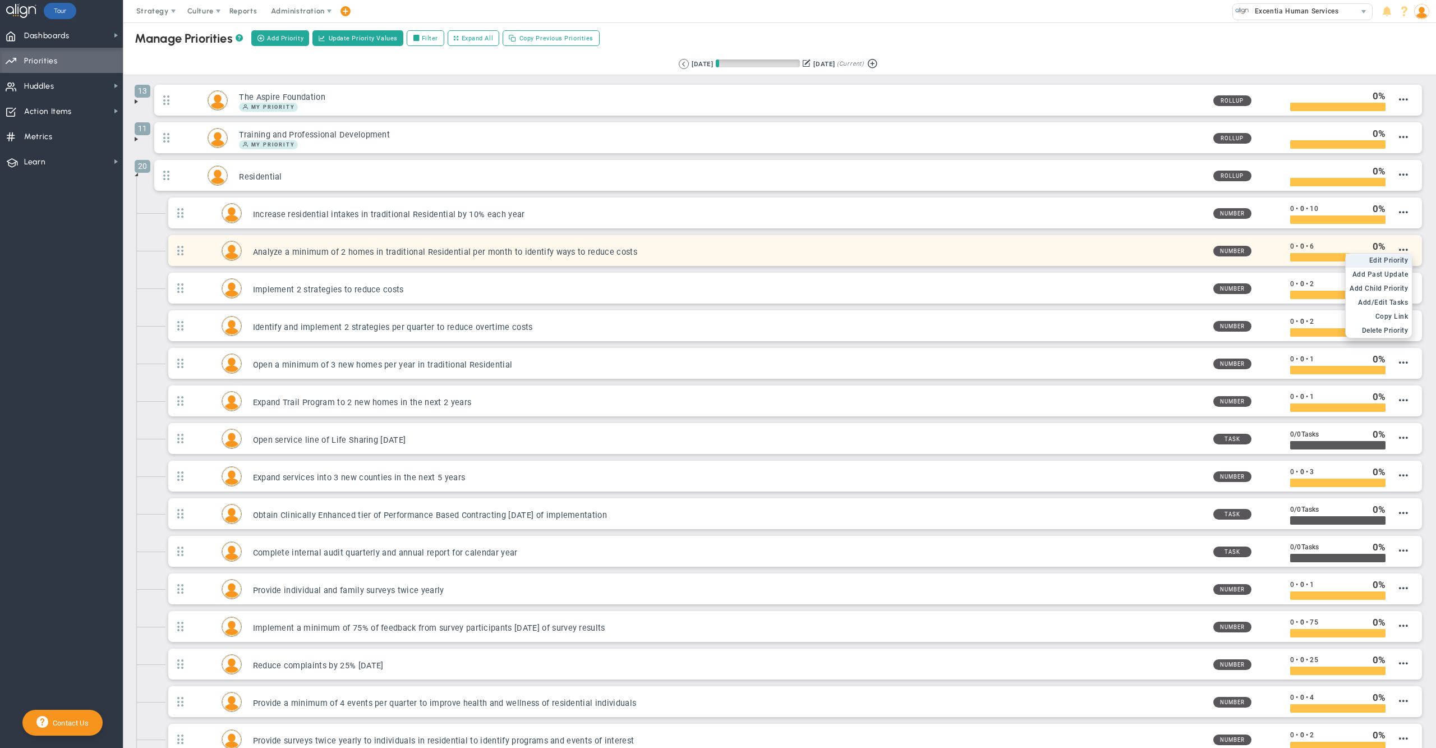
radio input "true"
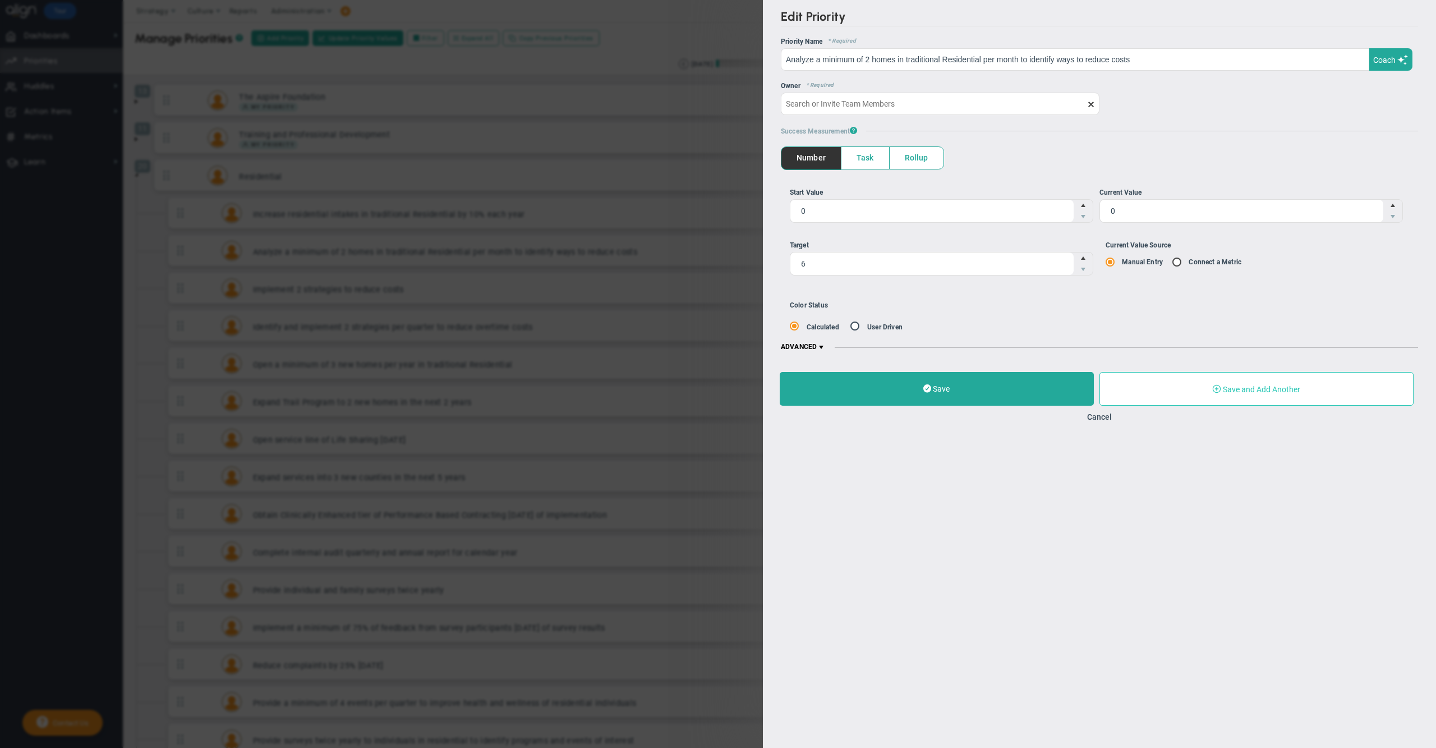
type input "[PERSON_NAME]"
type input "0"
type input "6"
radio input "true"
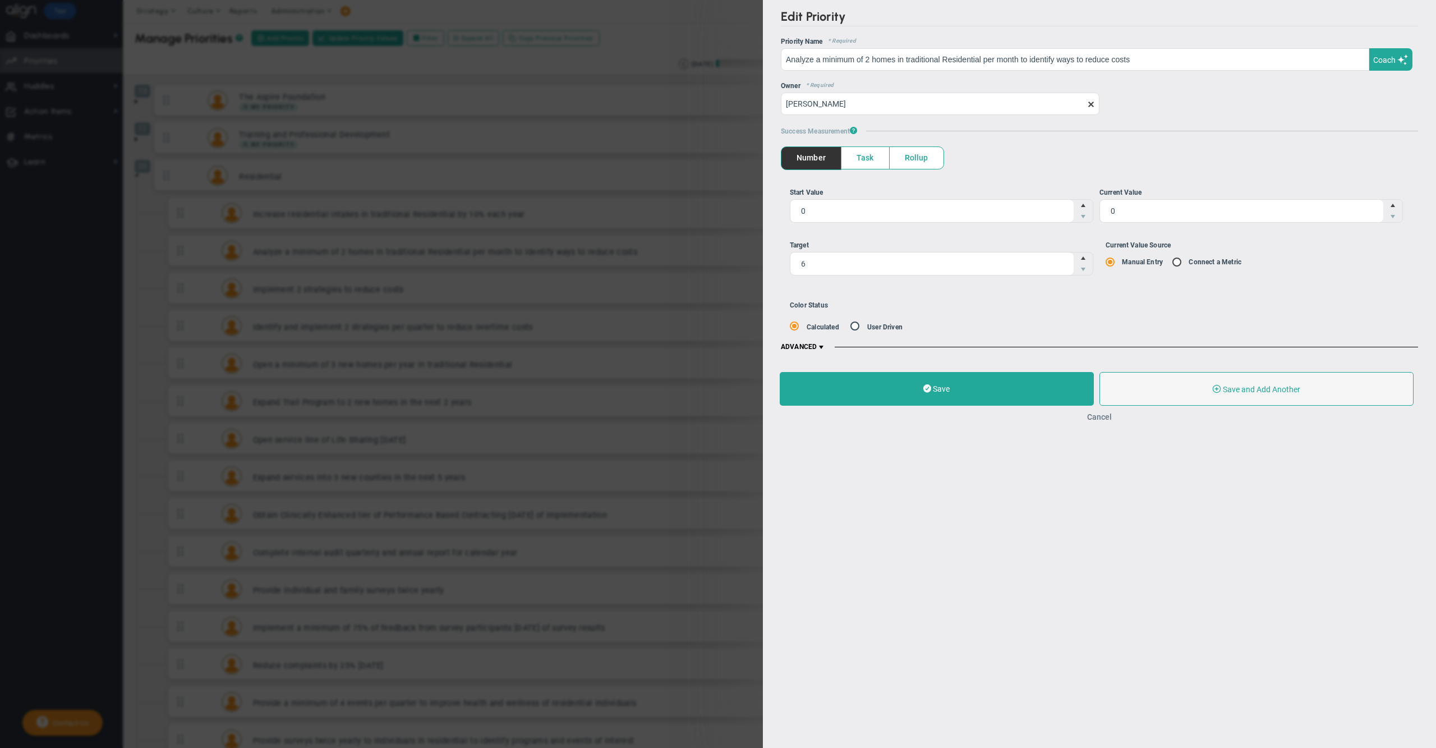
click at [1104, 421] on button "Cancel" at bounding box center [1099, 416] width 25 height 9
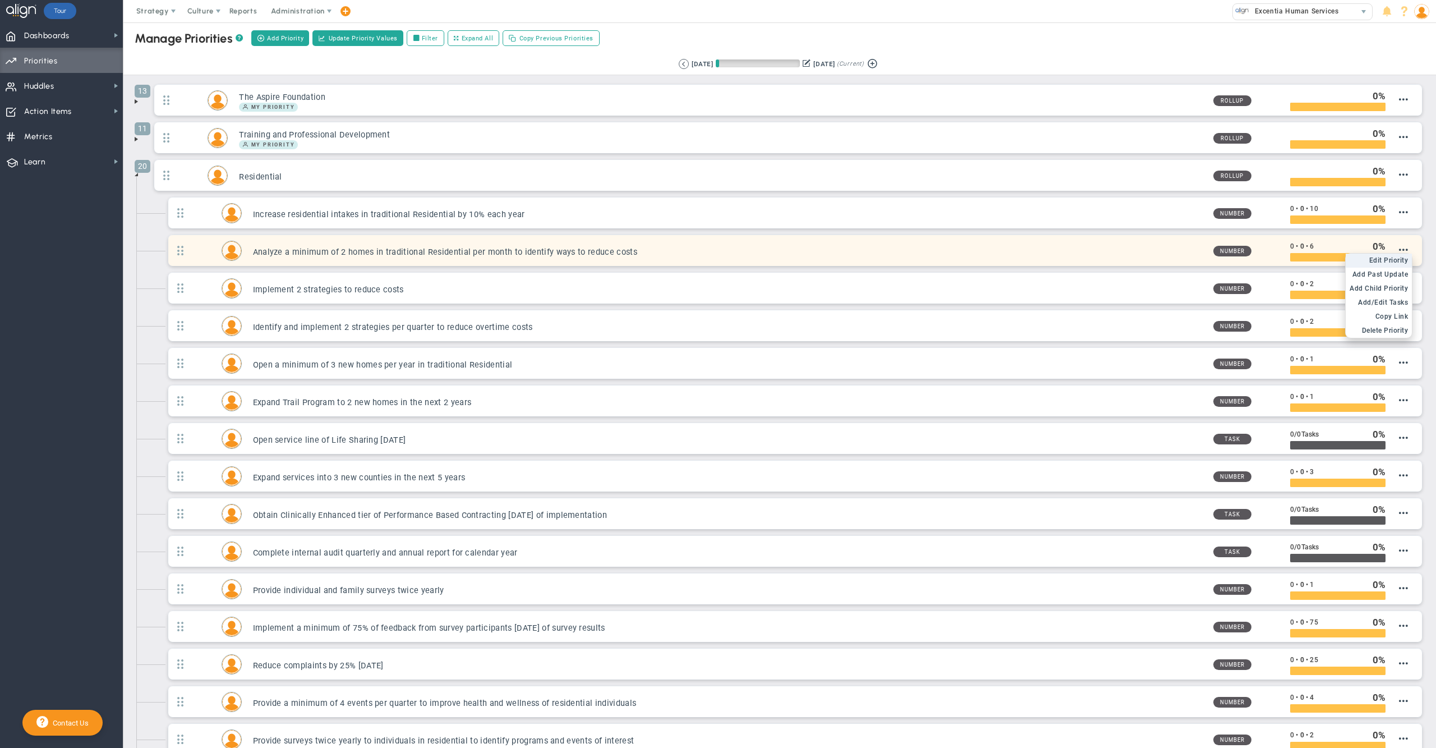
click at [1385, 263] on span "Edit Priority" at bounding box center [1388, 260] width 39 height 8
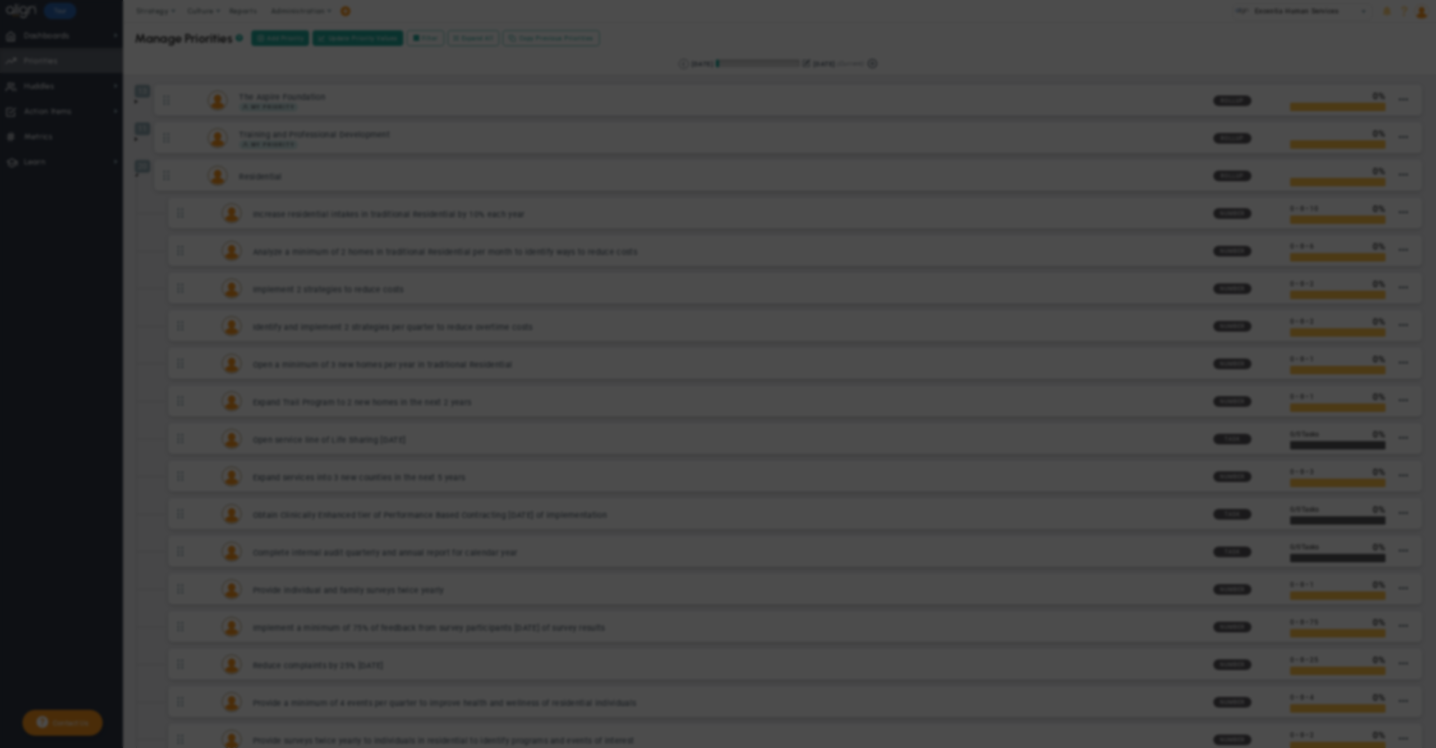
type input "Analyze a minimum of 2 homes in traditional Residential per month to identify w…"
type input "0"
type input "6"
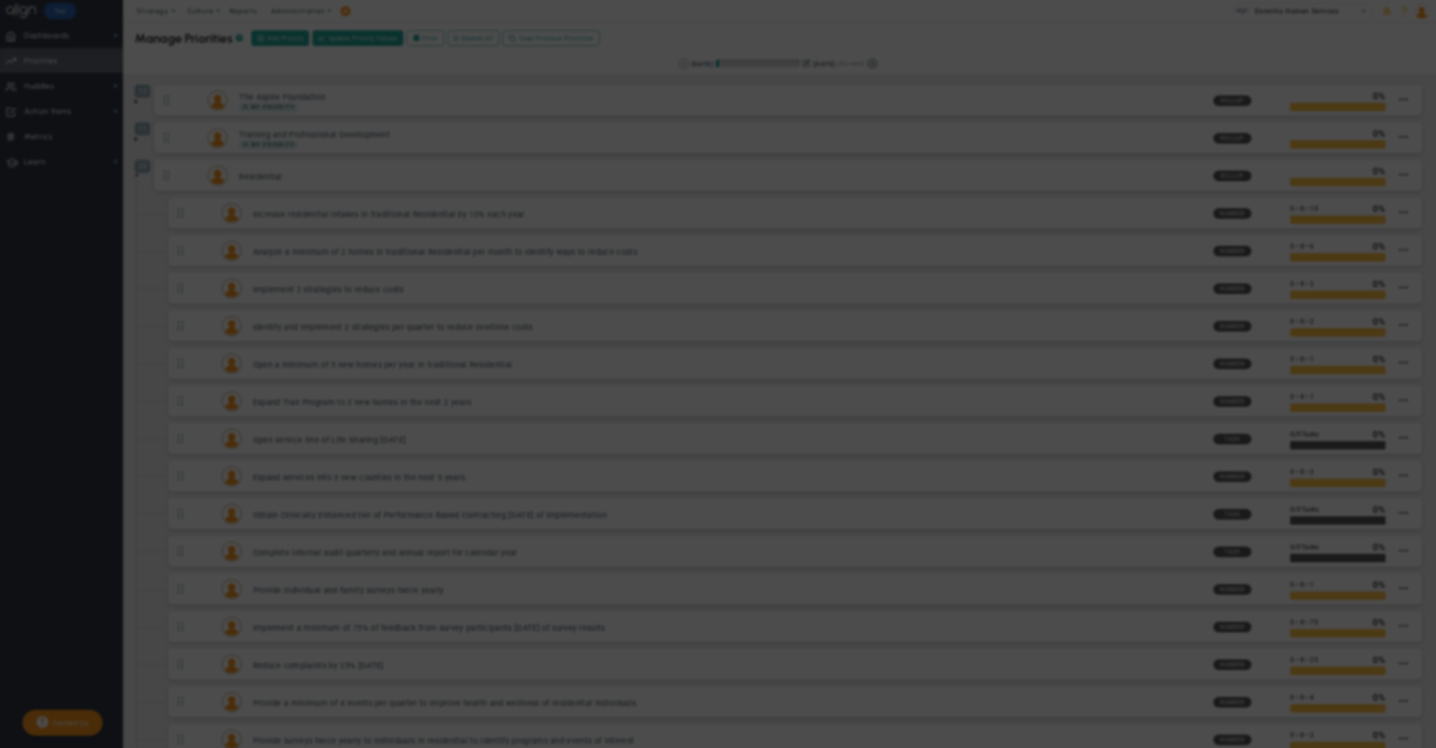
radio input "true"
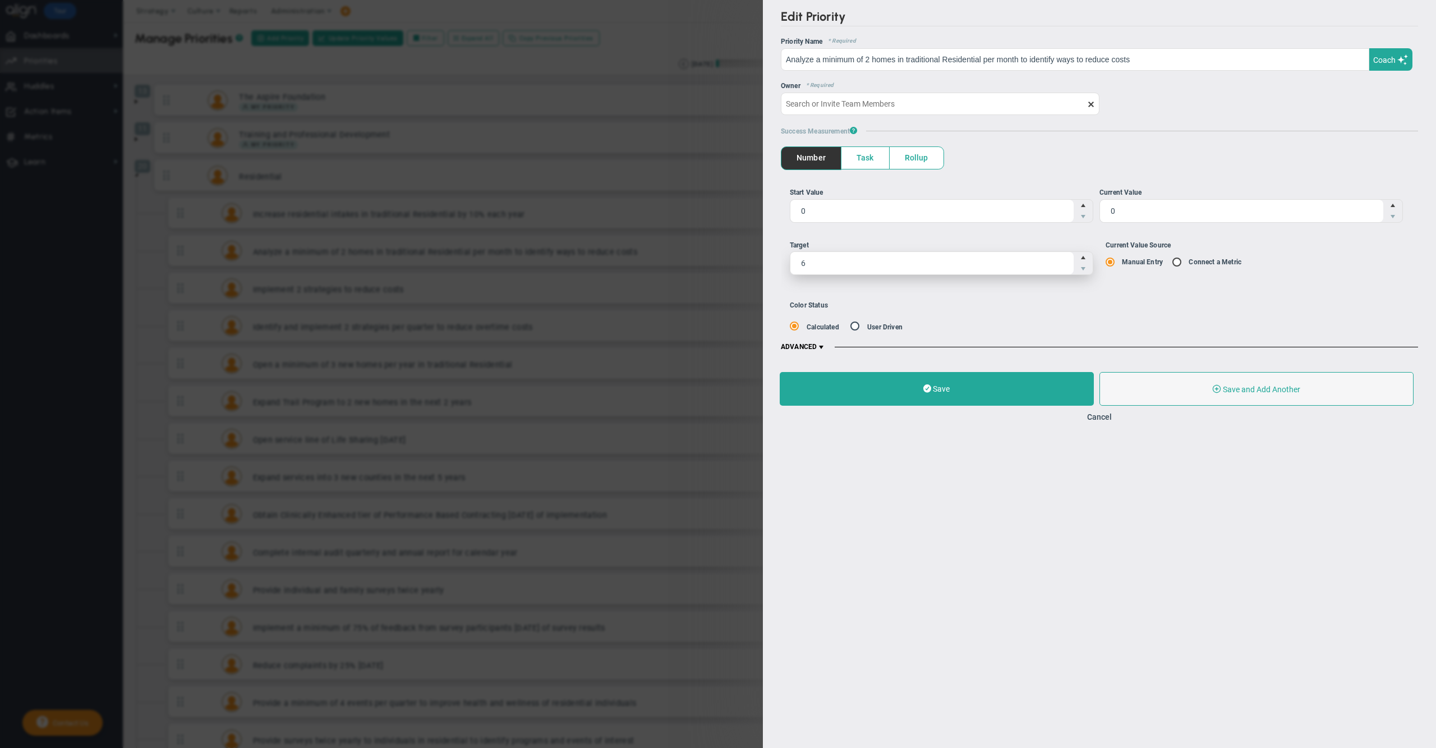
type input "[PERSON_NAME]"
type input "0"
type input "6"
radio input "true"
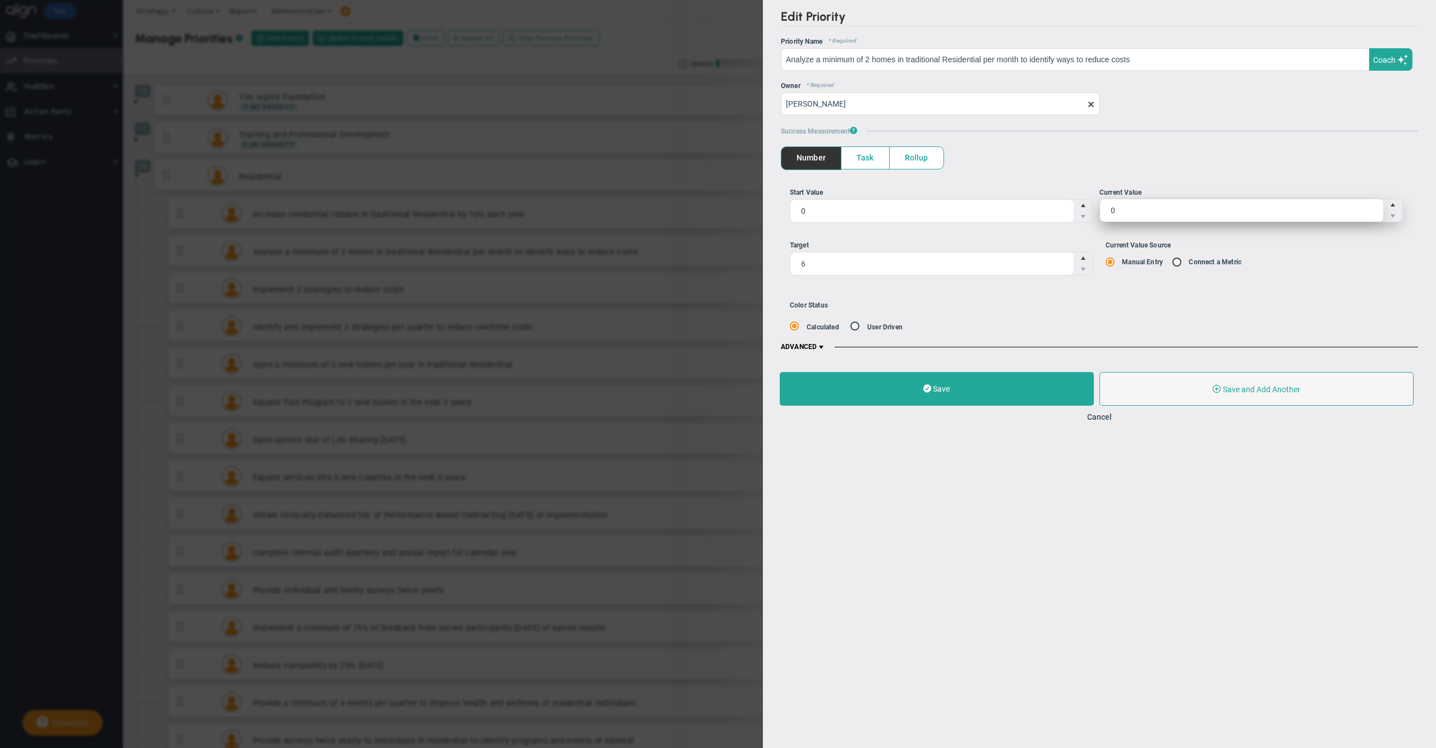
click at [1140, 209] on span "0 0" at bounding box center [1250, 211] width 303 height 24
click at [1140, 209] on input "0" at bounding box center [1241, 210] width 283 height 22
type input "1"
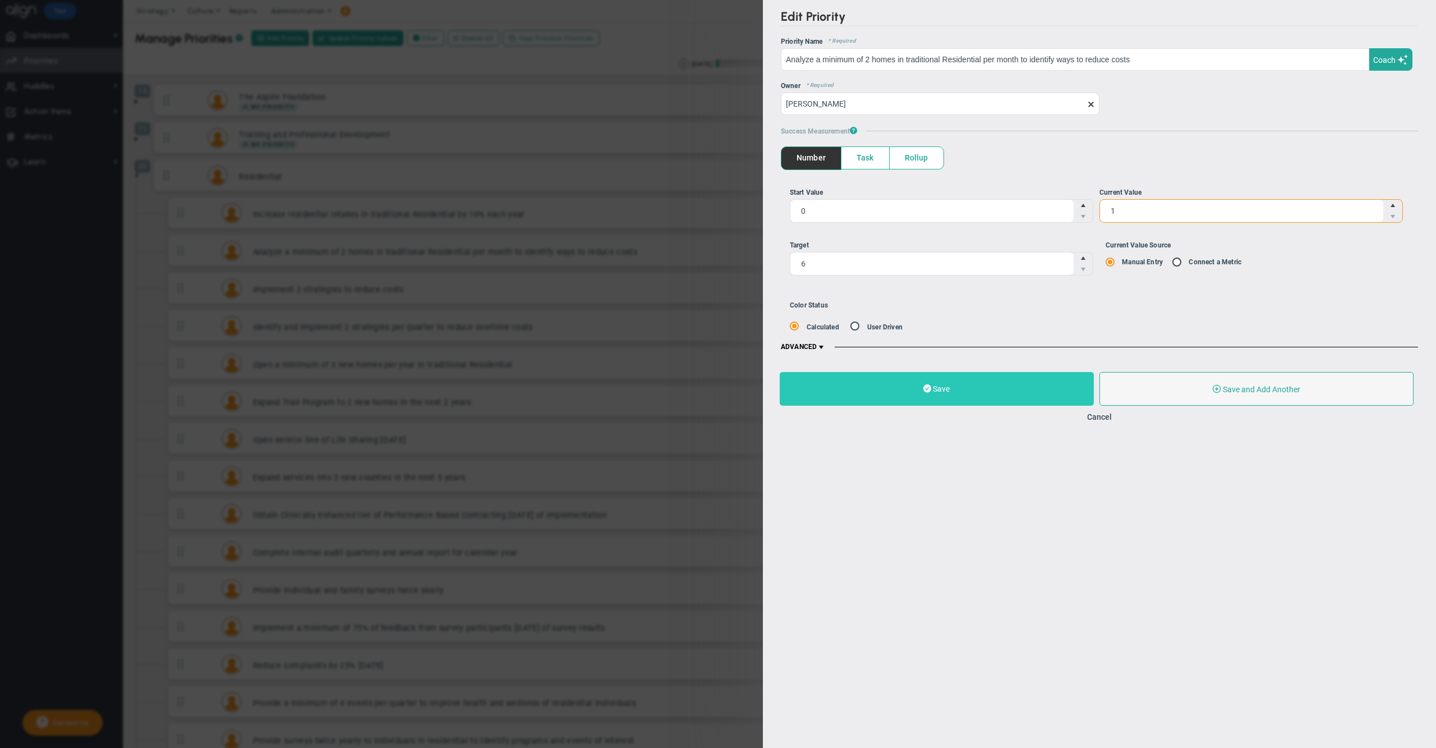
type input "1"
click at [1005, 382] on button "Save" at bounding box center [937, 389] width 314 height 34
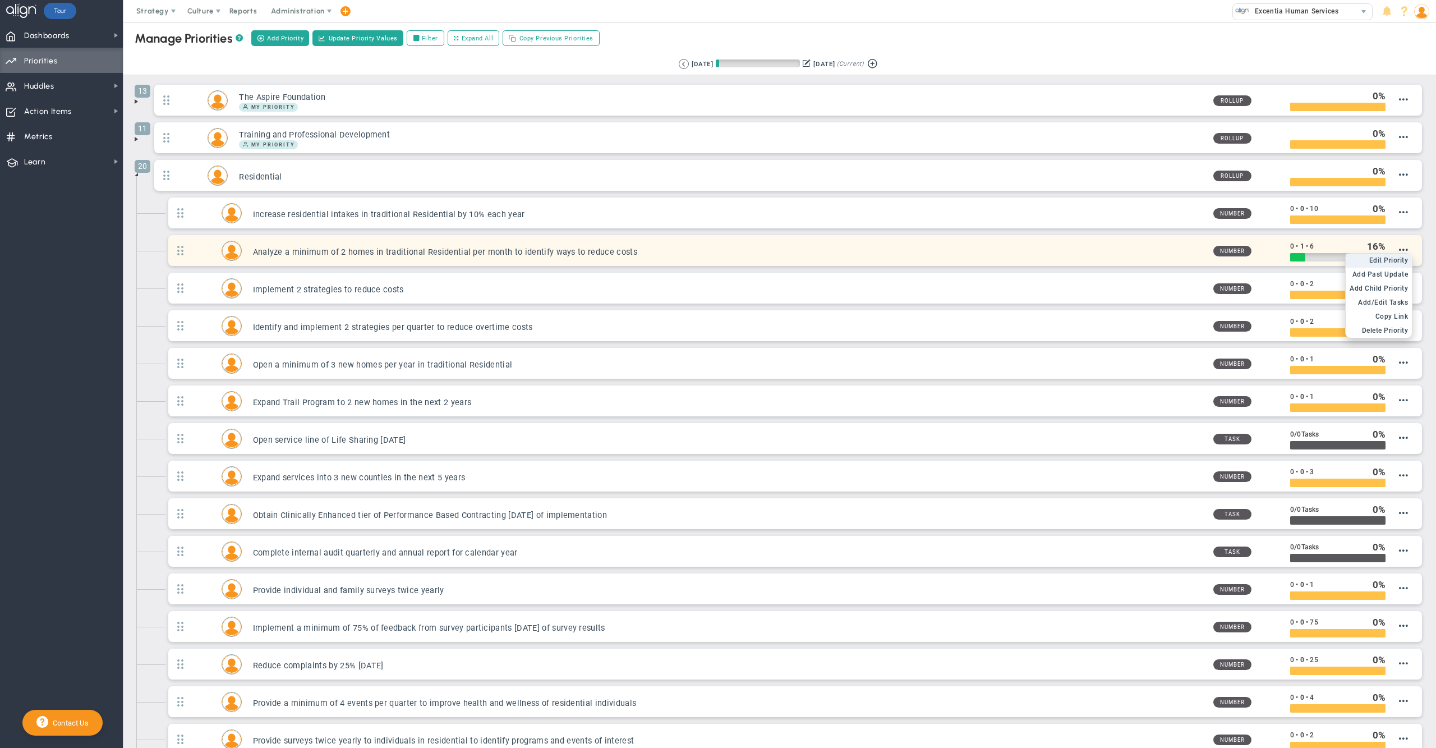
click at [1382, 262] on span "Edit Priority" at bounding box center [1388, 260] width 39 height 8
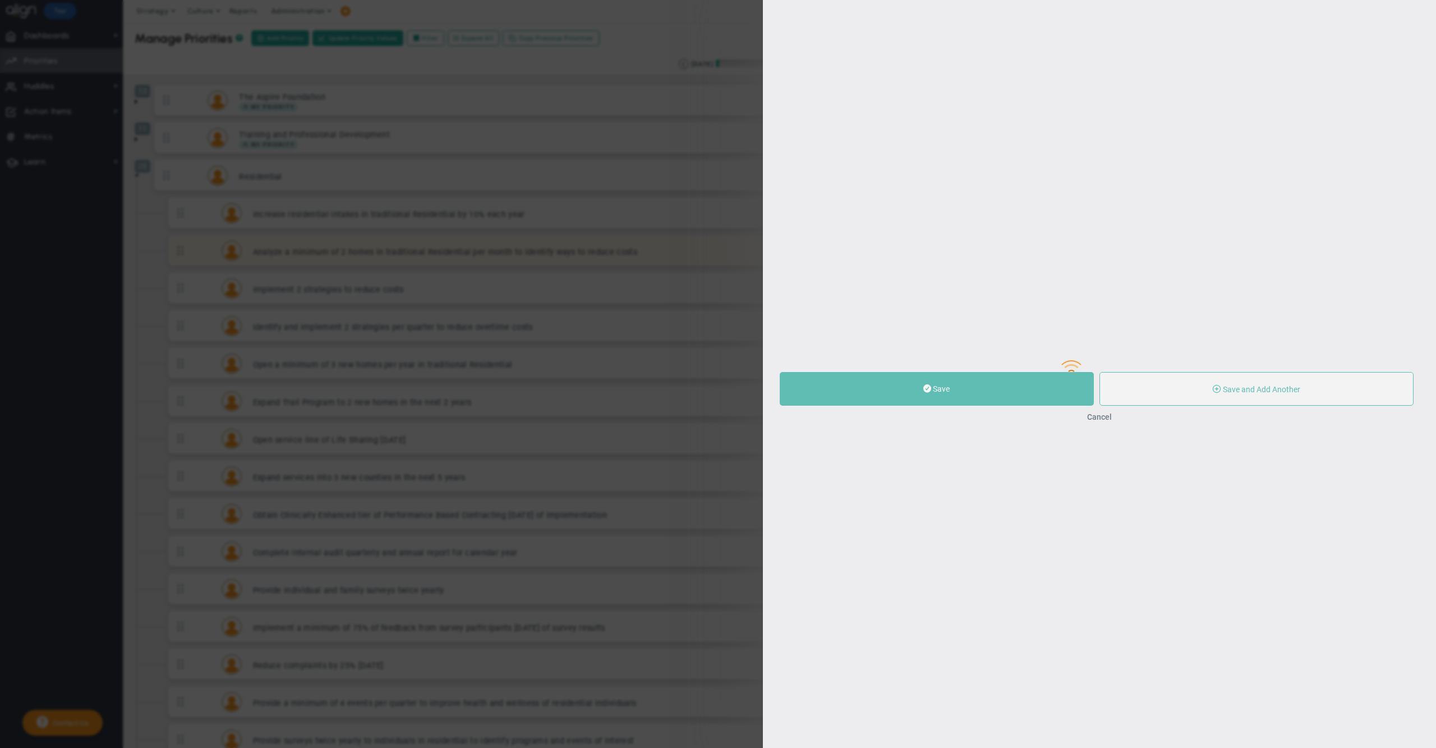
type input "Analyze a minimum of 2 homes in traditional Residential per month to identify w…"
type input "0"
type input "1"
type input "6"
radio input "true"
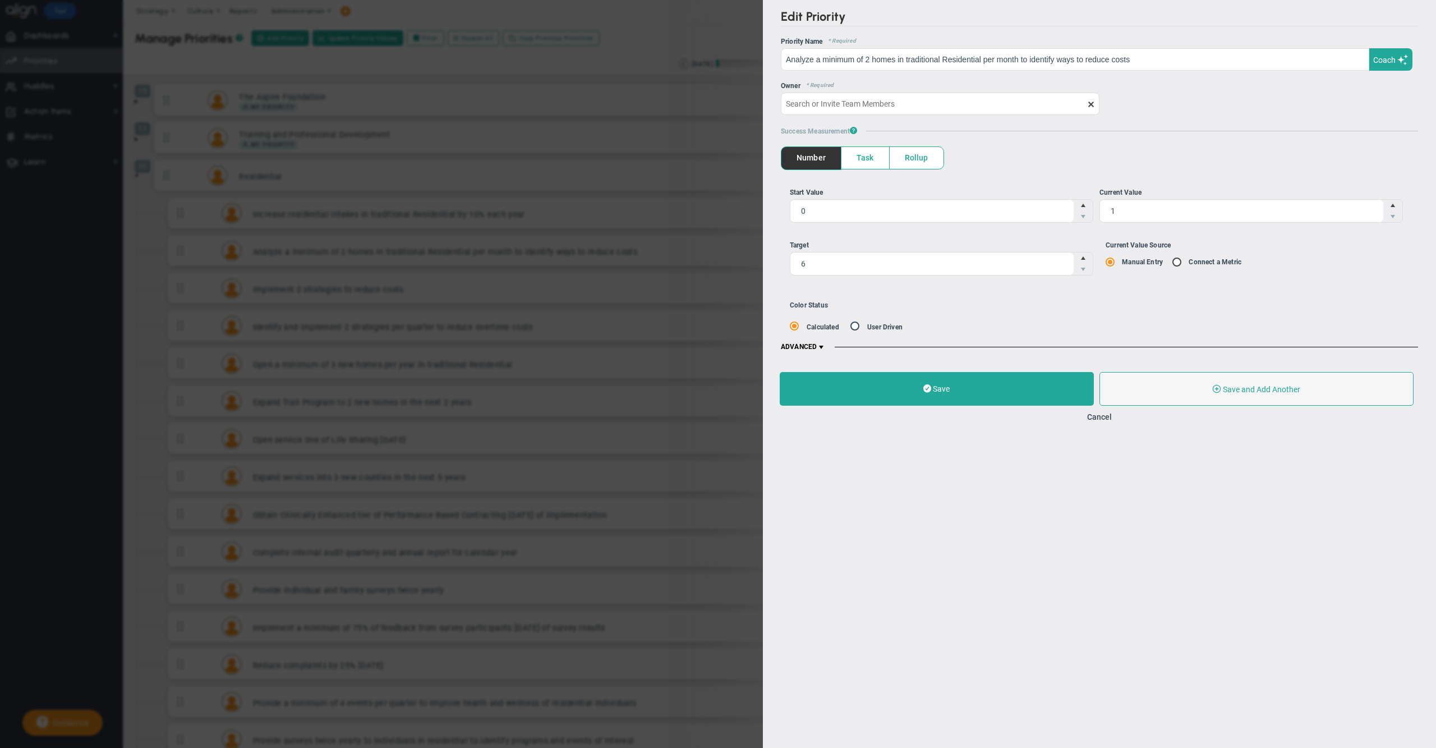
type input "[PERSON_NAME]"
type input "0"
type input "1"
type input "6"
radio input "true"
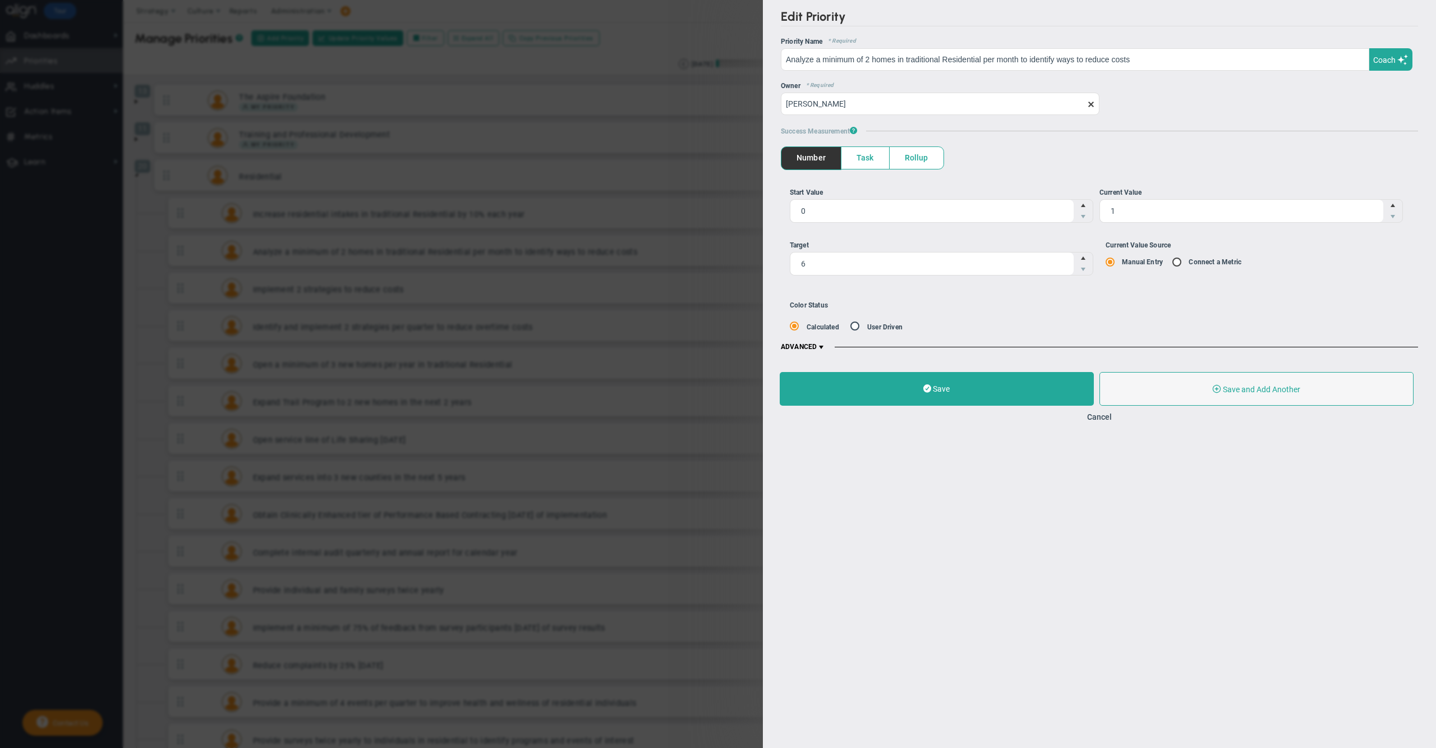
click at [821, 346] on span at bounding box center [821, 347] width 9 height 9
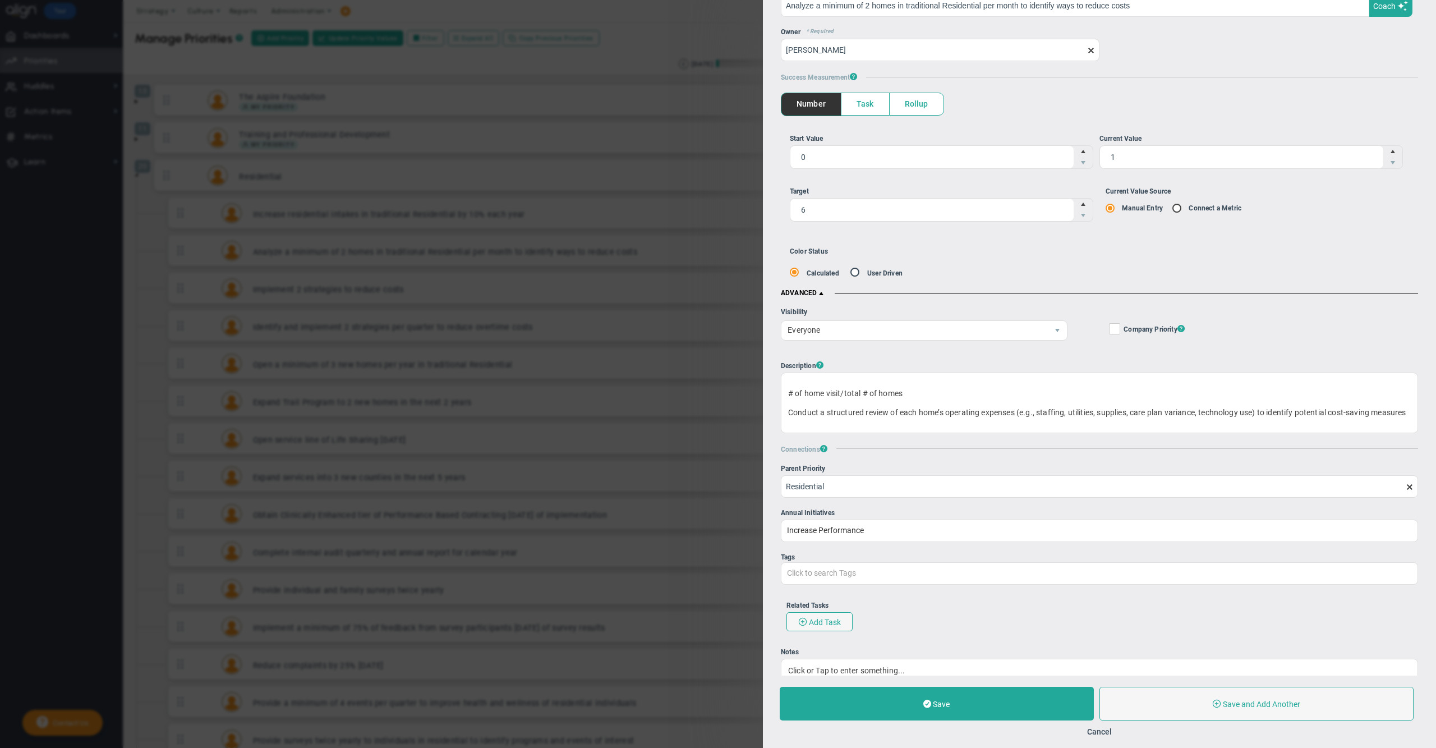
scroll to position [128, 0]
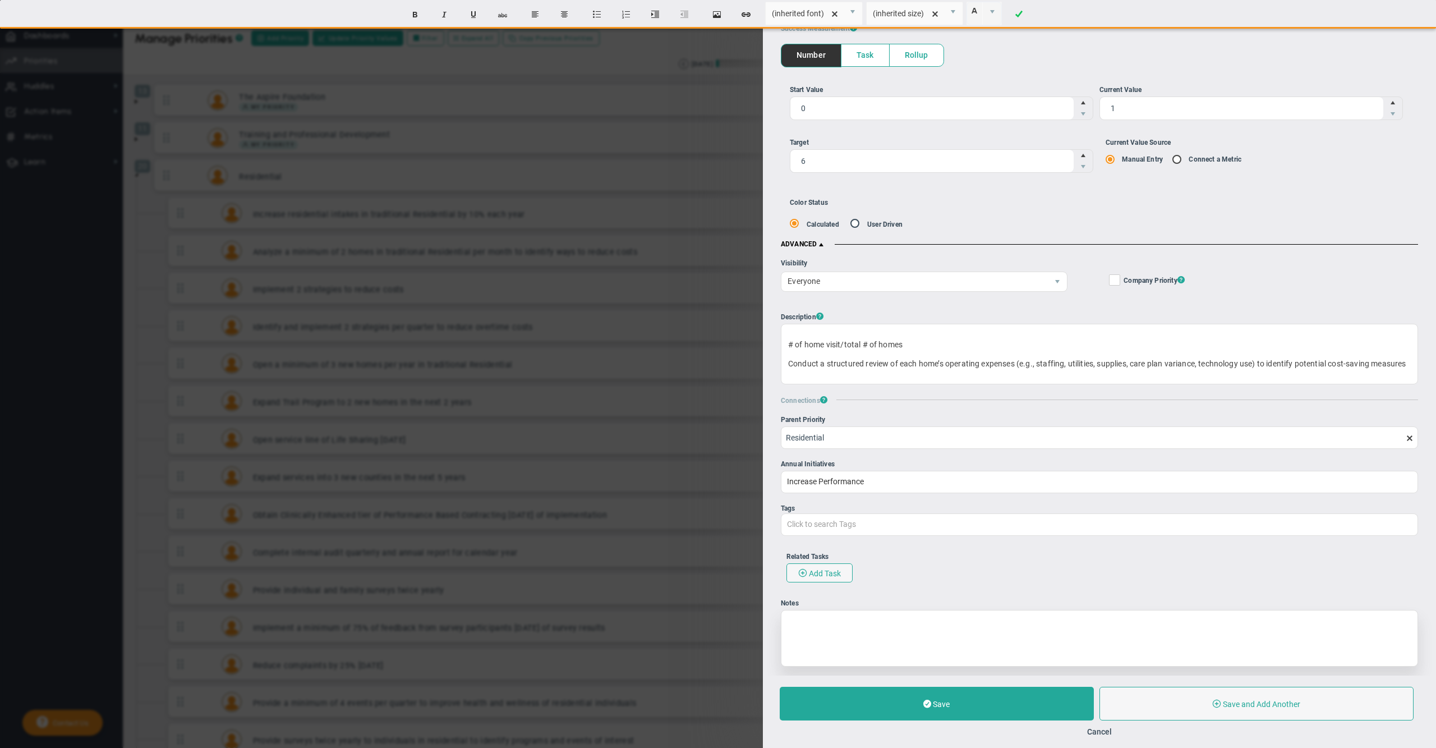
click at [913, 629] on div at bounding box center [1099, 638] width 637 height 57
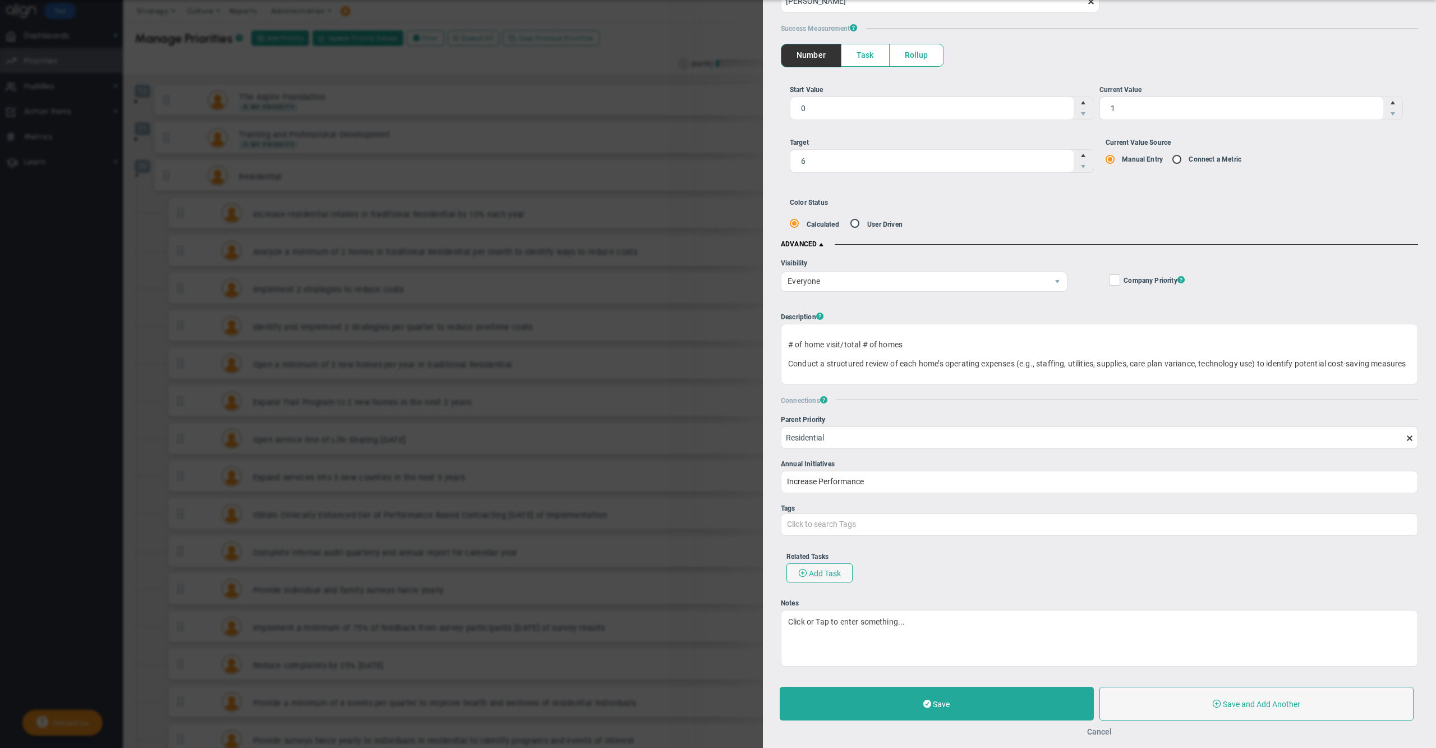
click at [1104, 730] on button "Cancel" at bounding box center [1099, 731] width 25 height 9
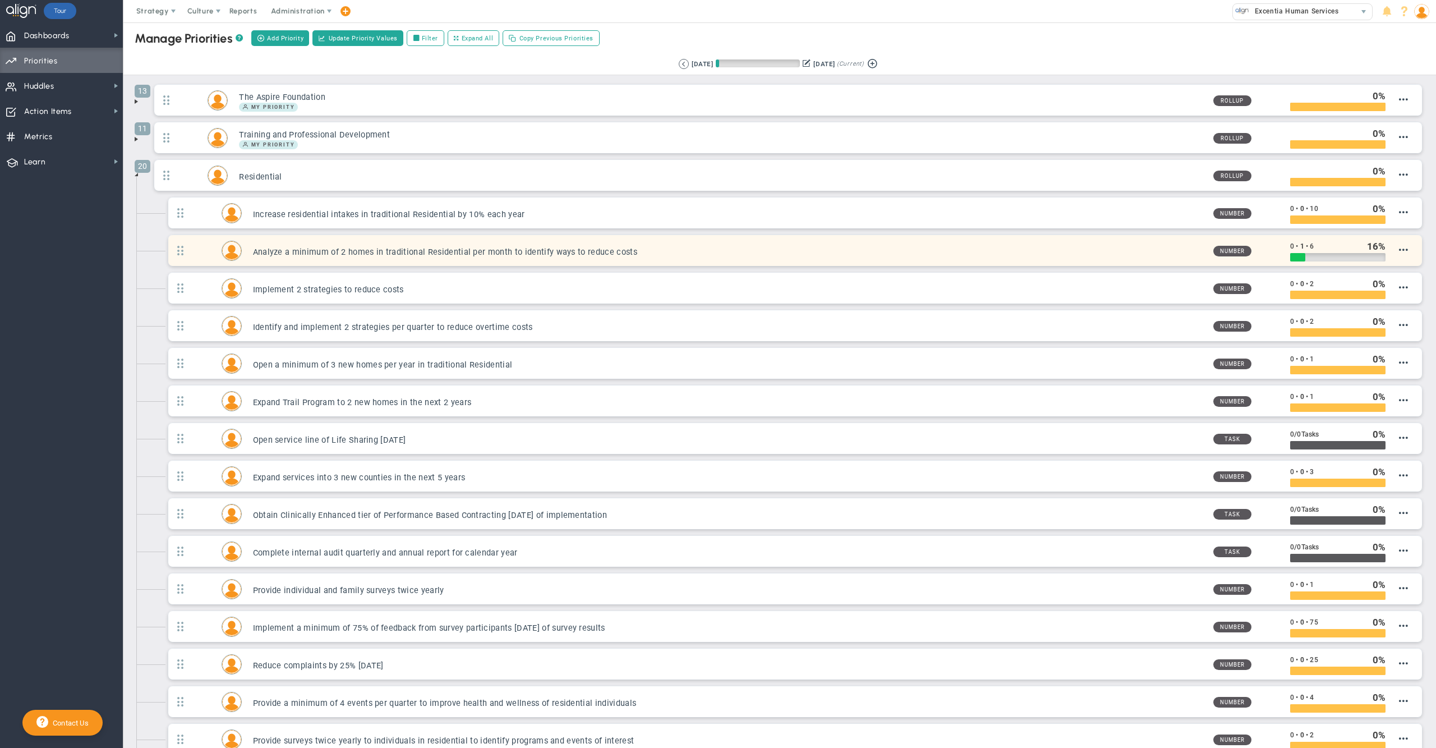
click at [597, 251] on h3 "Analyze a minimum of 2 homes in traditional Residential per month to identify w…" at bounding box center [728, 252] width 951 height 11
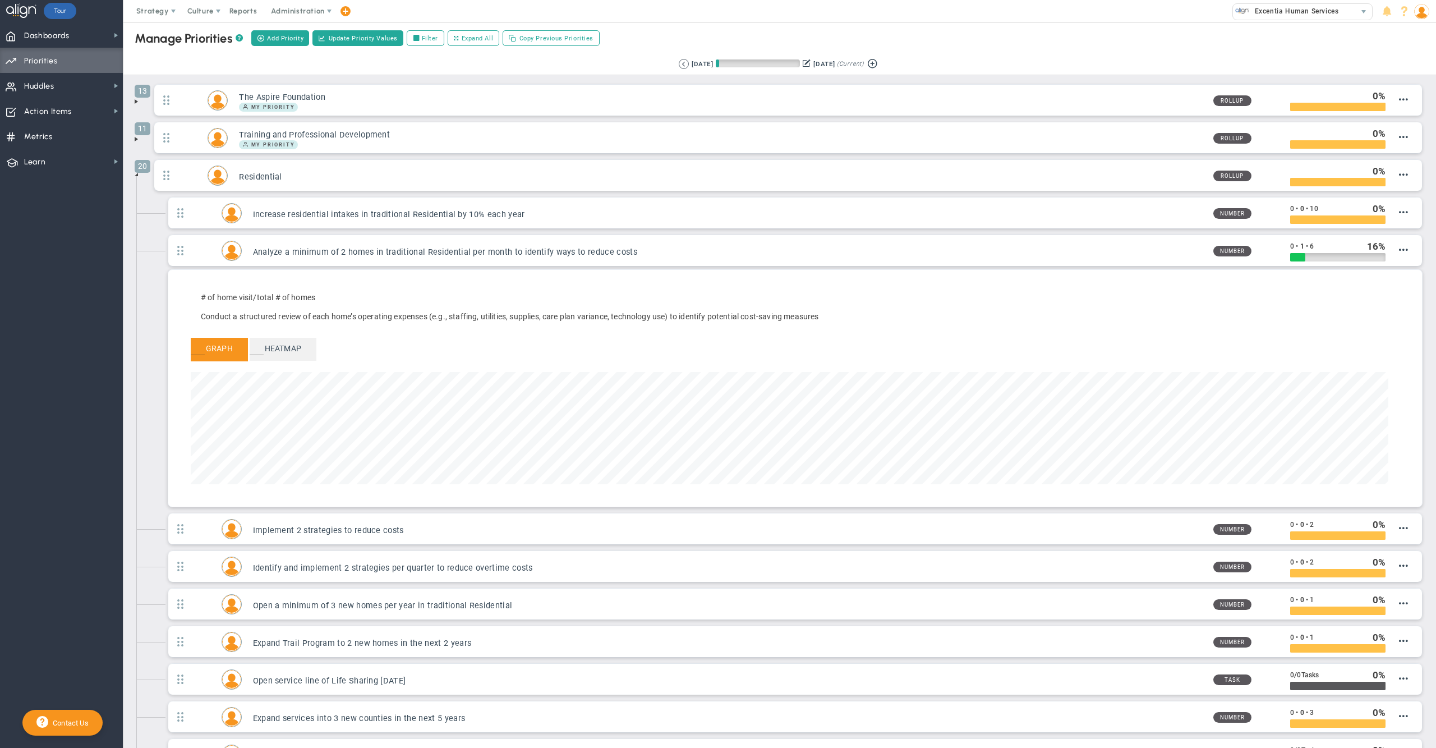
scroll to position [128, 1197]
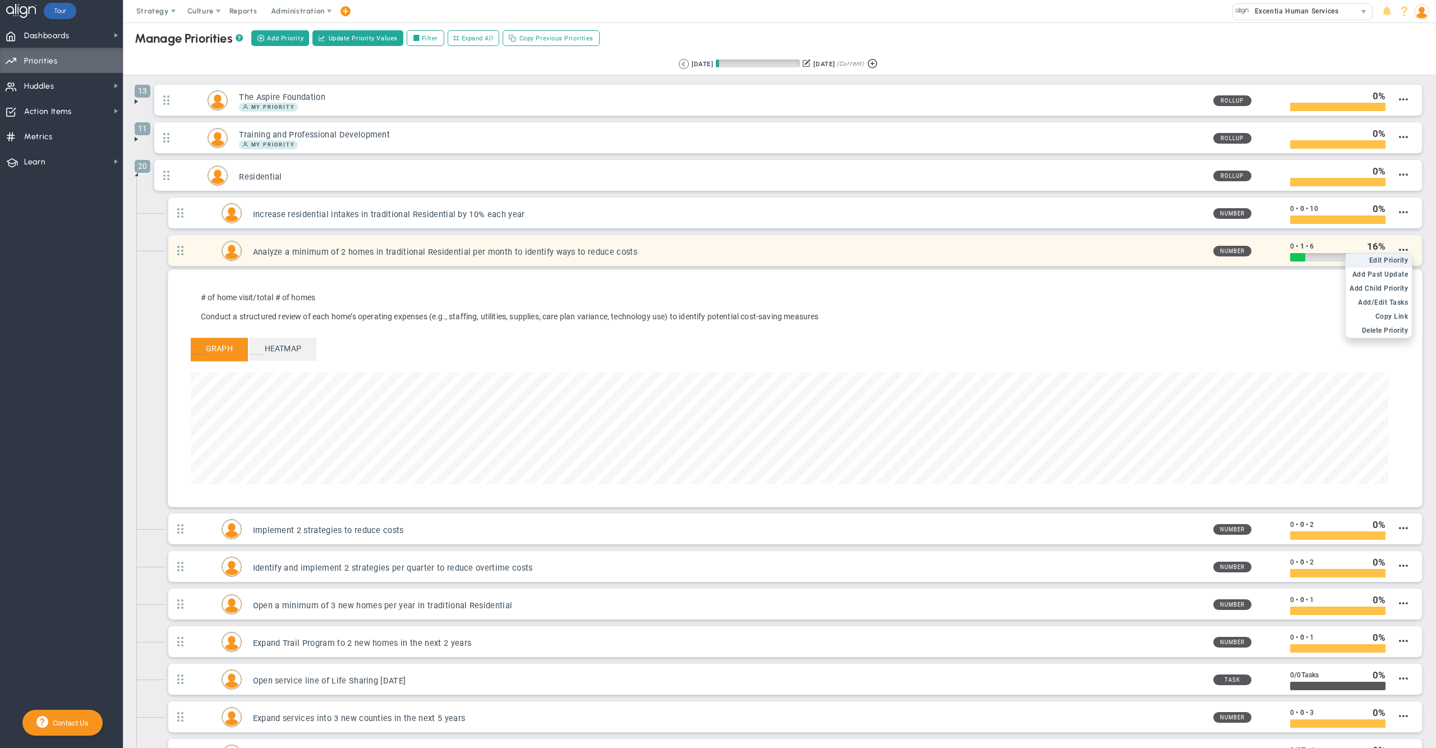
click at [1380, 264] on span "Edit Priority" at bounding box center [1388, 260] width 39 height 8
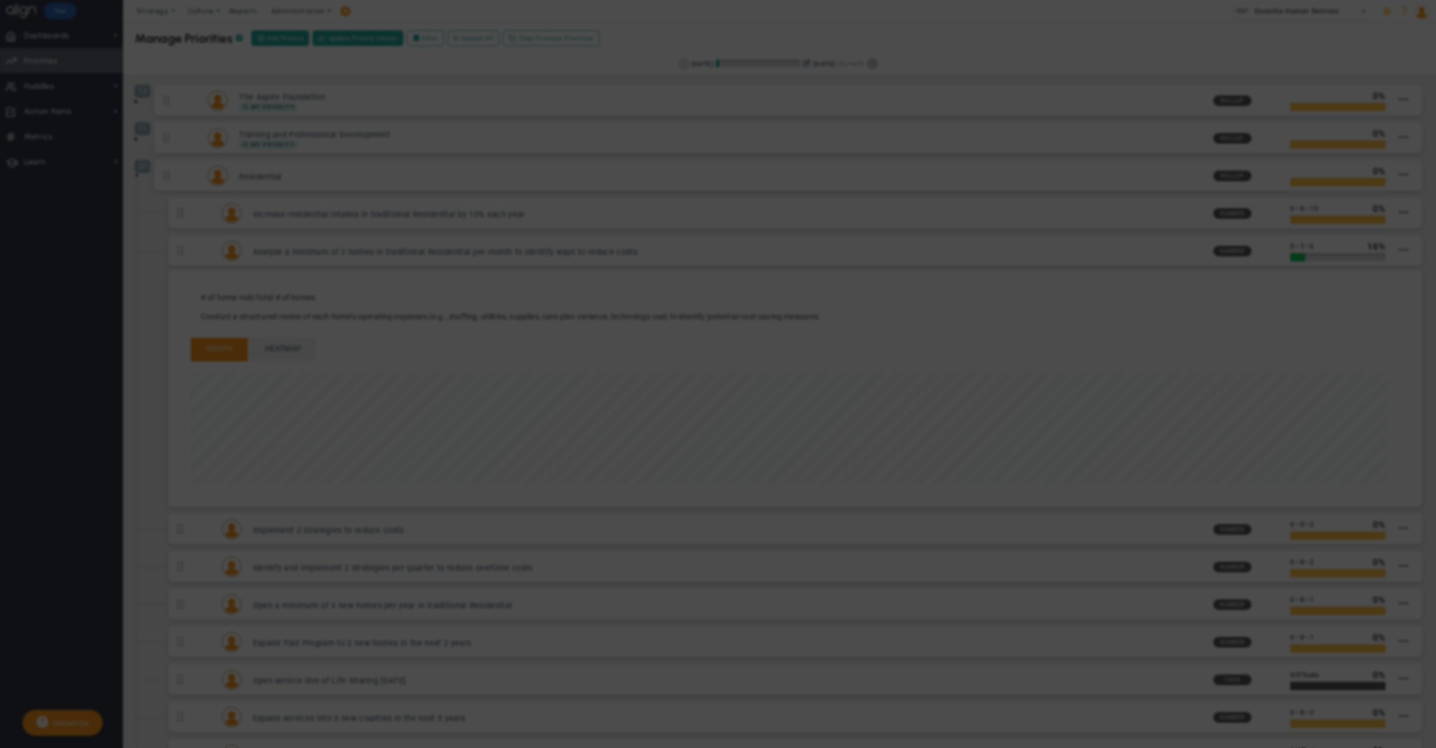
type input "Analyze a minimum of 2 homes in traditional Residential per month to identify w…"
type input "0"
type input "1"
type input "6"
radio input "true"
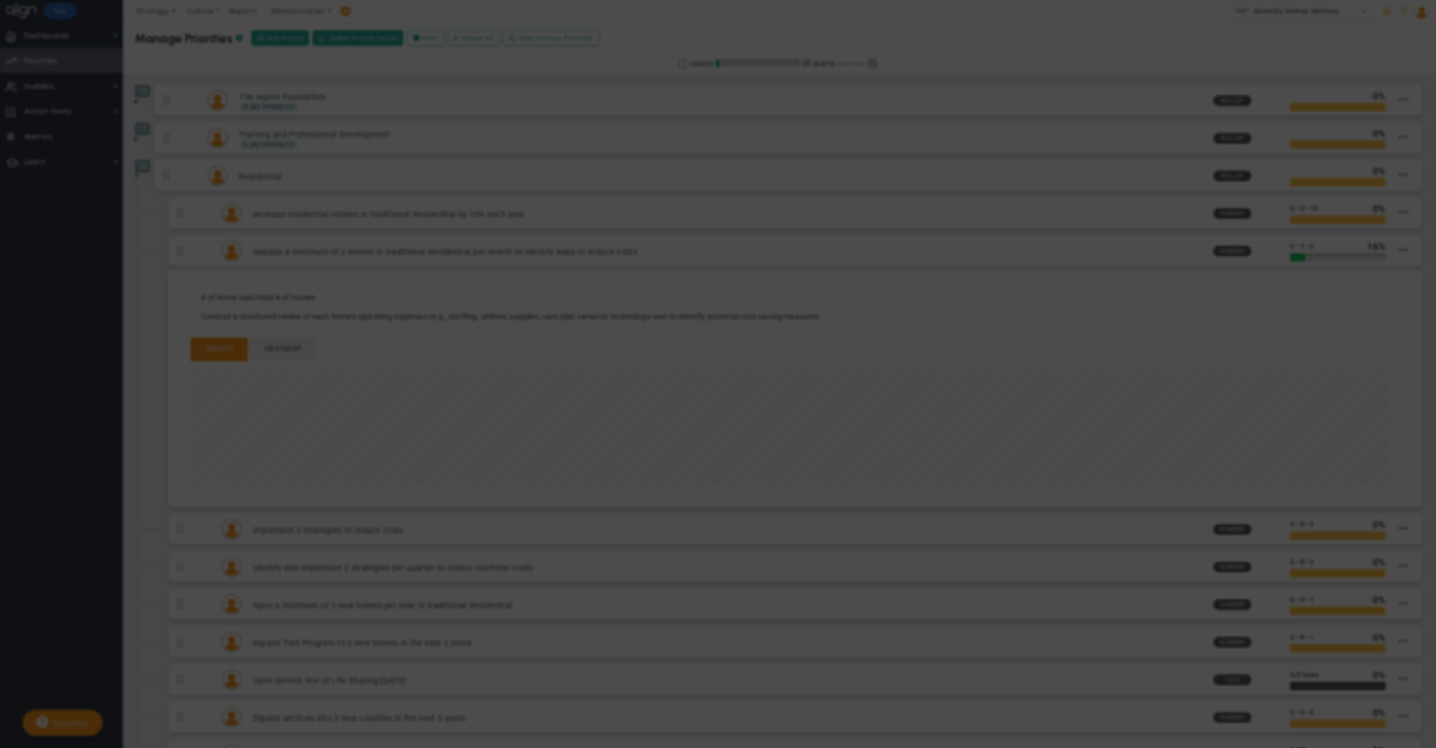
type input "Residential"
type input "[PERSON_NAME]"
type input "0"
type input "1"
type input "6"
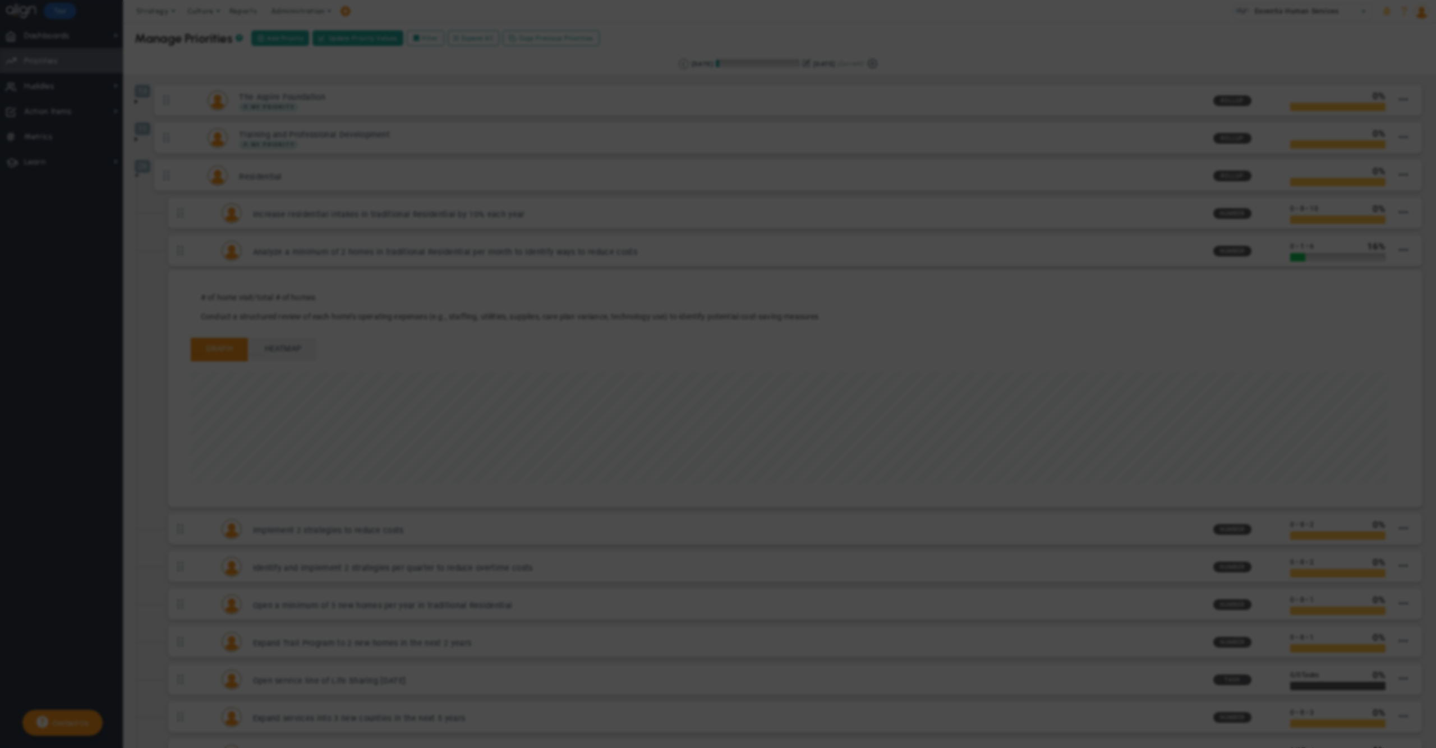
radio input "true"
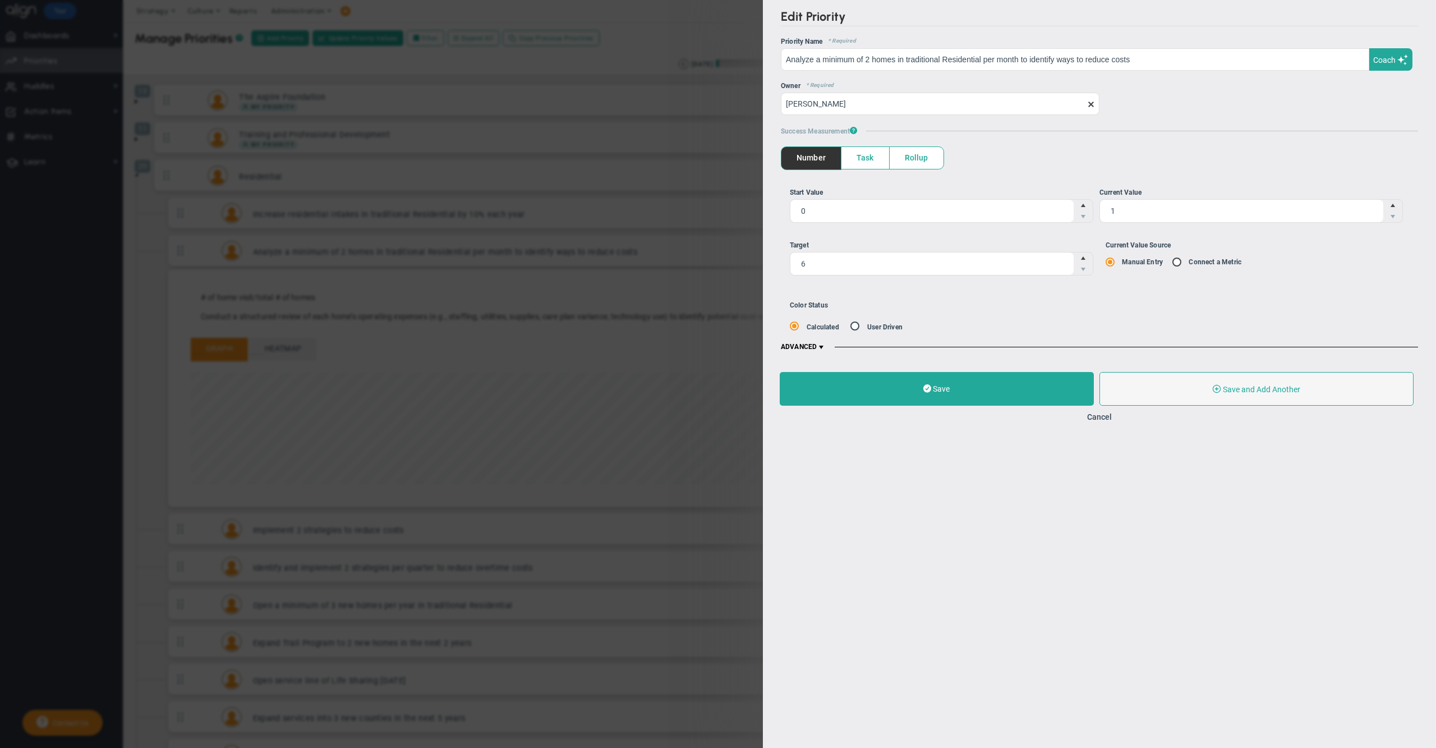
click at [823, 346] on span at bounding box center [821, 347] width 9 height 9
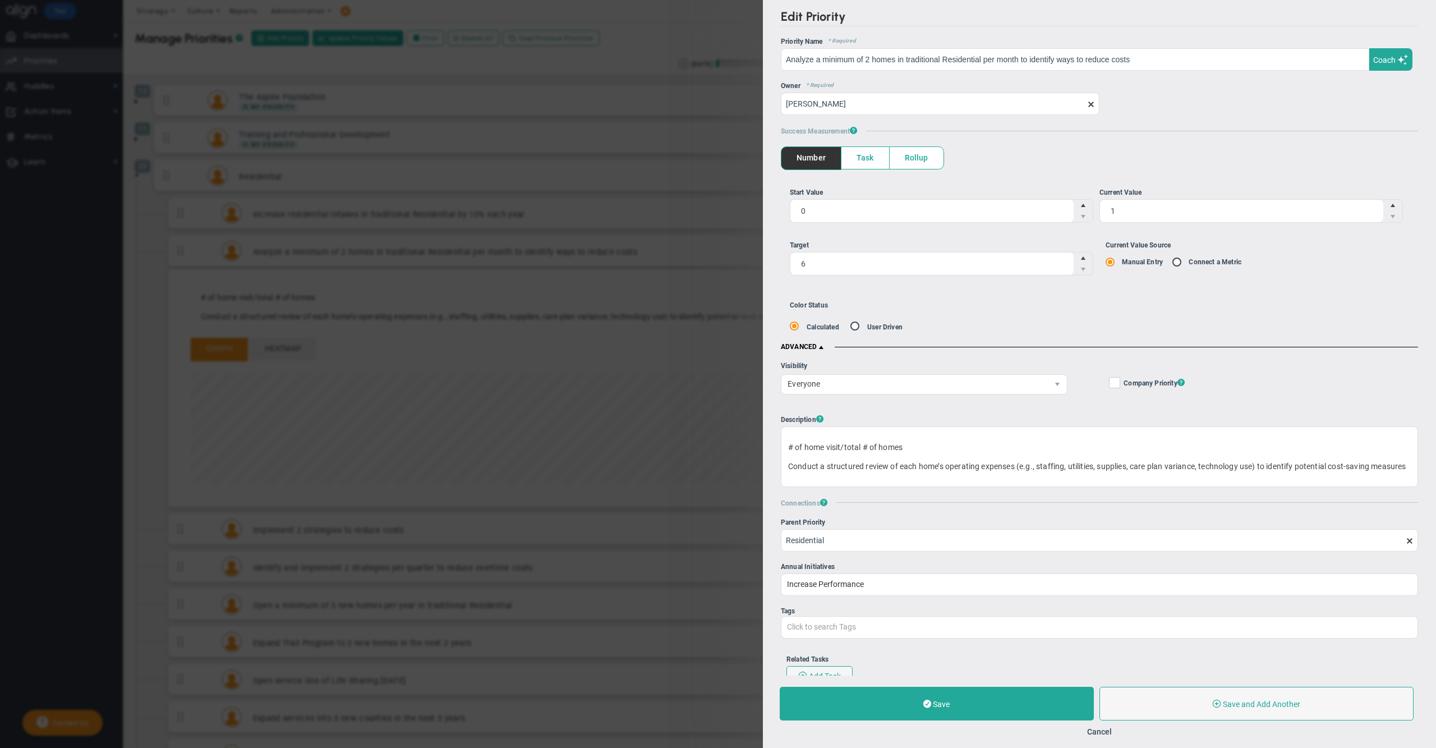
scroll to position [128, 0]
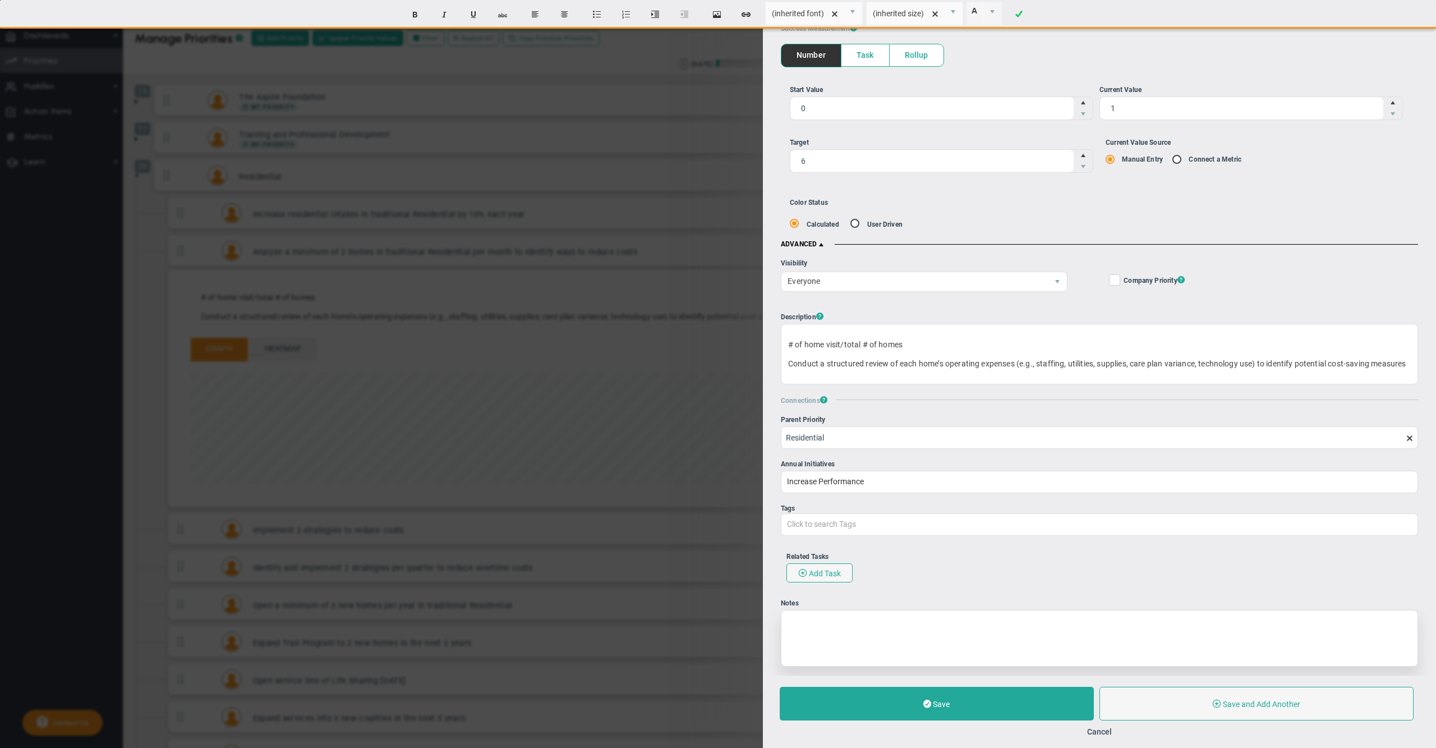
click at [999, 637] on div at bounding box center [1099, 638] width 637 height 57
click at [979, 698] on button "Save" at bounding box center [937, 703] width 314 height 34
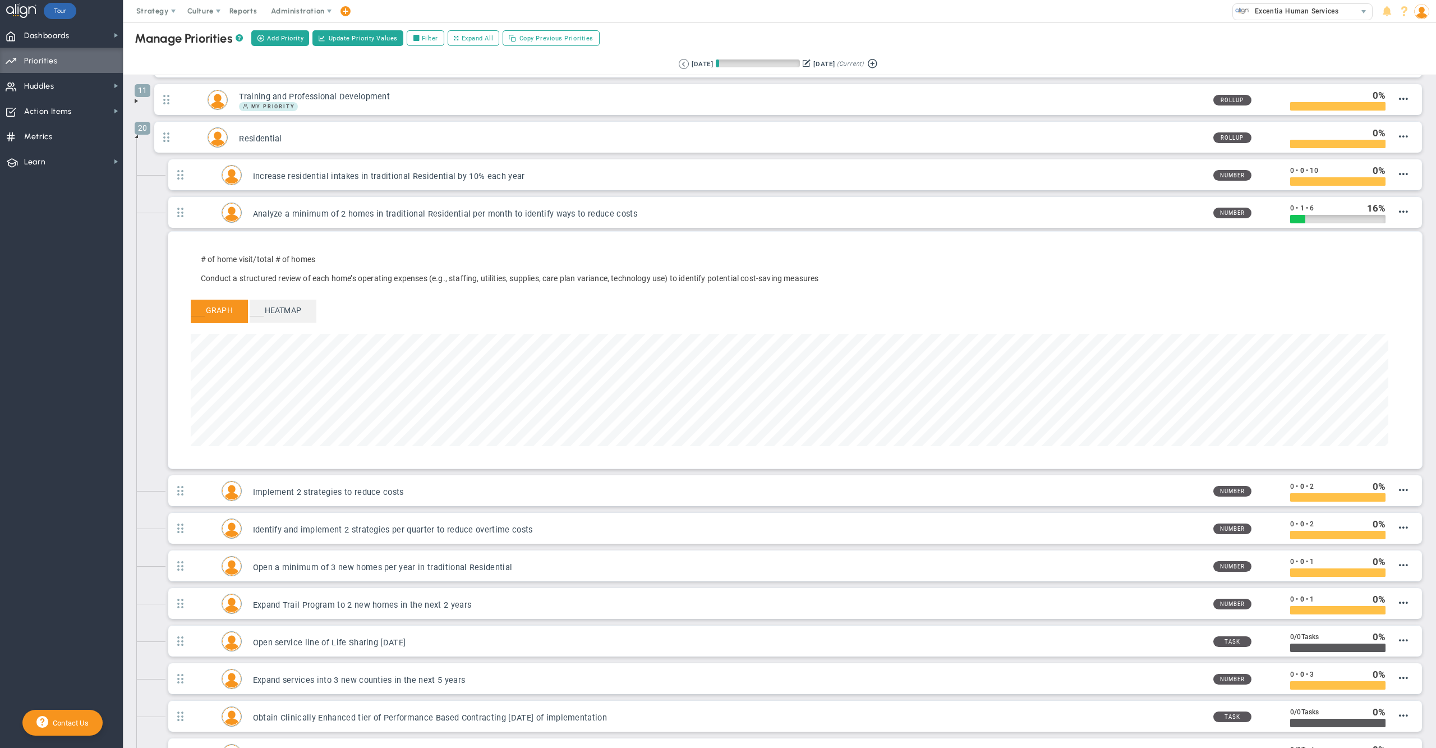
scroll to position [128, 1197]
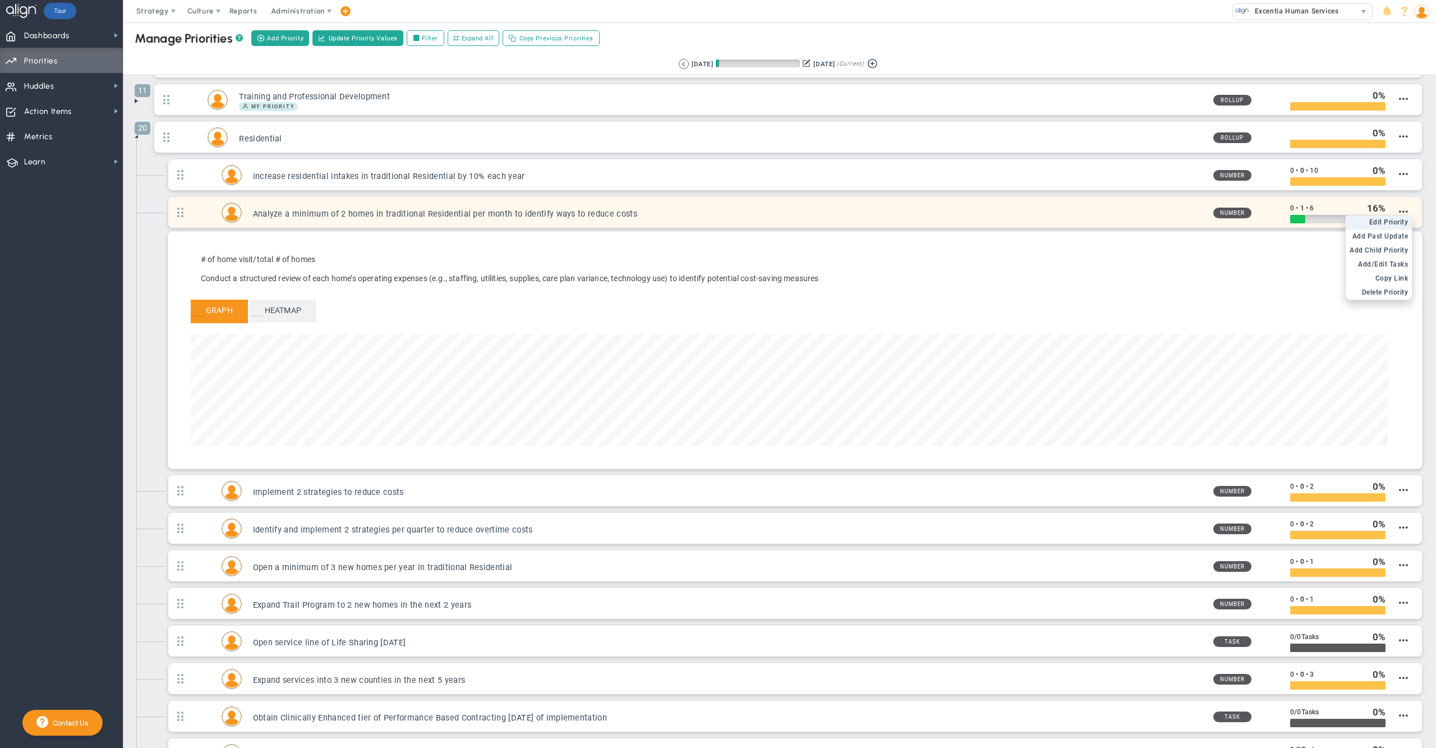
click at [1386, 225] on span "Edit Priority" at bounding box center [1388, 222] width 39 height 8
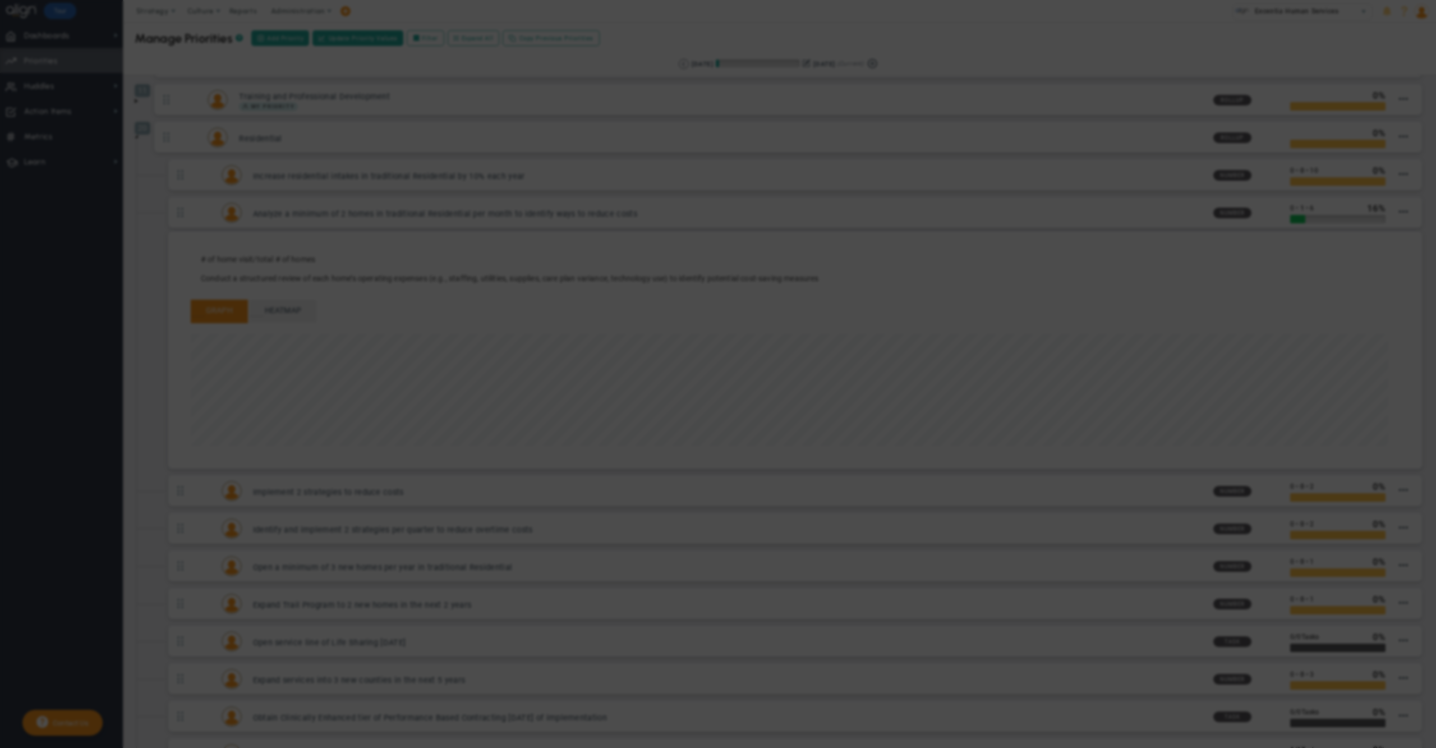
type input "Analyze a minimum of 2 homes in traditional Residential per month to identify w…"
type input "0"
type input "1"
type input "6"
radio input "true"
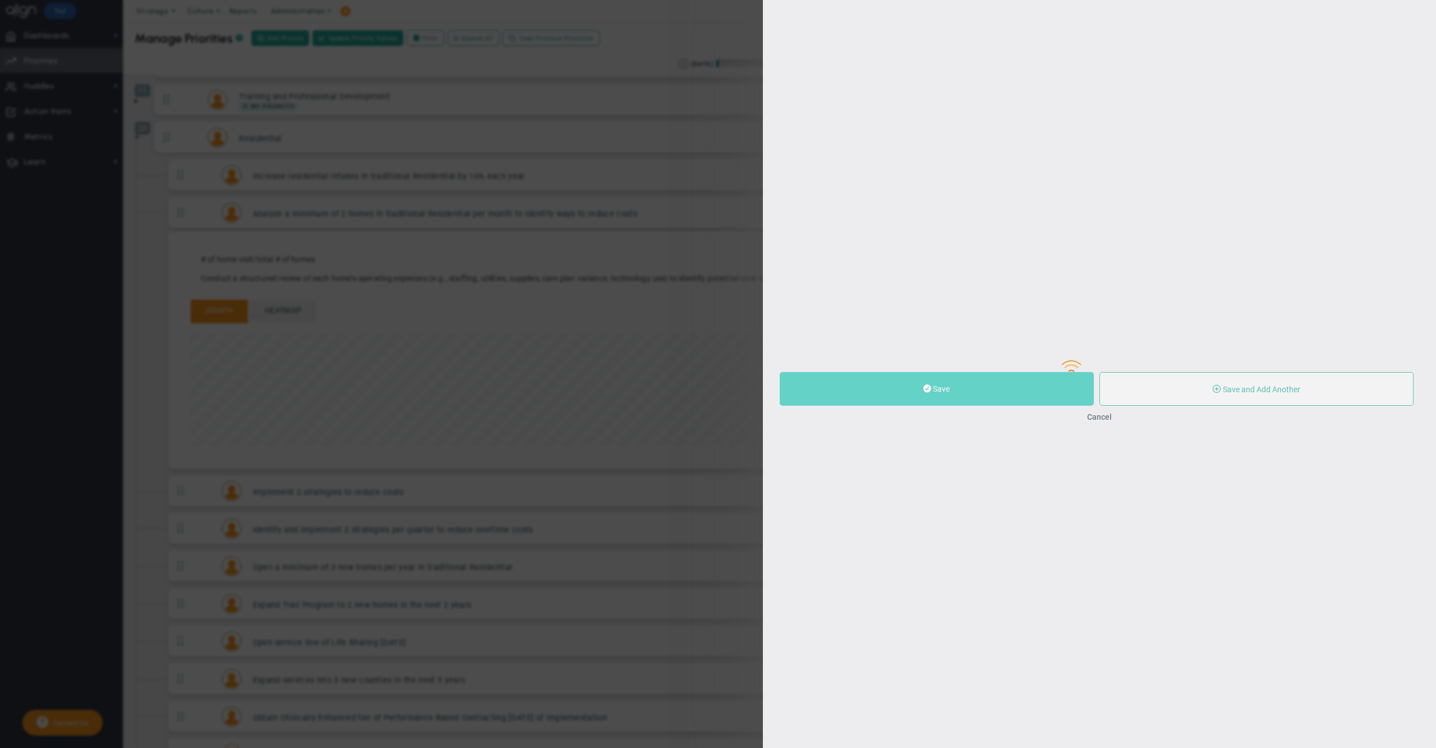
type input "[PERSON_NAME]"
type input "0"
type input "1"
type input "6"
radio input "true"
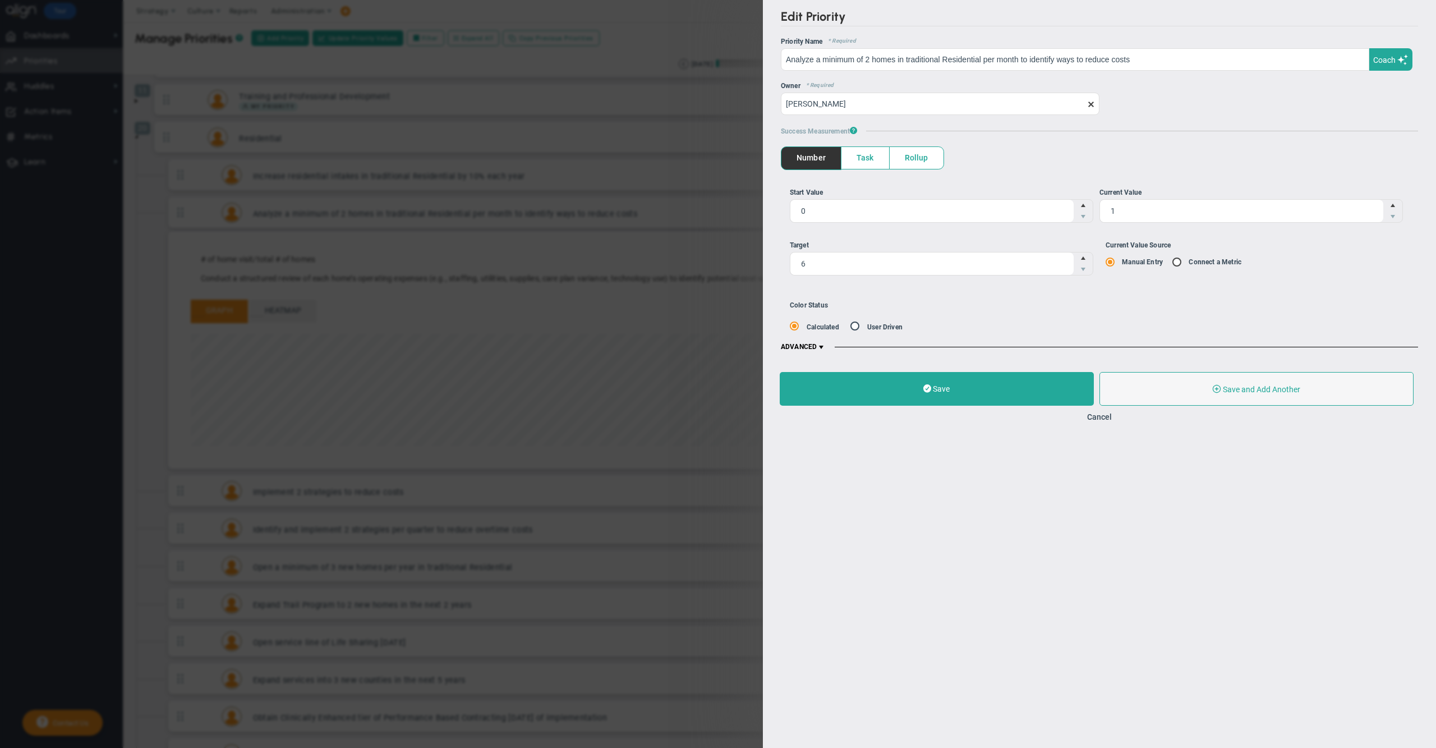
click at [824, 346] on span at bounding box center [821, 347] width 9 height 9
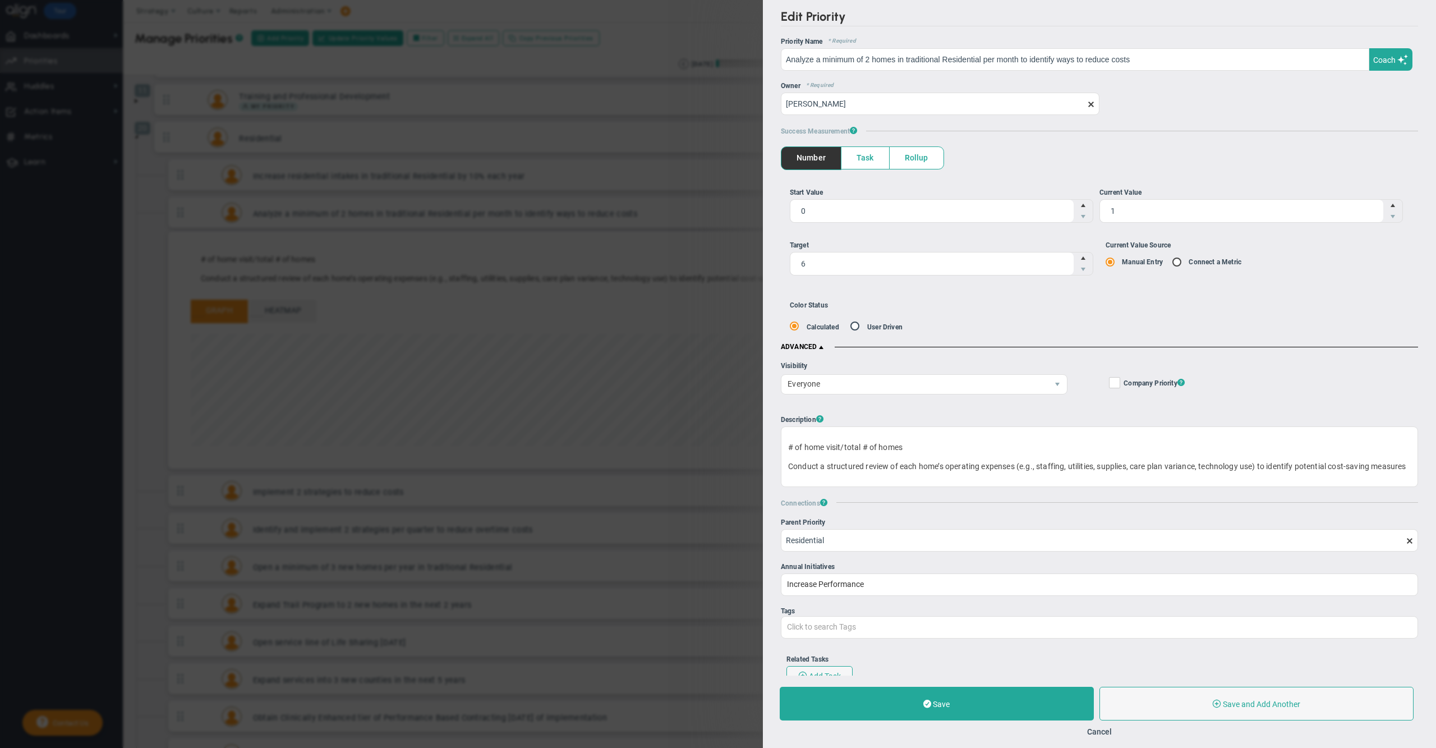
scroll to position [128, 0]
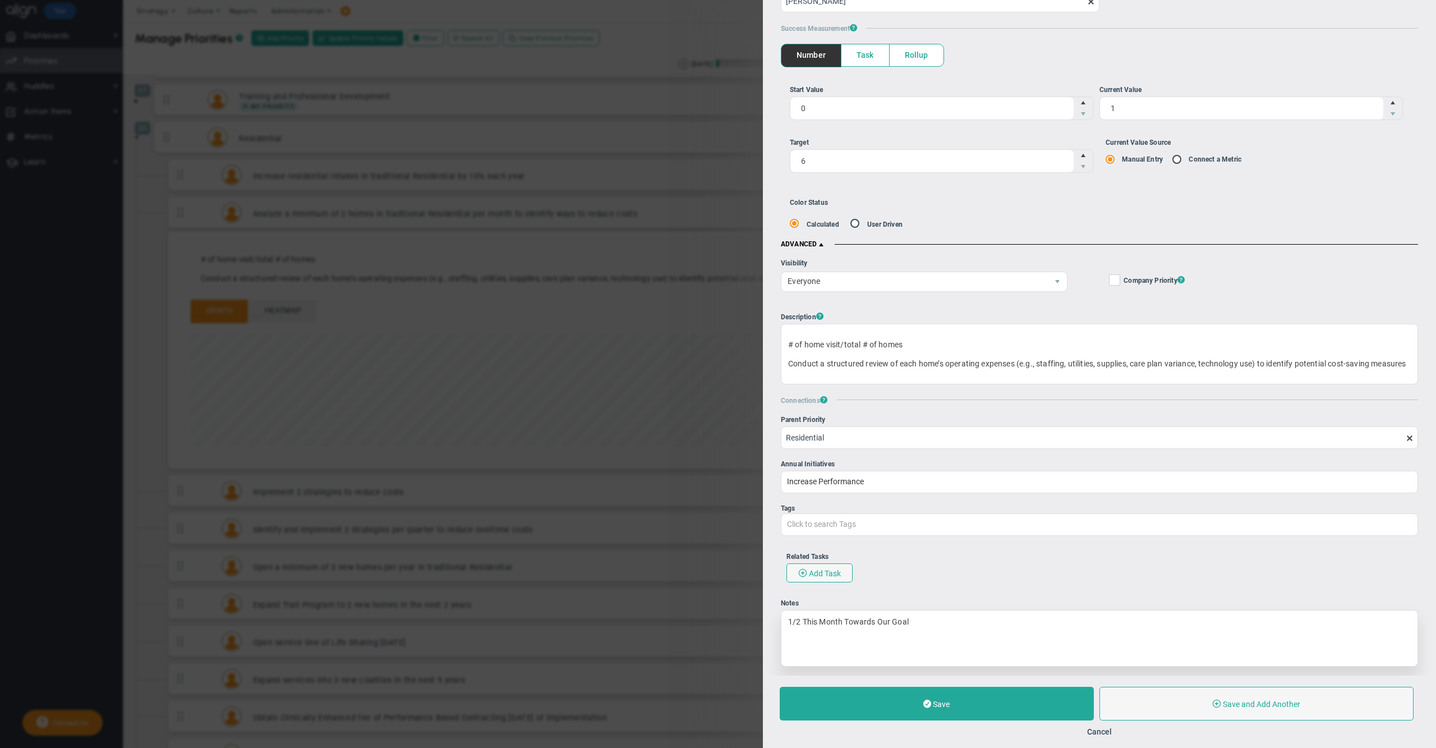
click at [840, 626] on div "1/2 This Month Towards Our Goal" at bounding box center [1099, 638] width 637 height 57
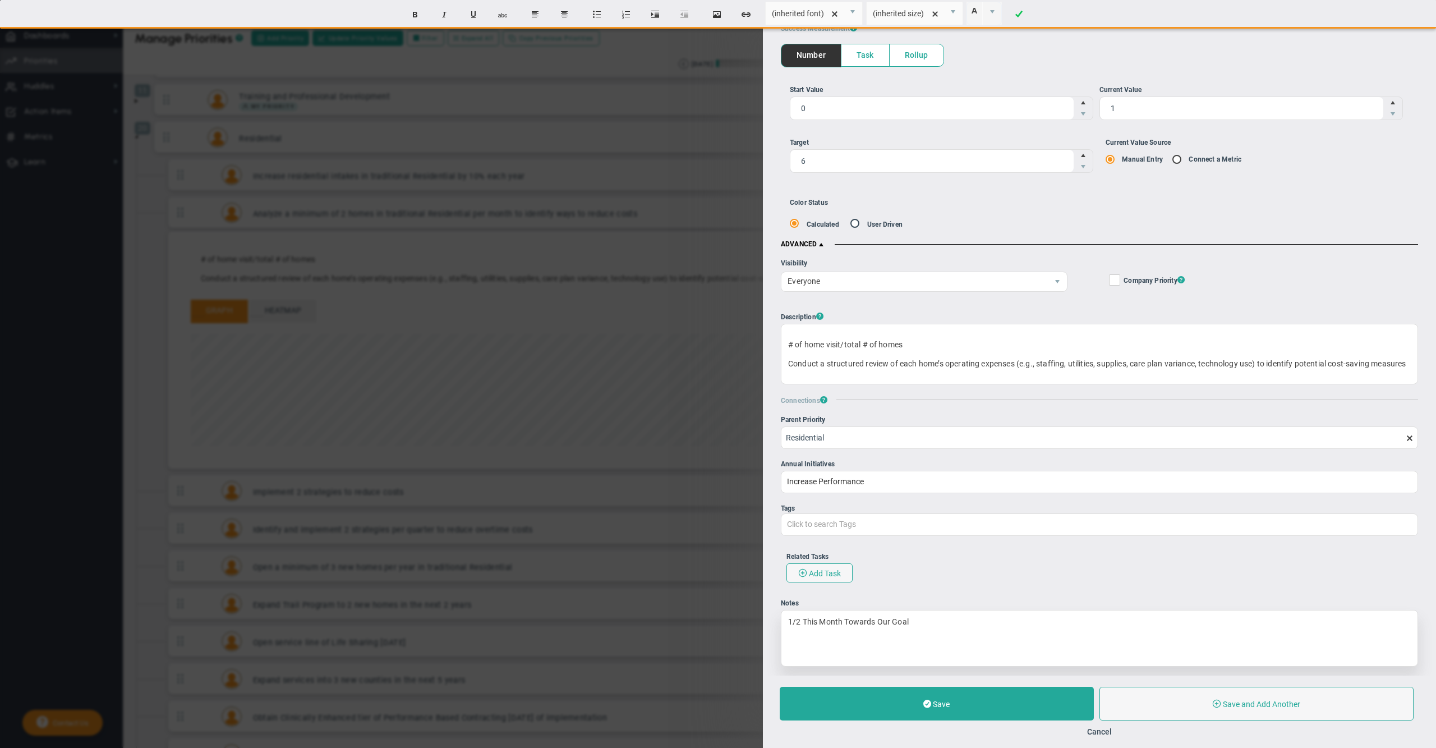
click at [840, 626] on div "1/2 This Month Towards Our Goal" at bounding box center [1099, 638] width 637 height 57
copy div "1/2 This Month Towards Our Goal"
click at [1026, 358] on p "Conduct a structured review of each home’s operating expenses (e.g., staffing, …" at bounding box center [1099, 363] width 623 height 11
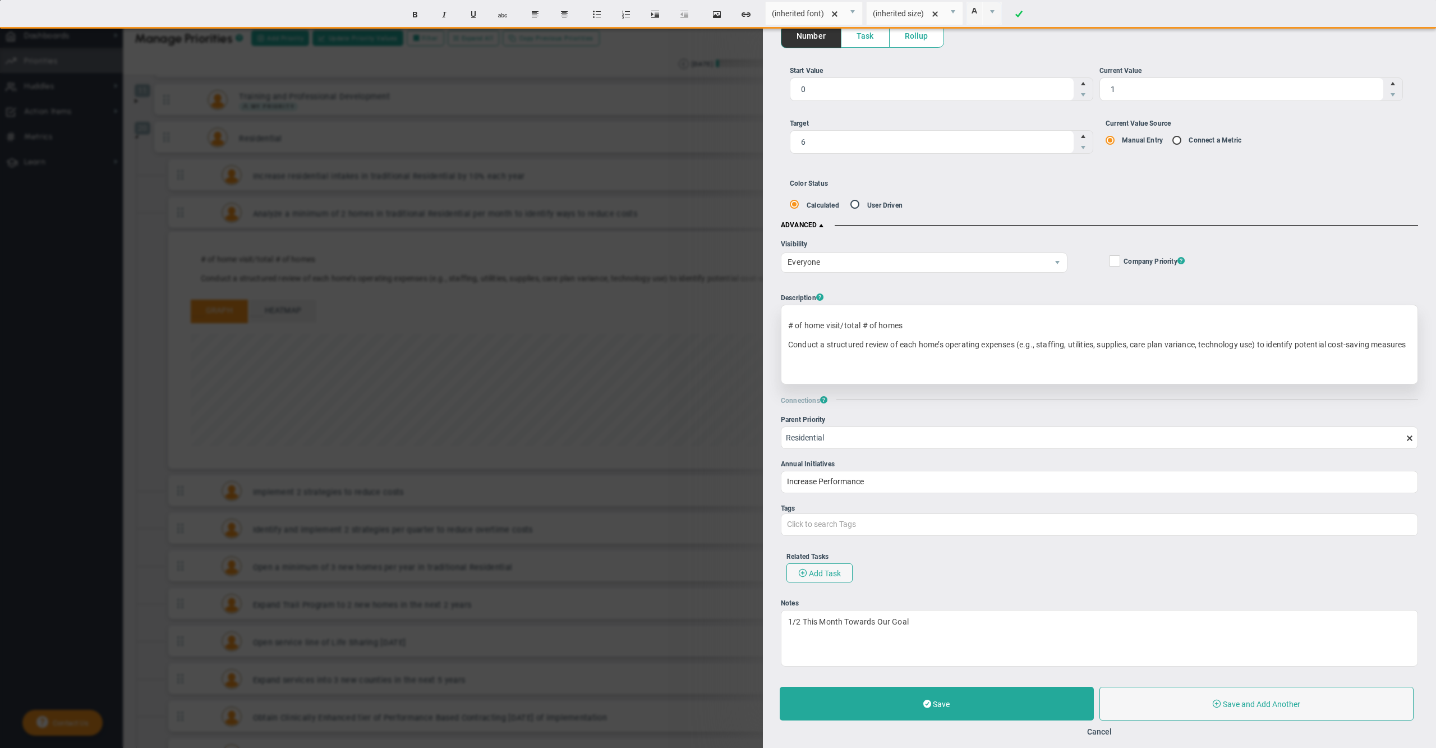
paste div
click at [870, 349] on p "Conduct a structured review of each home’s operating expenses (e.g., staffing, …" at bounding box center [1099, 344] width 623 height 11
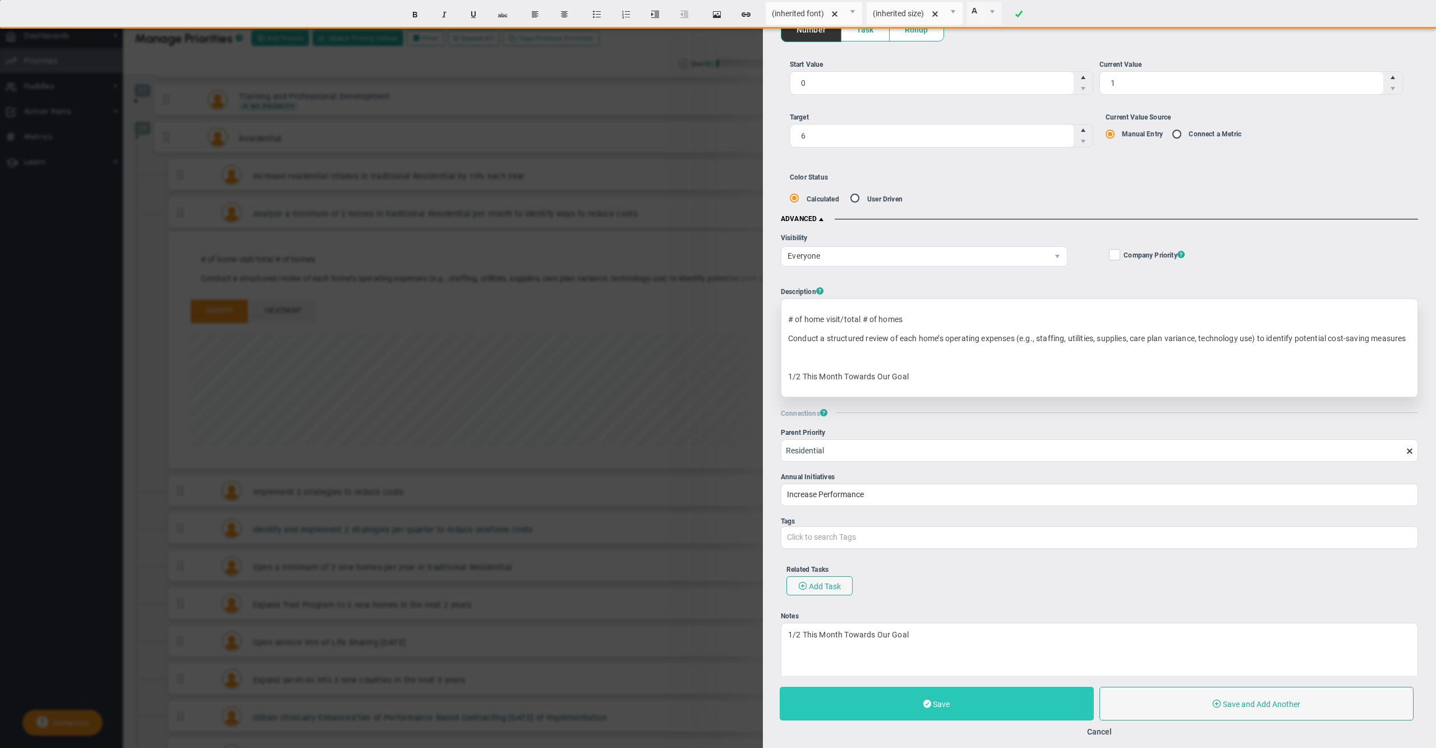
click at [911, 696] on button "Save" at bounding box center [937, 703] width 314 height 34
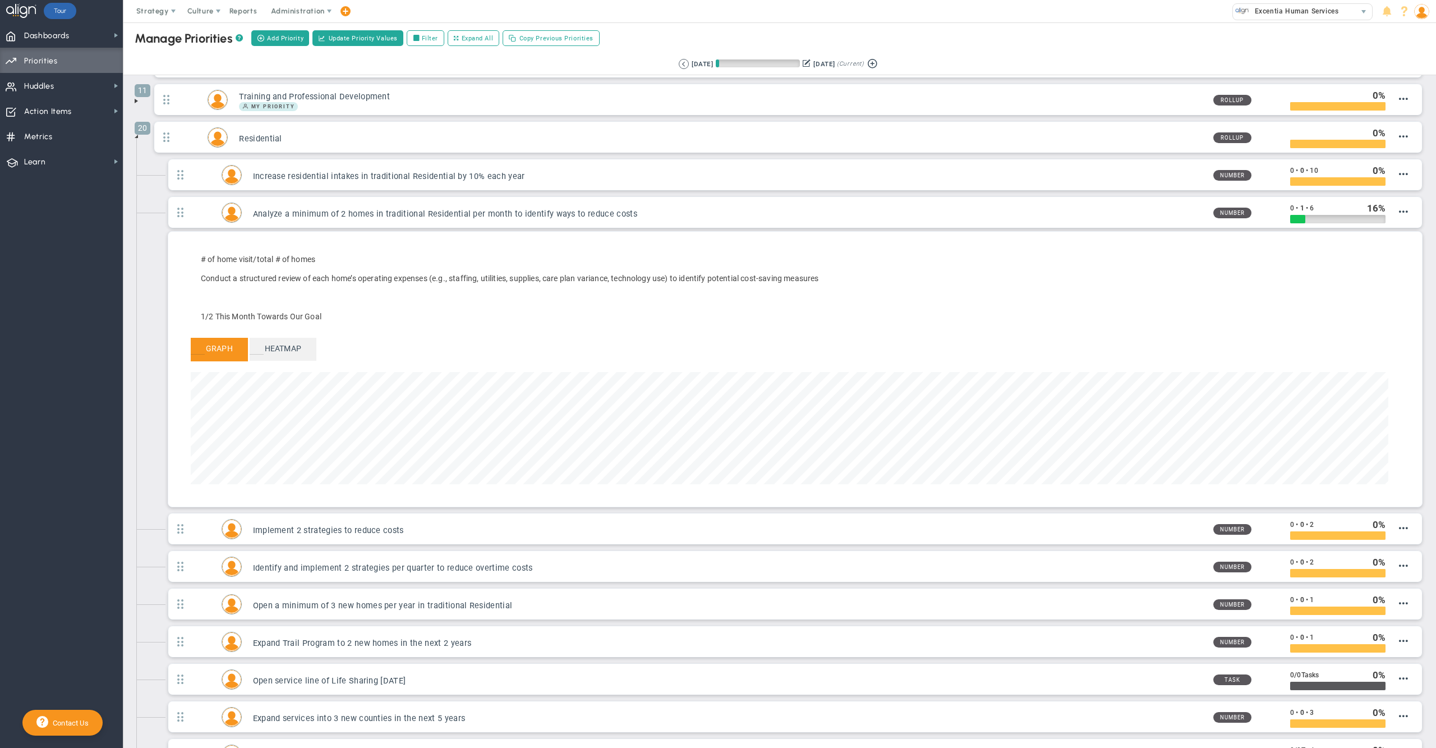
scroll to position [128, 1197]
drag, startPoint x: 332, startPoint y: 319, endPoint x: 200, endPoint y: 317, distance: 132.4
click at [200, 317] on span "# of home visit/total # of homes Conduct a structured review of each home’s ope…" at bounding box center [512, 288] width 642 height 84
click at [411, 303] on p at bounding box center [509, 297] width 617 height 11
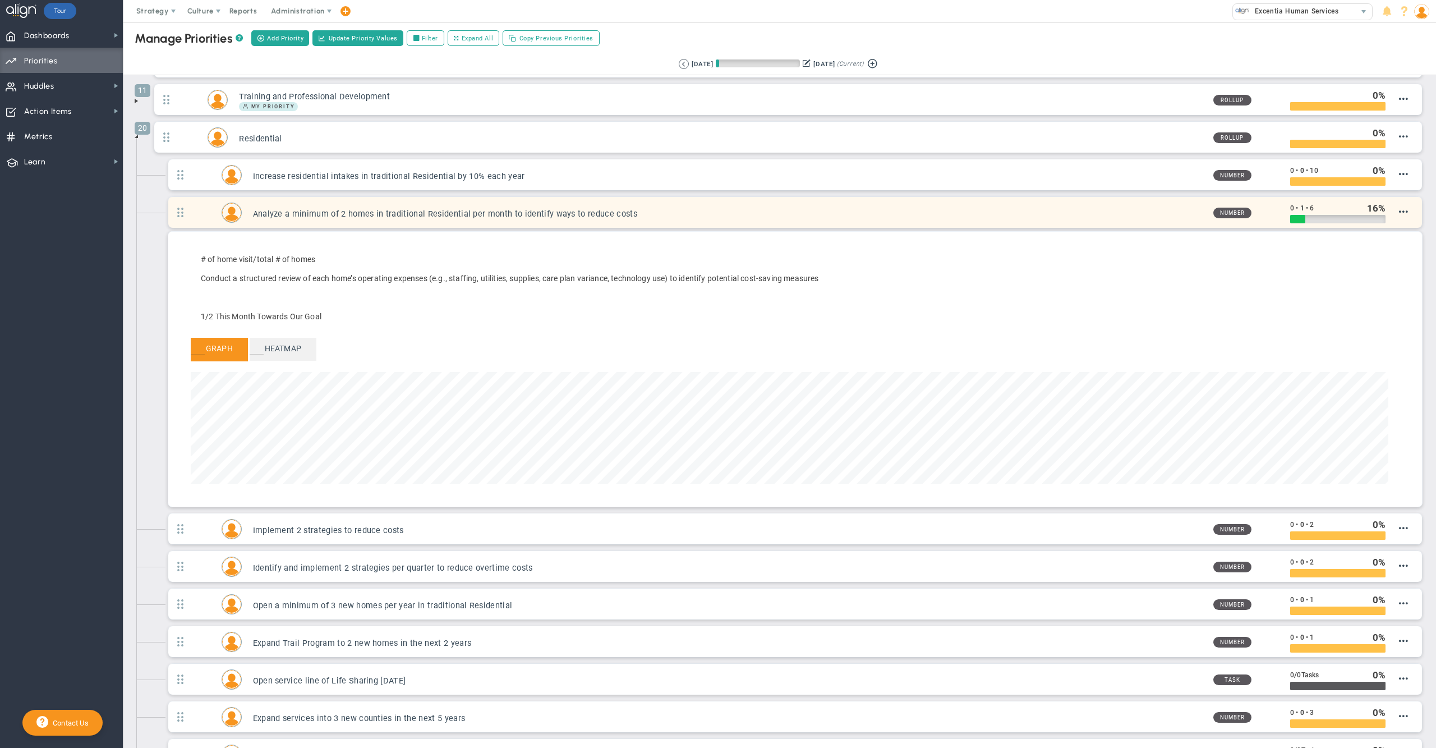
click at [494, 218] on h3 "Analyze a minimum of 2 homes in traditional Residential per month to identify w…" at bounding box center [728, 214] width 951 height 11
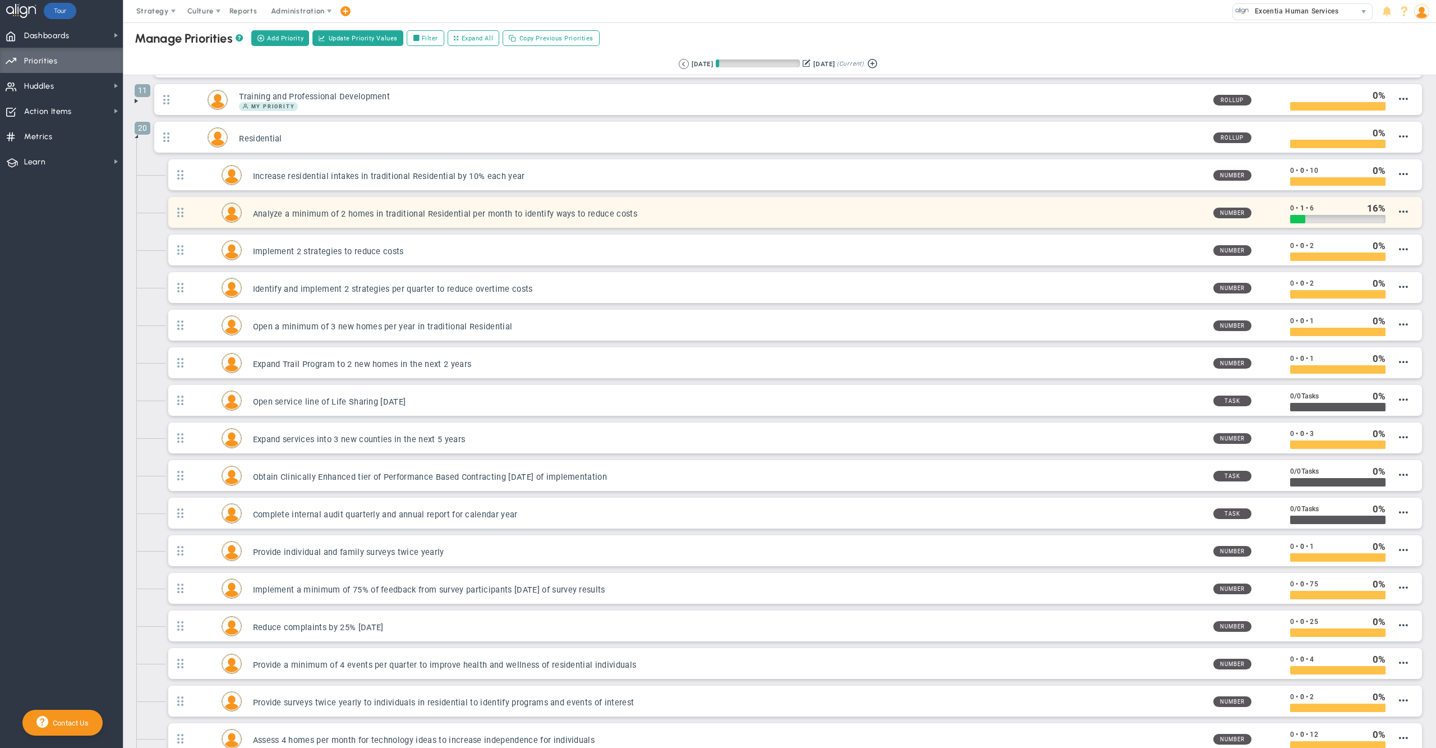
click at [494, 218] on h3 "Analyze a minimum of 2 homes in traditional Residential per month to identify w…" at bounding box center [728, 214] width 951 height 11
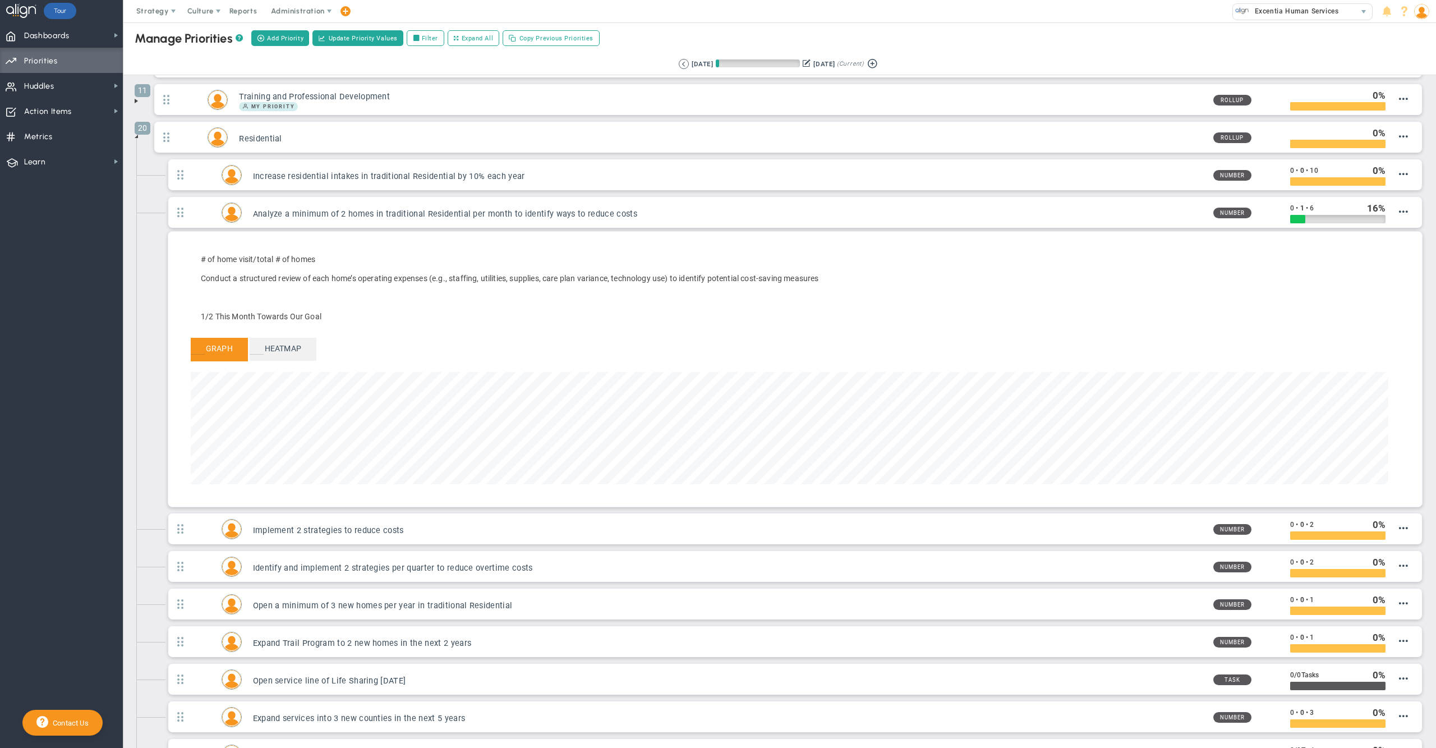
drag, startPoint x: 334, startPoint y: 319, endPoint x: 202, endPoint y: 321, distance: 131.8
click at [202, 321] on p "1/2 This Month Towards Our Goal" at bounding box center [509, 316] width 617 height 11
click at [440, 310] on span "# of home visit/total # of homes Conduct a structured review of each home’s ope…" at bounding box center [512, 288] width 642 height 84
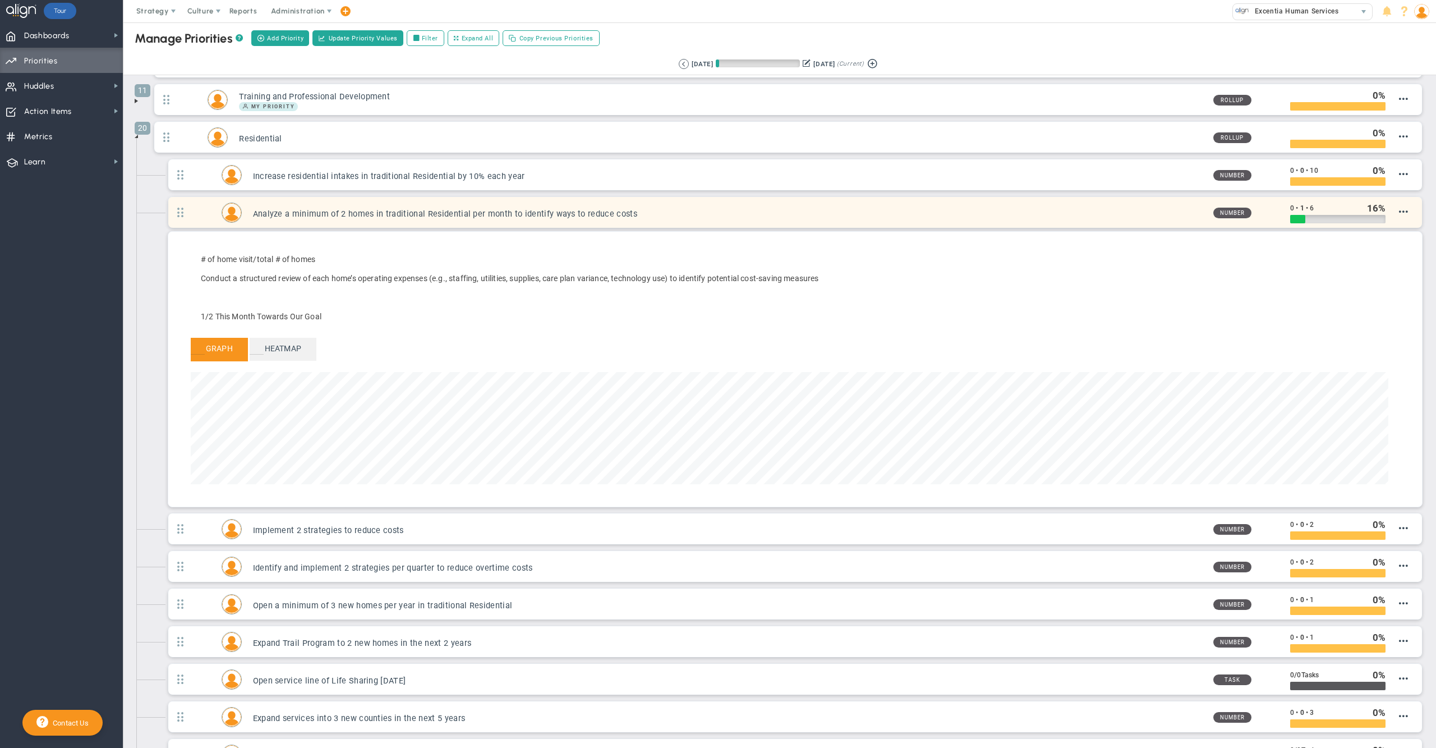
click at [658, 215] on h3 "Analyze a minimum of 2 homes in traditional Residential per month to identify w…" at bounding box center [728, 214] width 951 height 11
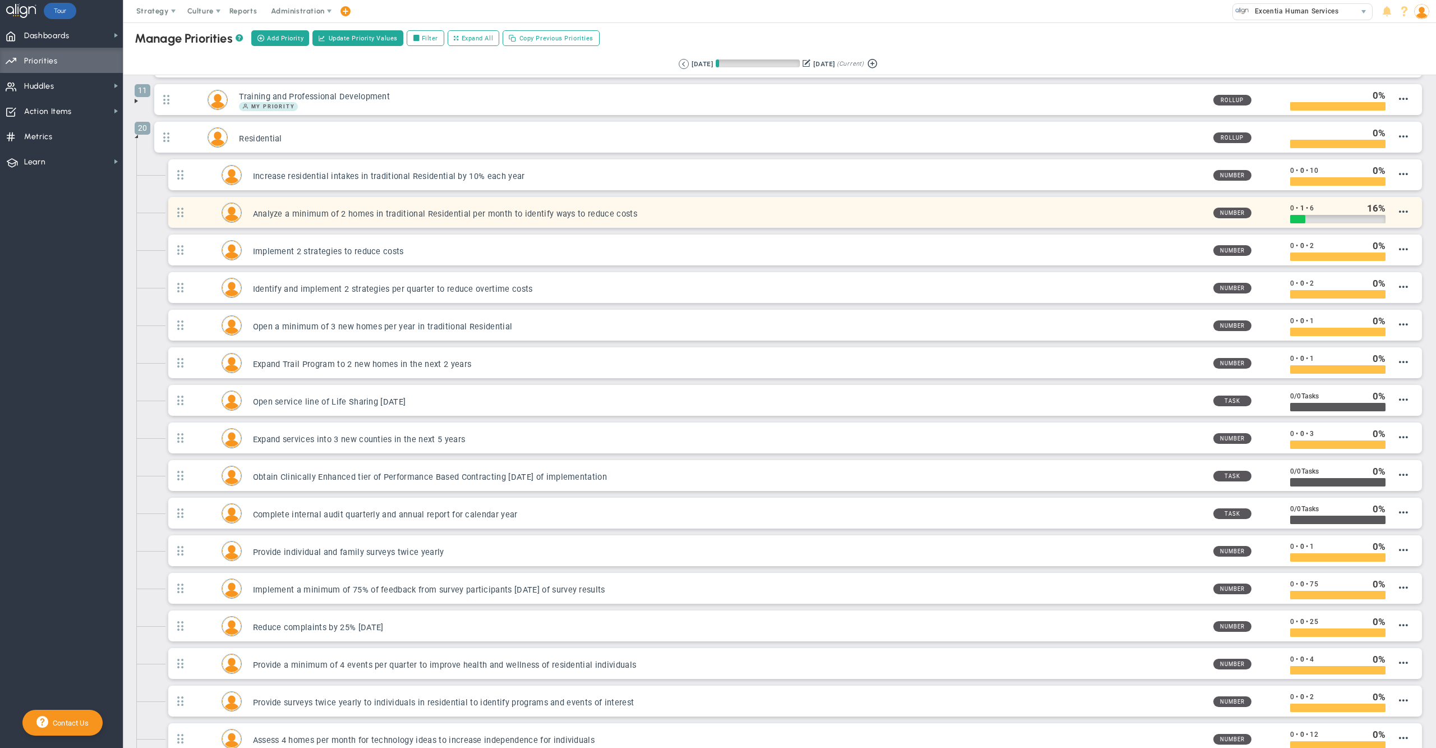
click at [658, 215] on h3 "Analyze a minimum of 2 homes in traditional Residential per month to identify w…" at bounding box center [728, 214] width 951 height 11
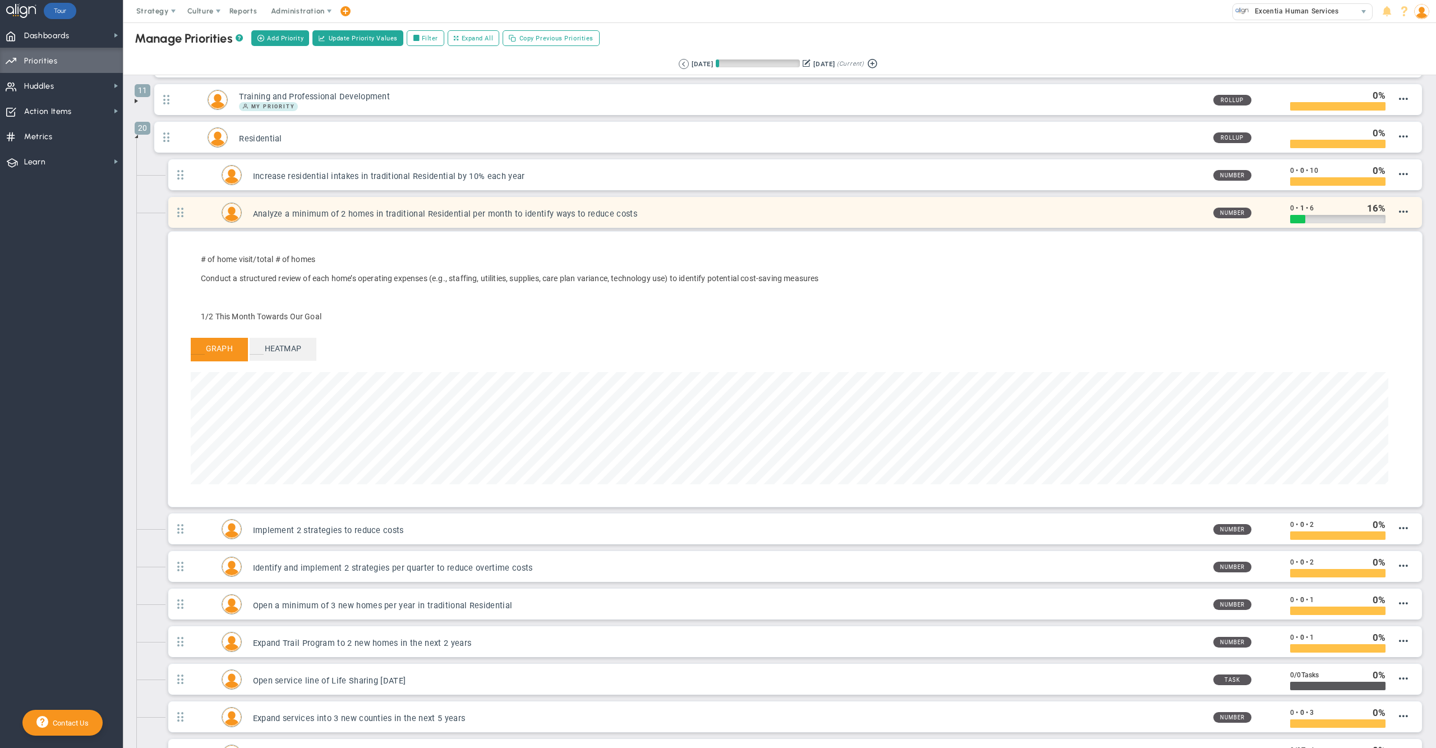
click at [686, 216] on h3 "Analyze a minimum of 2 homes in traditional Residential per month to identify w…" at bounding box center [728, 214] width 951 height 11
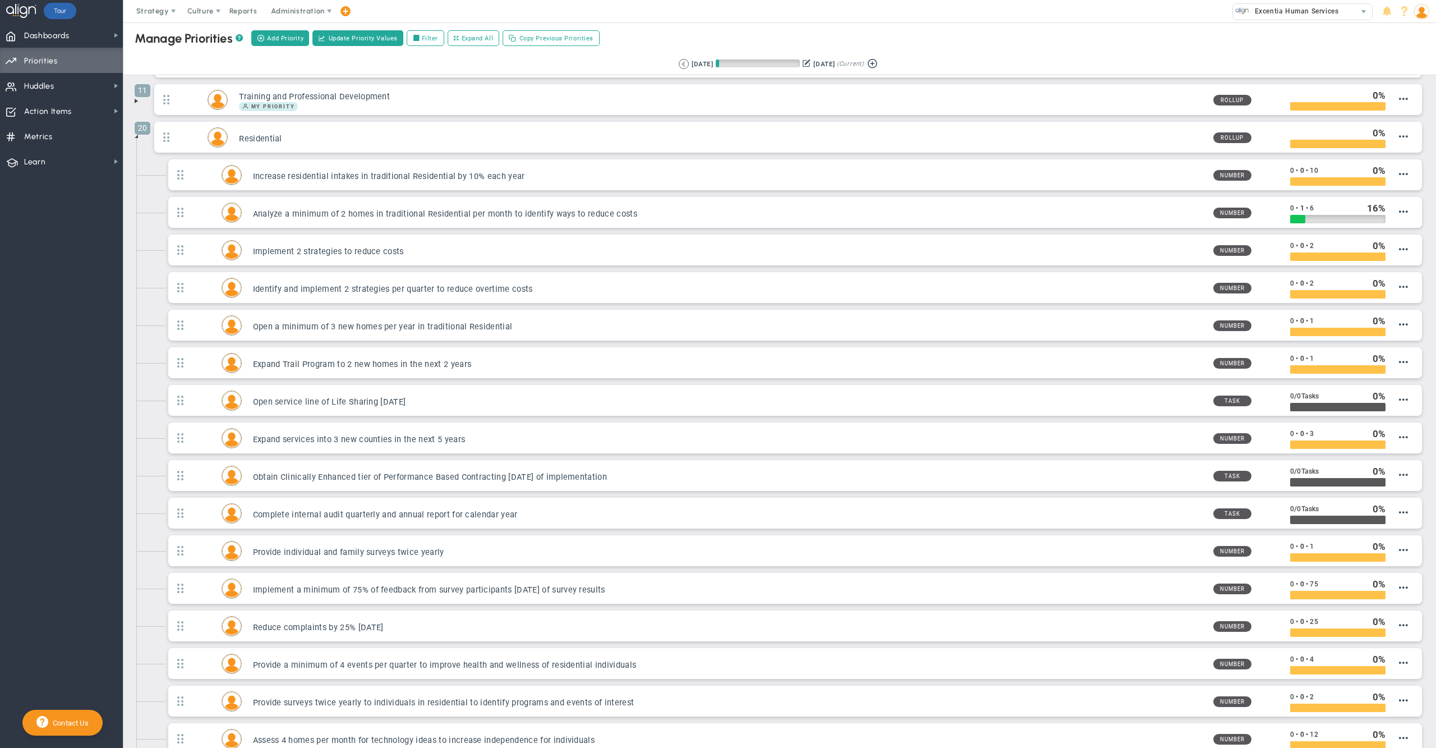
click at [137, 138] on span at bounding box center [136, 136] width 9 height 9
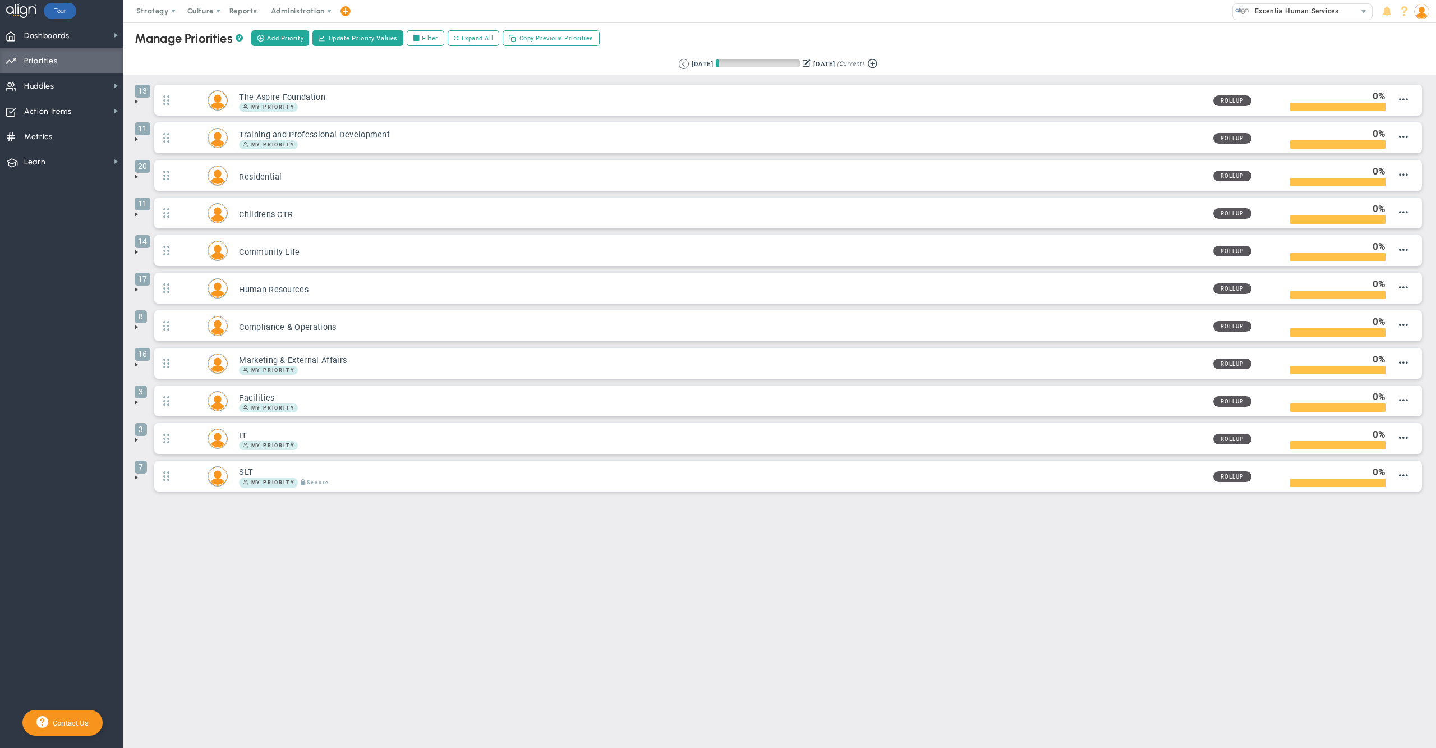
scroll to position [0, 0]
click at [53, 87] on span "Huddles" at bounding box center [39, 87] width 30 height 24
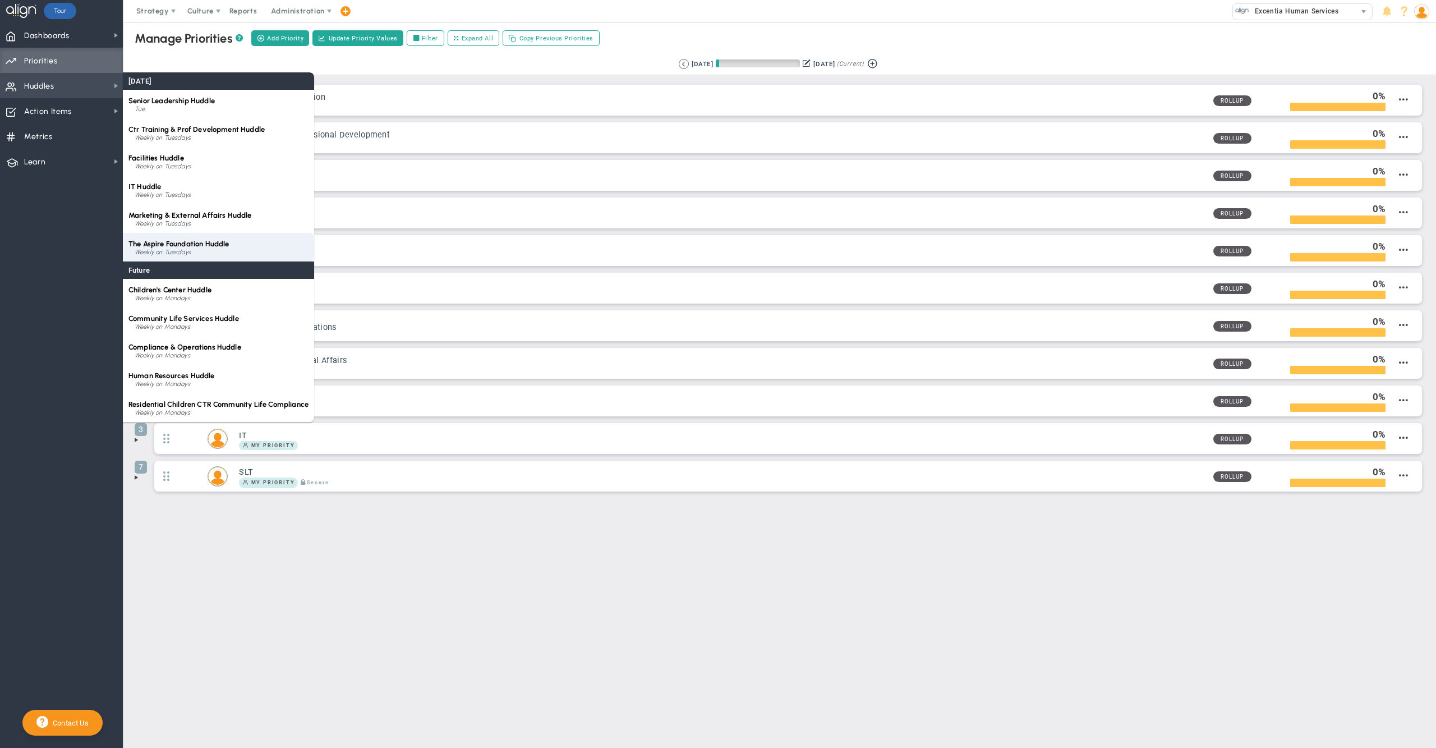
click at [191, 239] on span "The Aspire Foundation Huddle" at bounding box center [178, 243] width 100 height 8
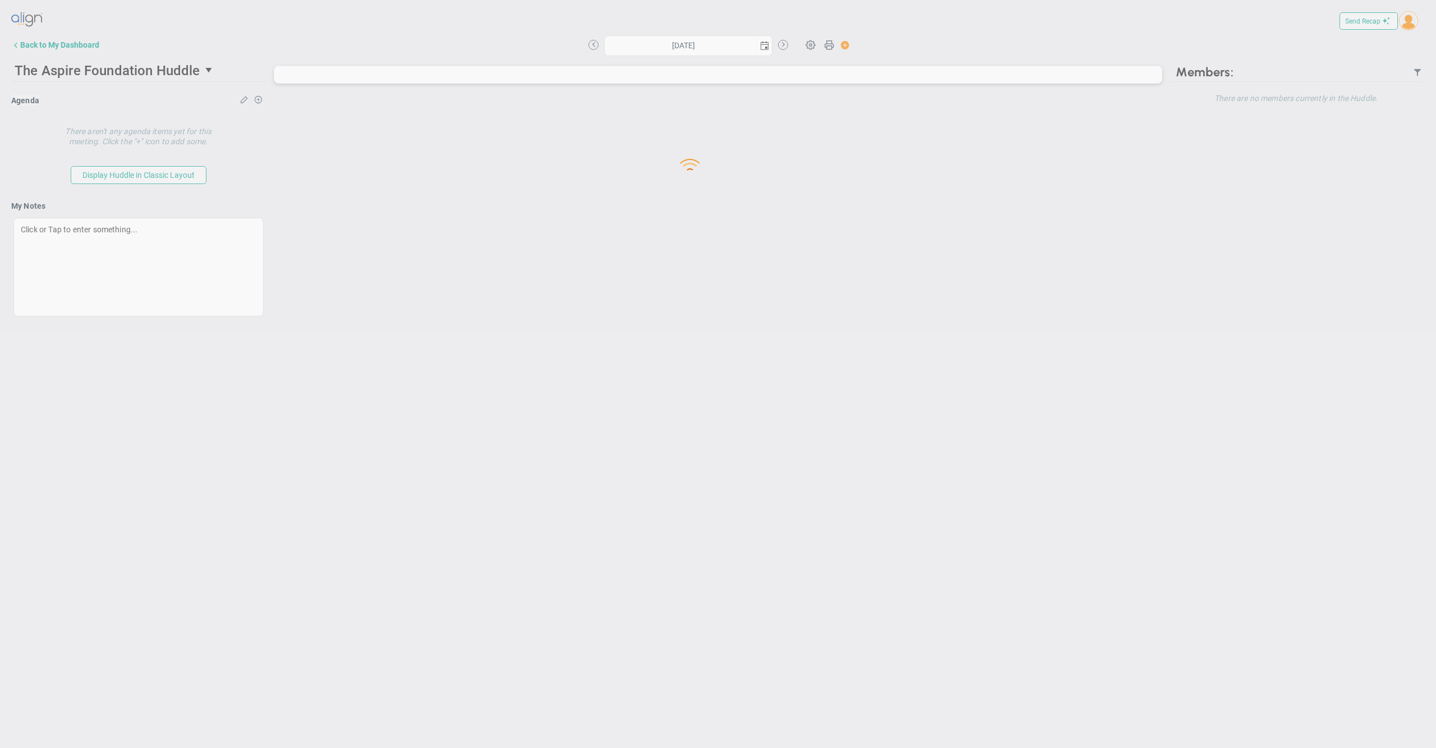
type input "[DATE]"
